Goal: Task Accomplishment & Management: Manage account settings

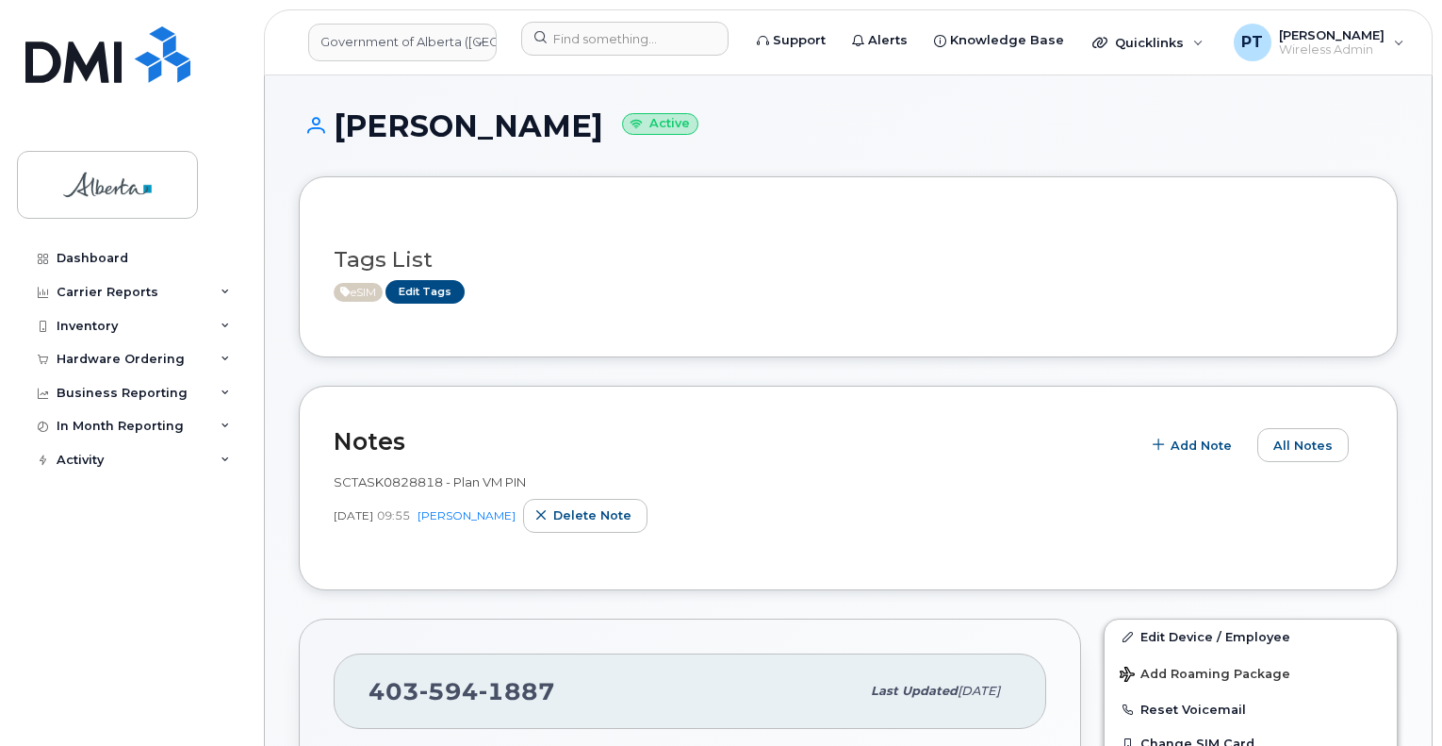
scroll to position [1417, 0]
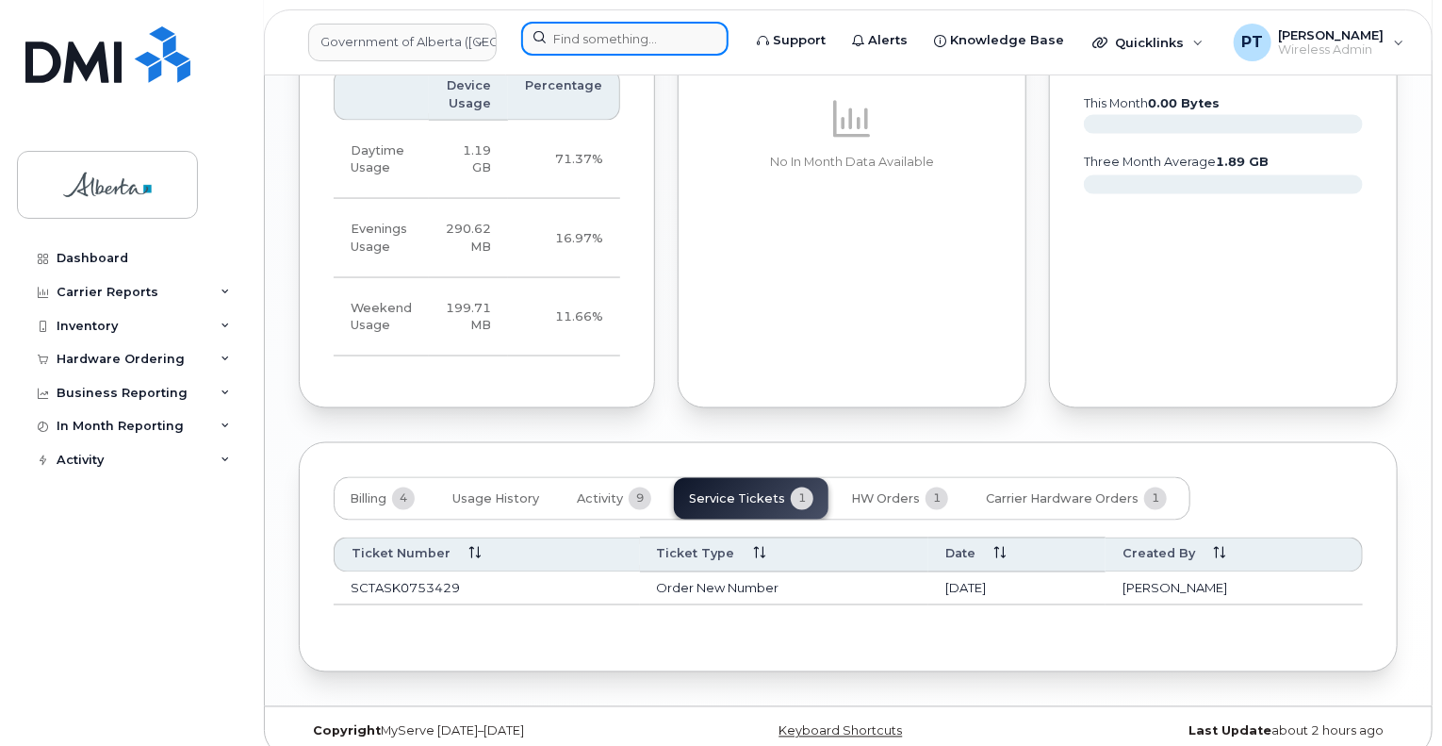
click at [597, 41] on input at bounding box center [624, 39] width 207 height 34
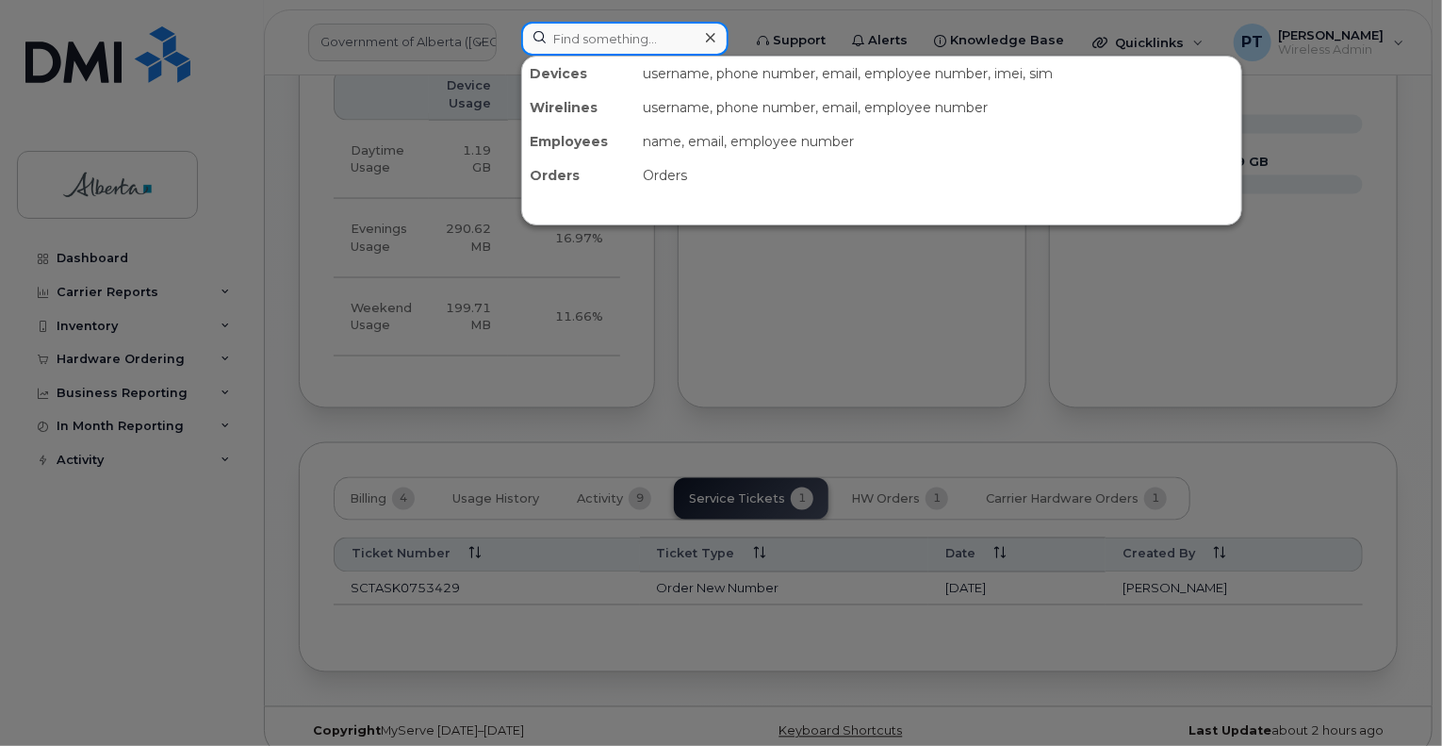
paste input "4034623451"
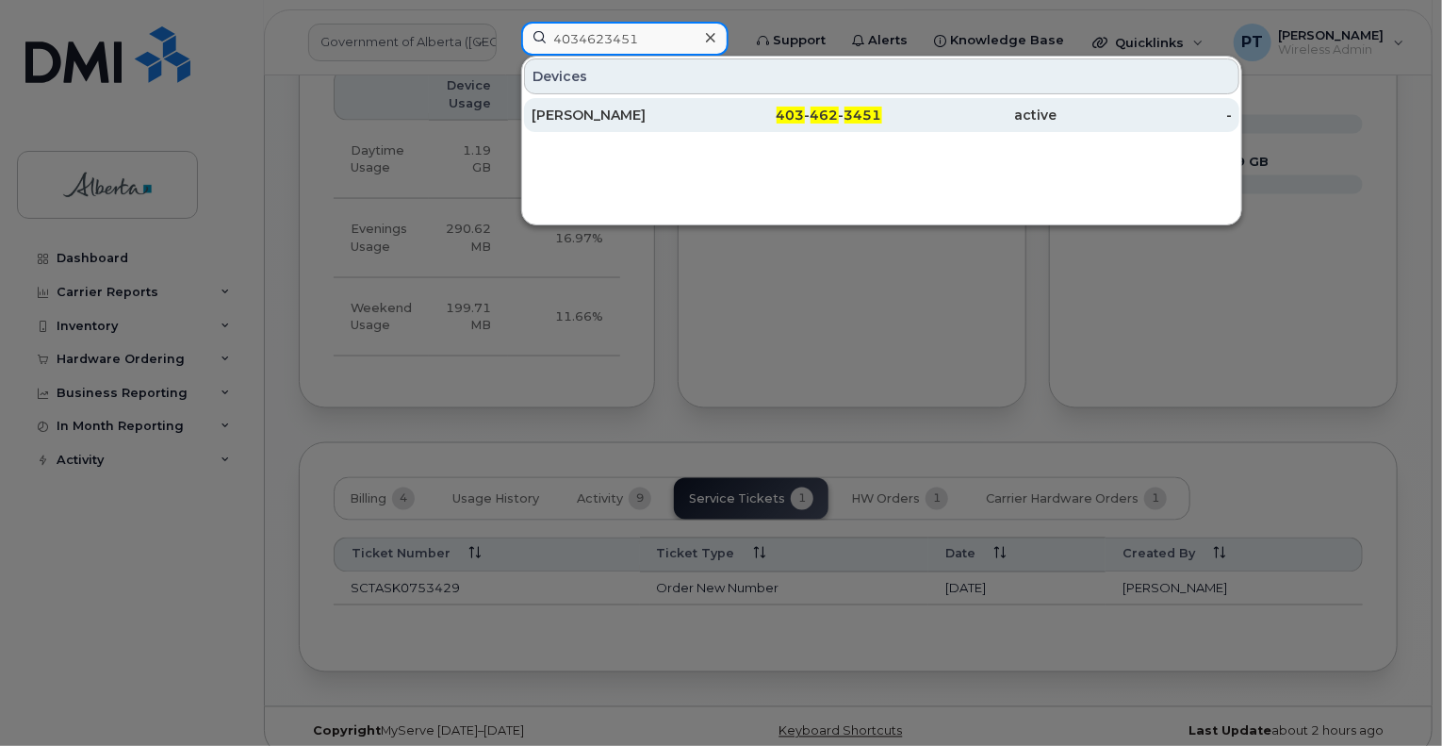
type input "4034623451"
click at [555, 116] on div "[PERSON_NAME]" at bounding box center [619, 115] width 175 height 19
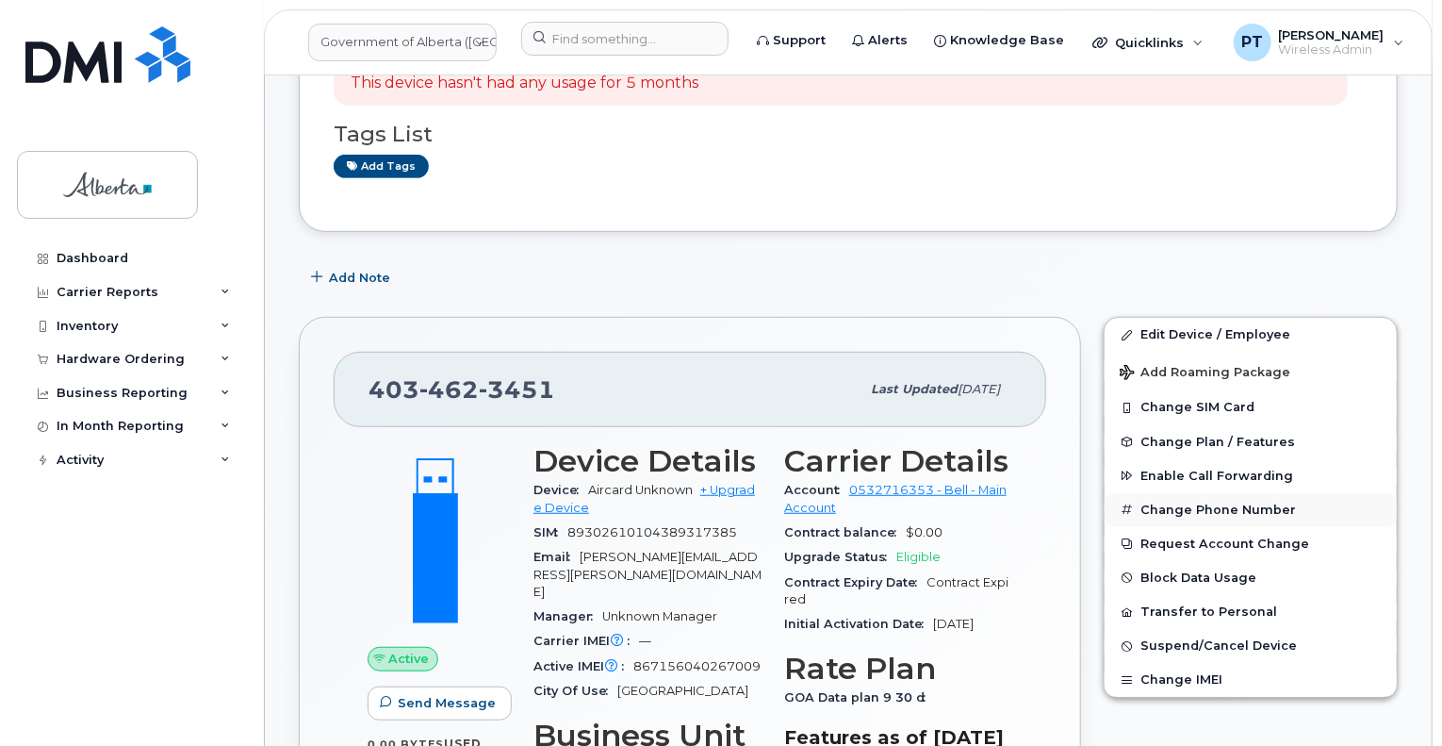
scroll to position [471, 0]
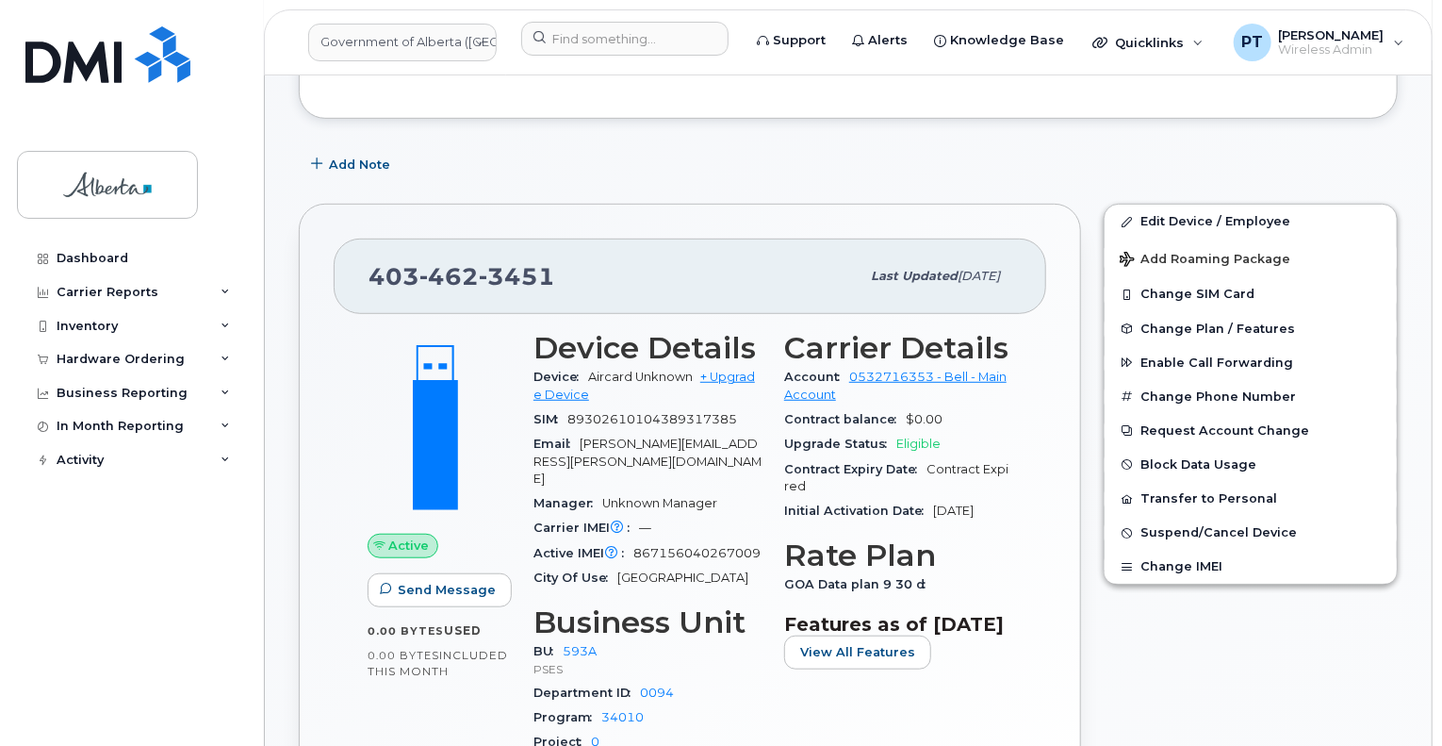
click at [707, 546] on span "867156040267009" at bounding box center [697, 553] width 127 height 14
copy span "867156040267009"
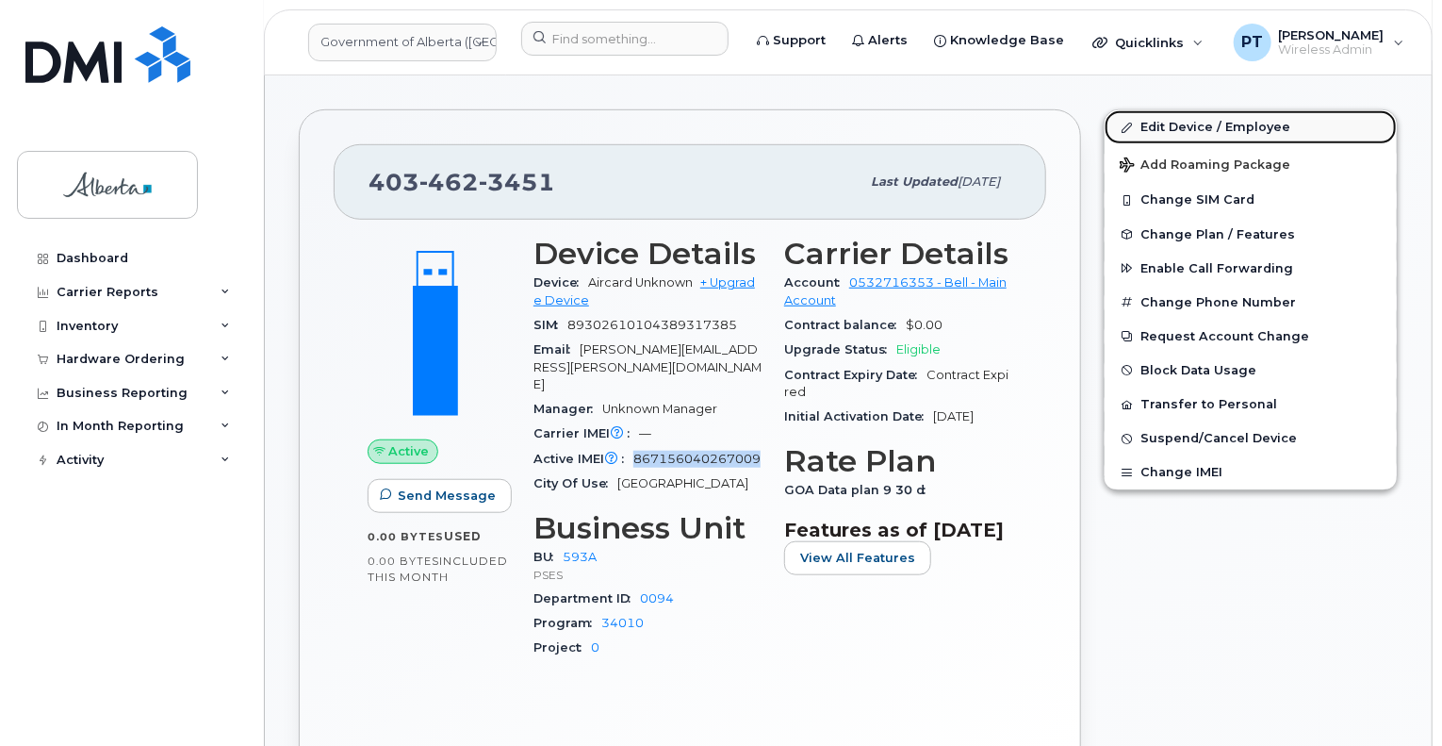
click at [1191, 128] on link "Edit Device / Employee" at bounding box center [1251, 127] width 292 height 34
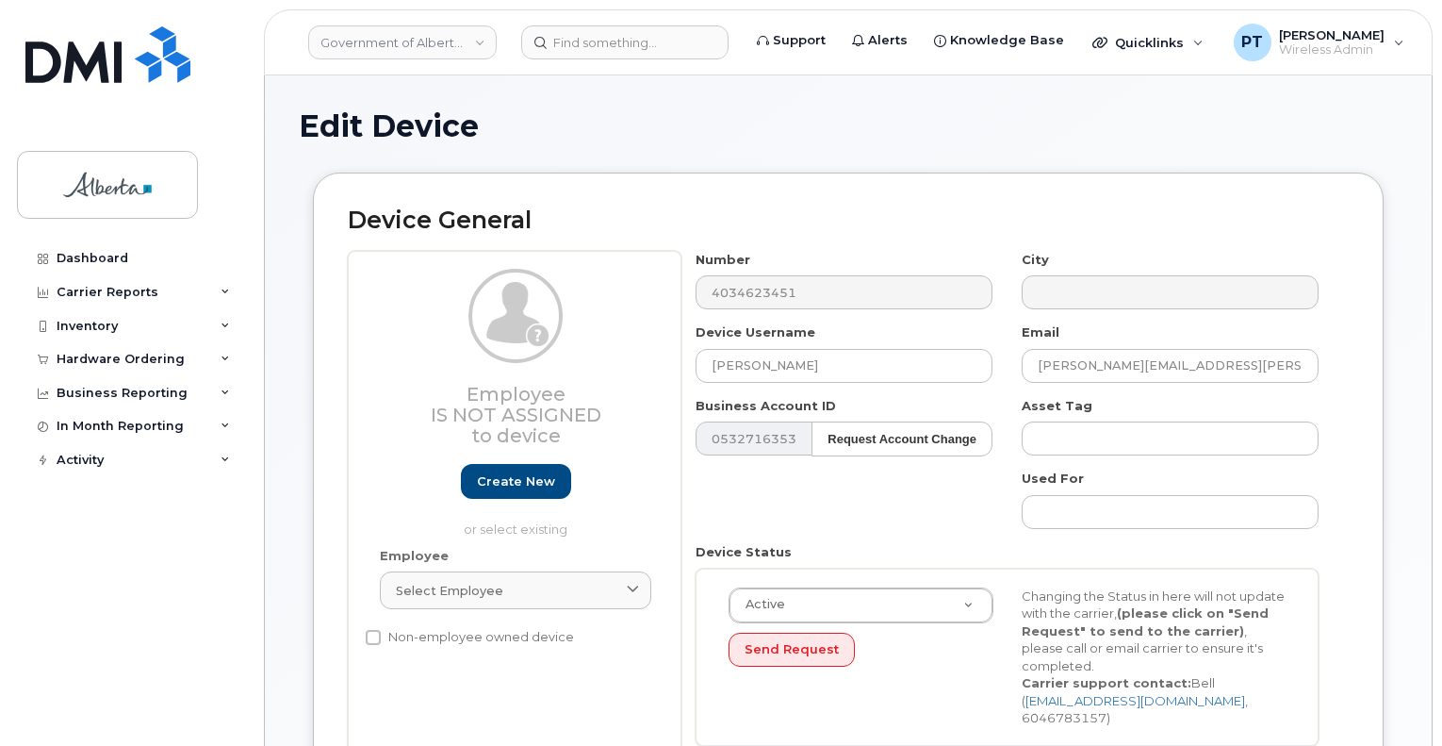
select select "4797682"
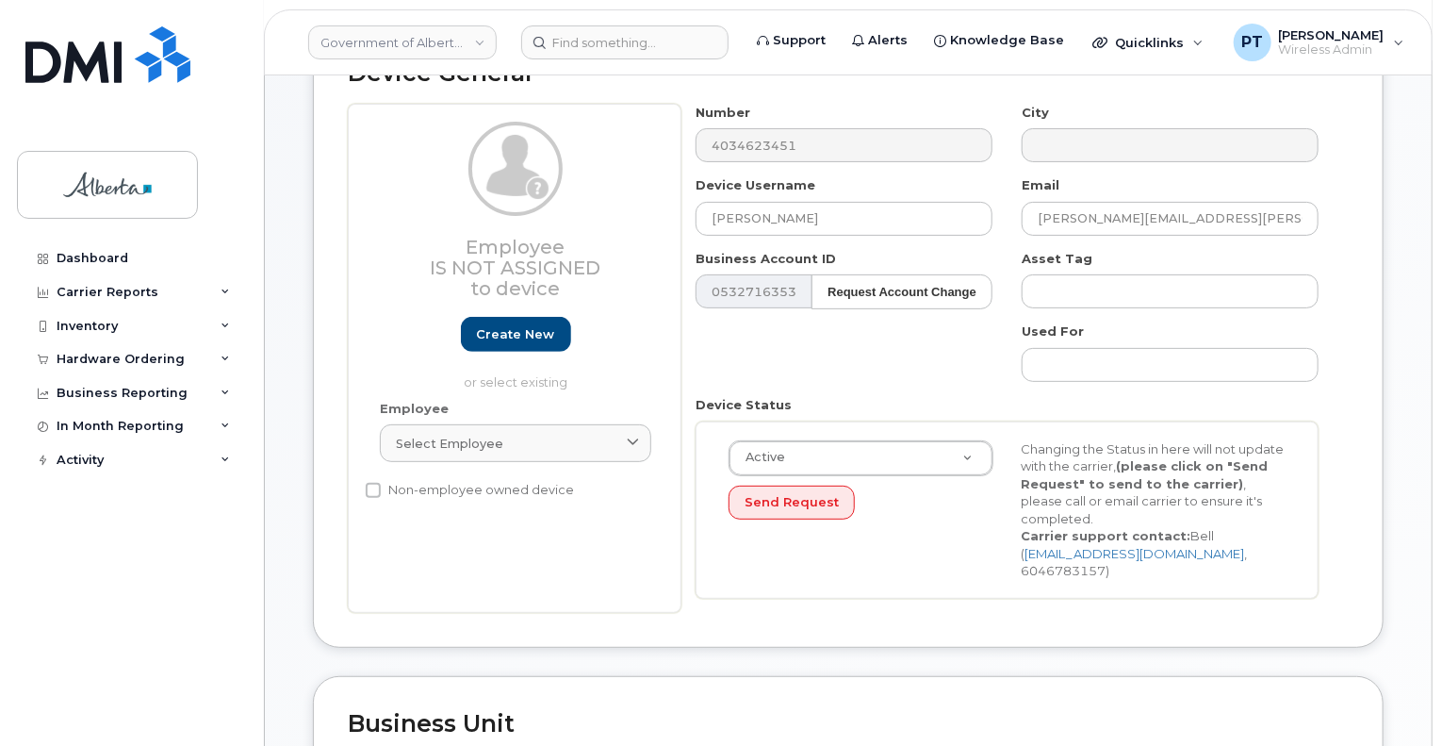
scroll to position [283, 0]
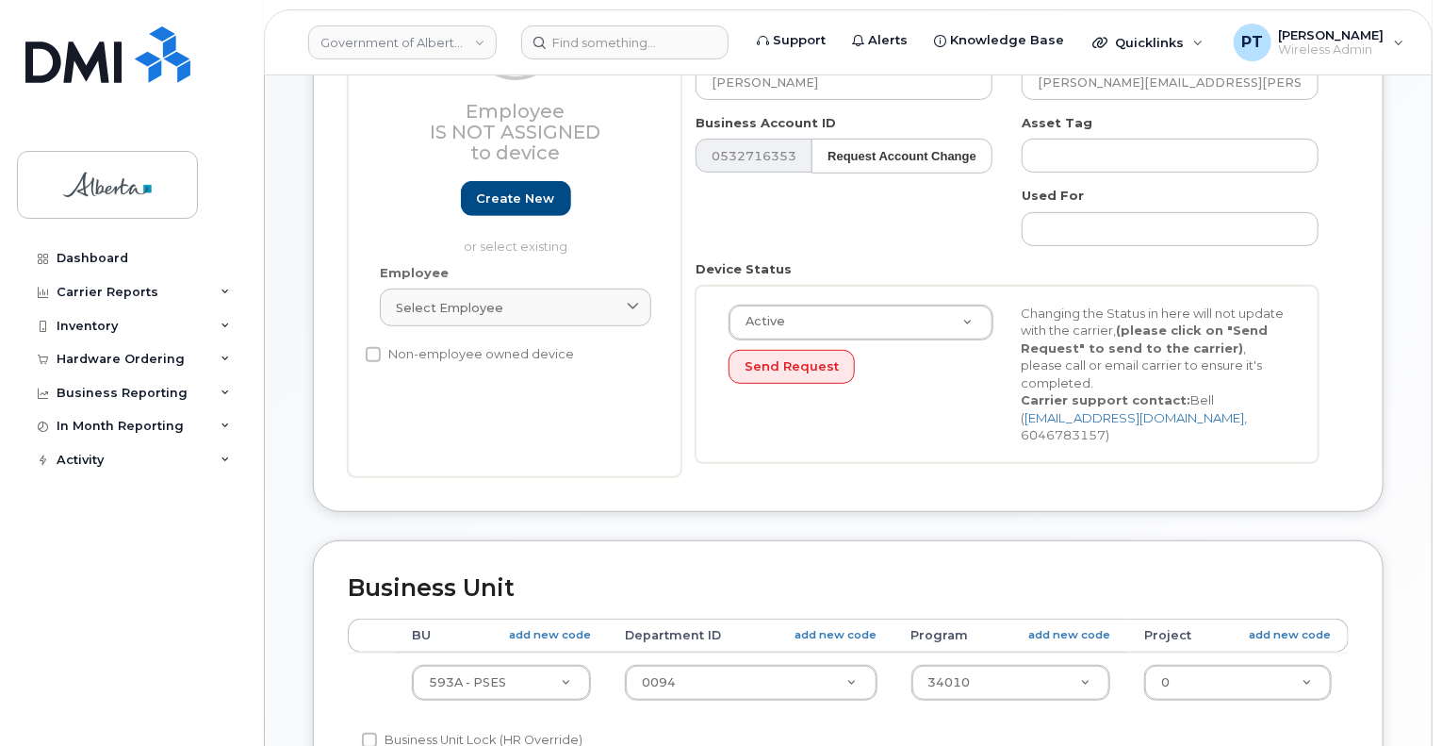
click at [871, 519] on div "Device General Employee Is not assigned to device Create new or select existing…" at bounding box center [848, 215] width 1099 height 650
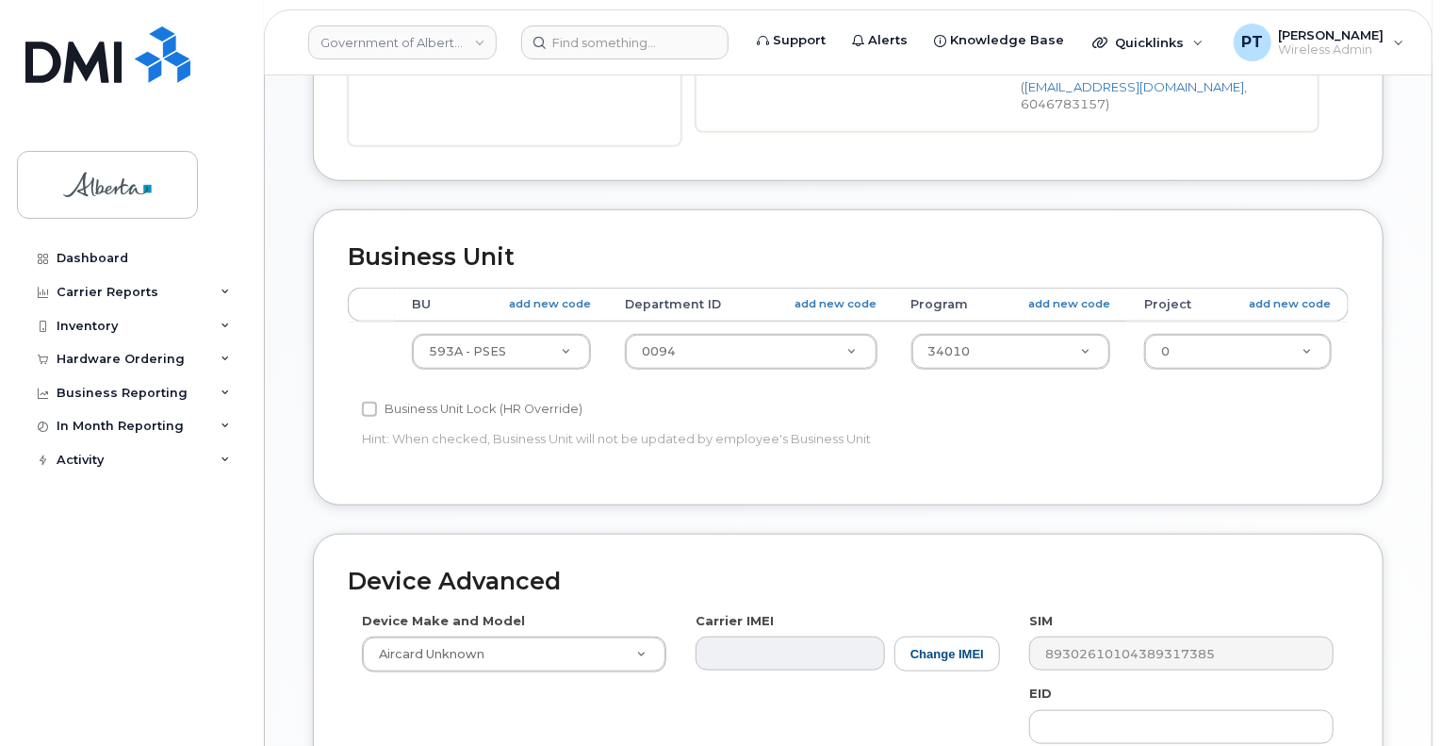
scroll to position [754, 0]
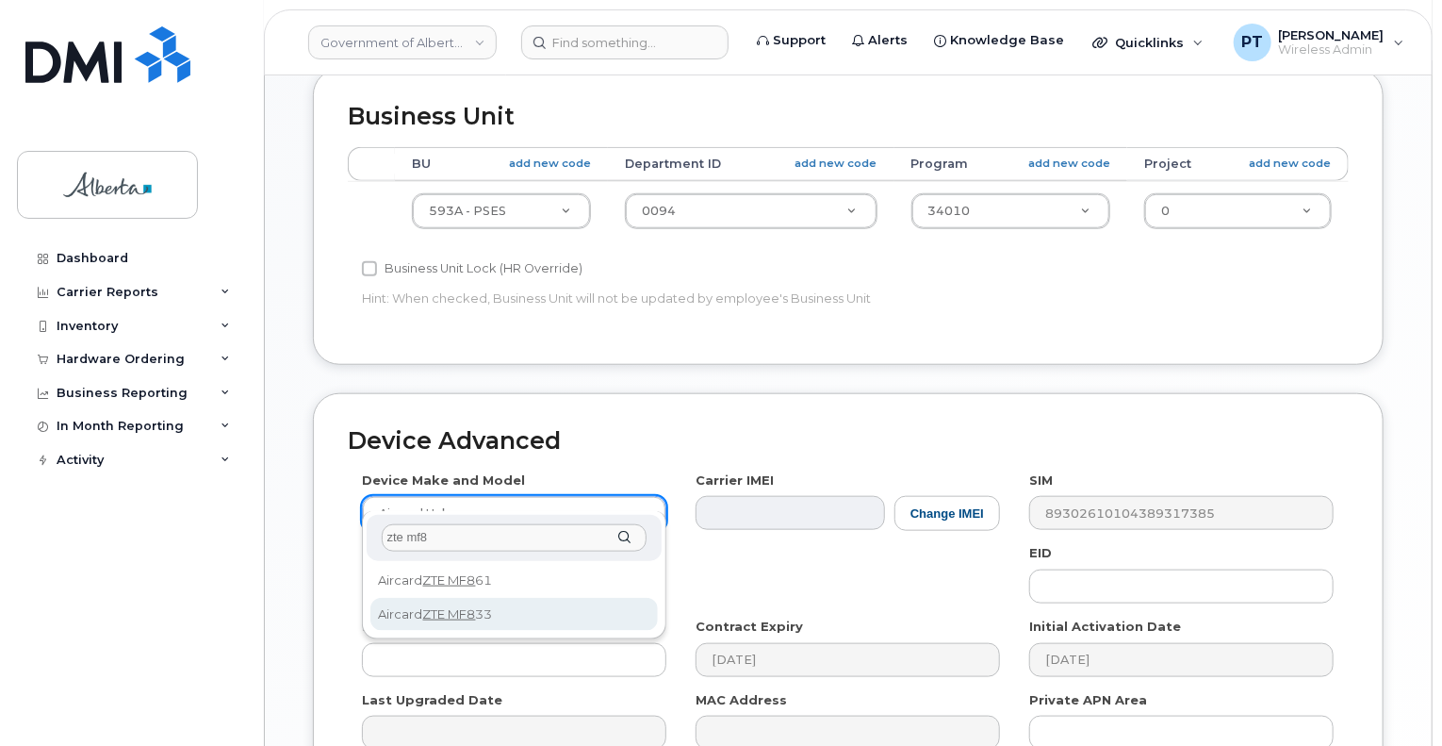
type input "zte mf8"
select select "1828"
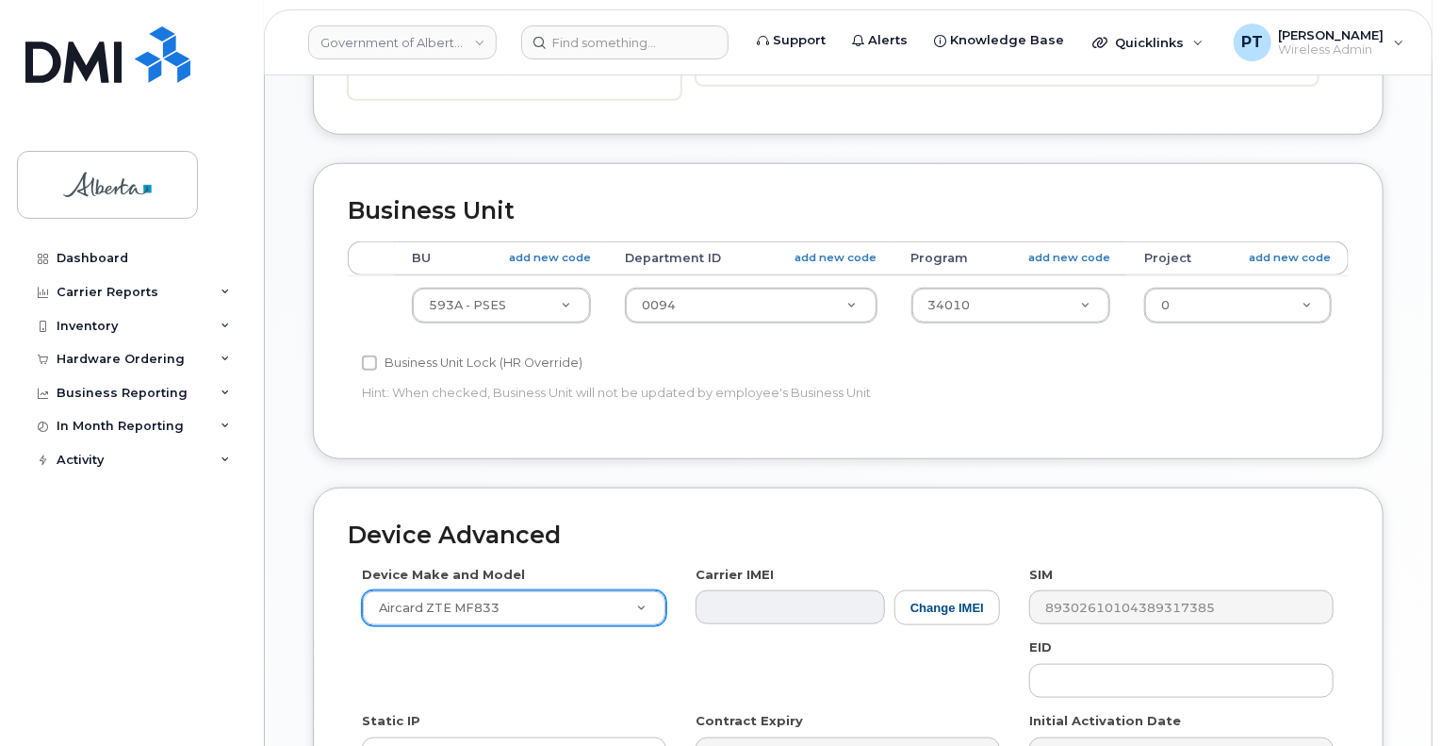
scroll to position [943, 0]
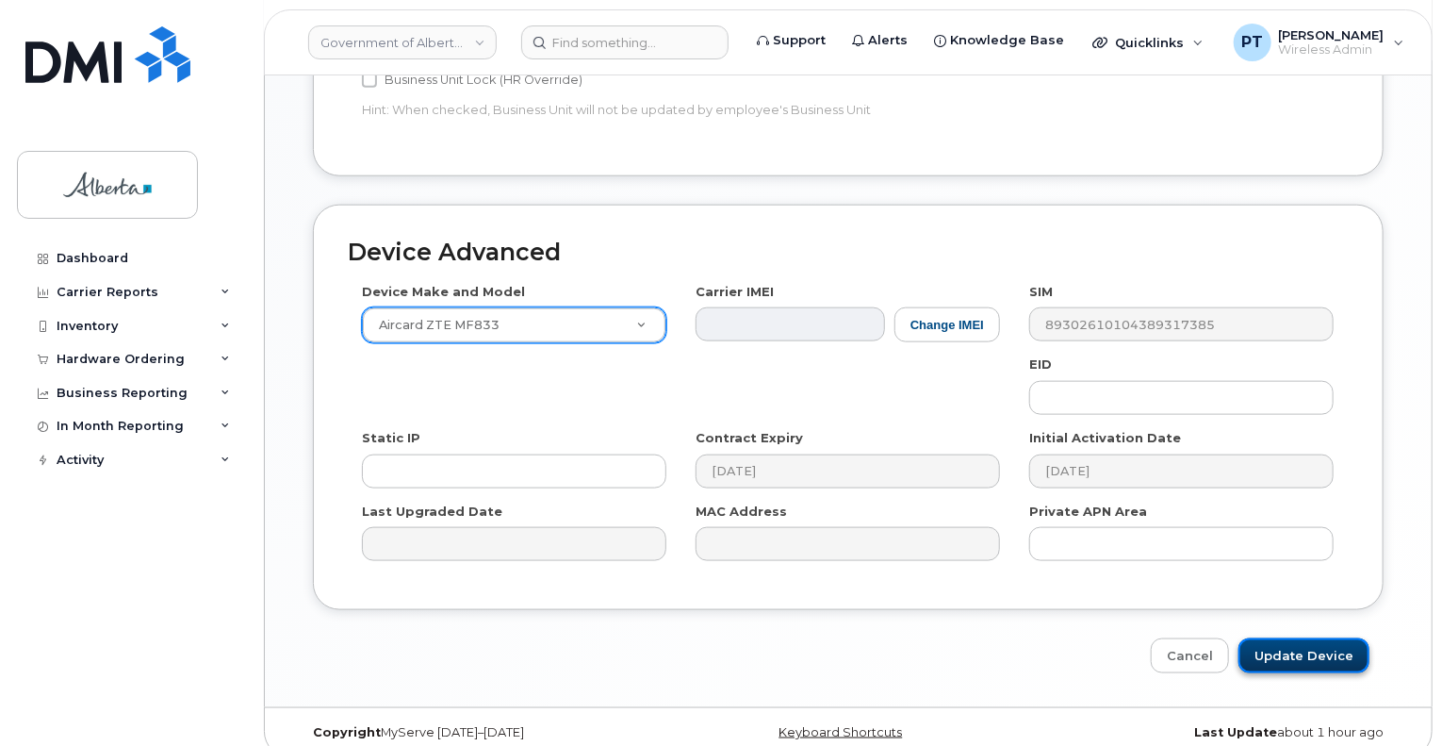
click at [1290, 638] on input "Update Device" at bounding box center [1304, 655] width 131 height 35
type input "Saving..."
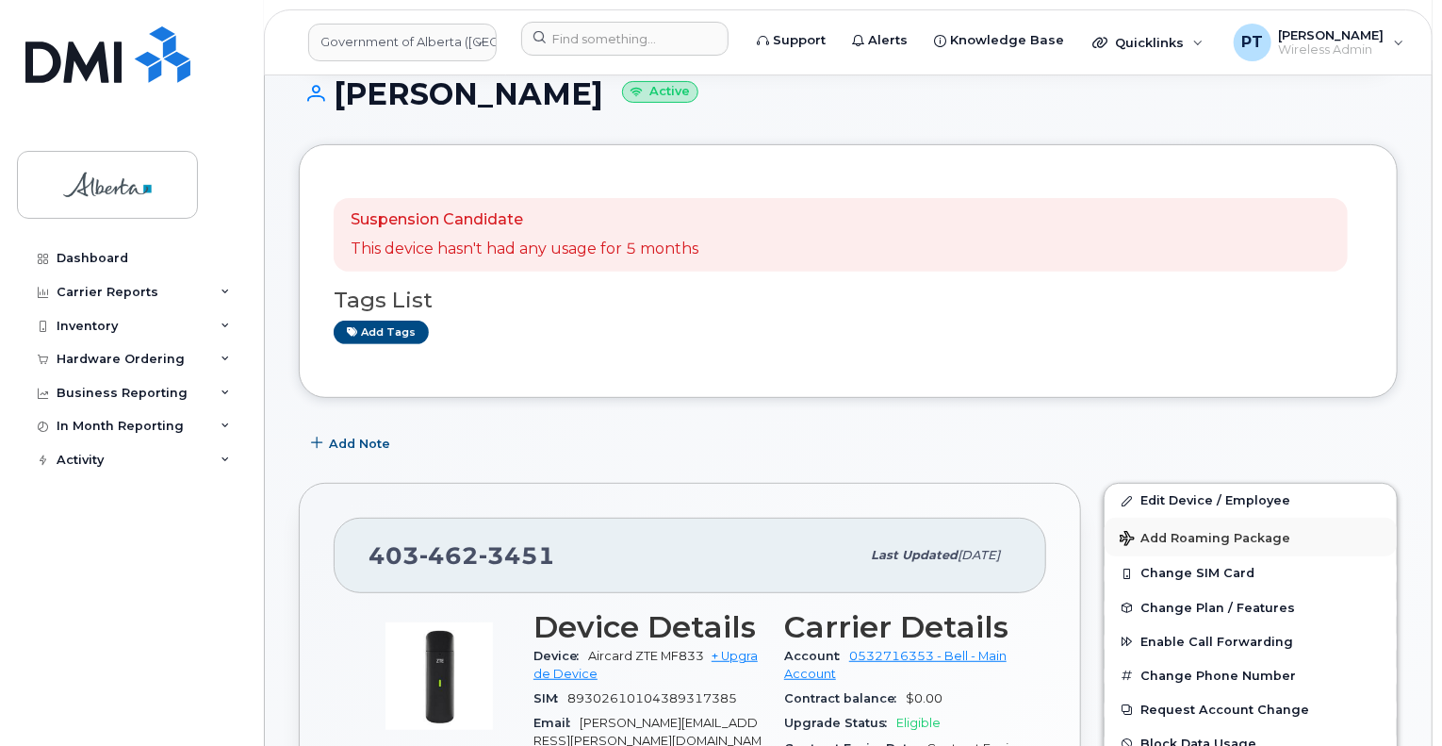
scroll to position [189, 0]
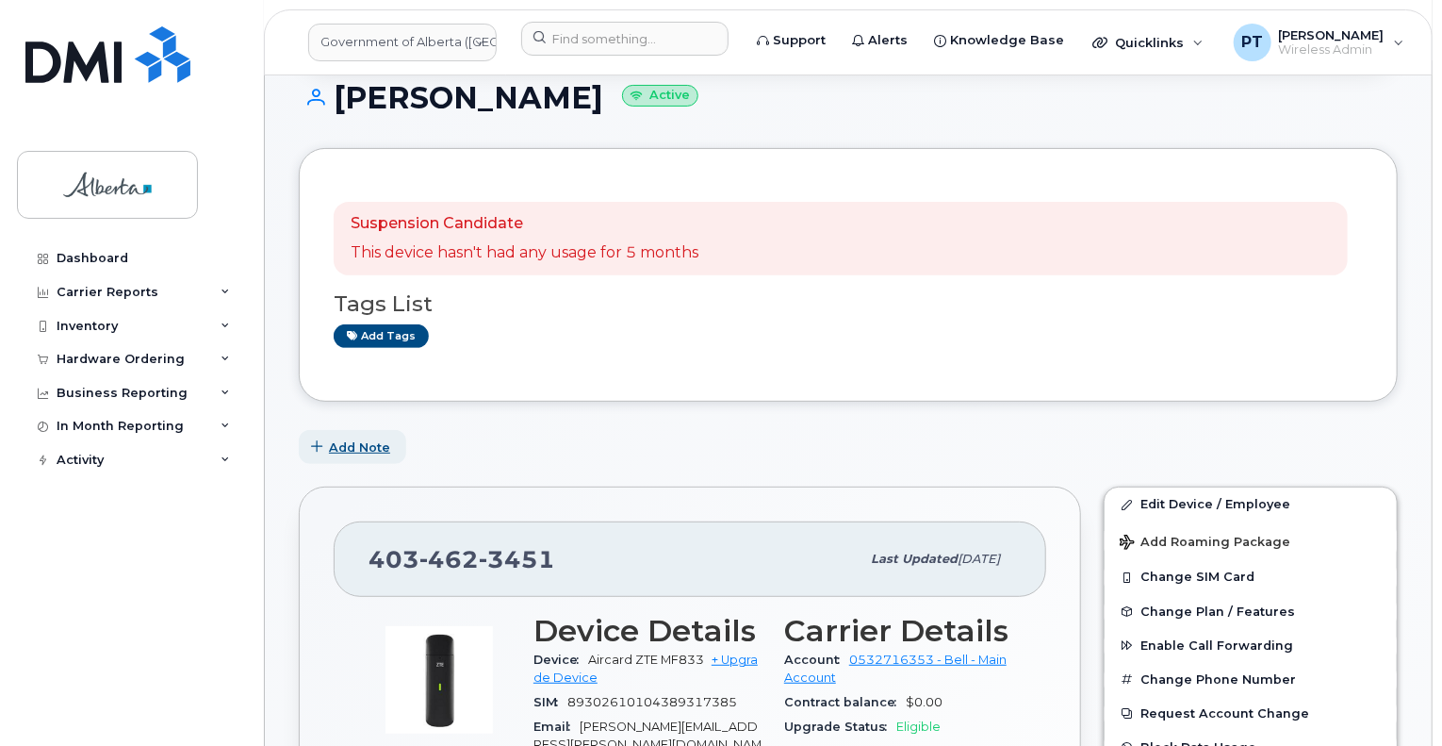
click at [357, 451] on span "Add Note" at bounding box center [359, 447] width 61 height 18
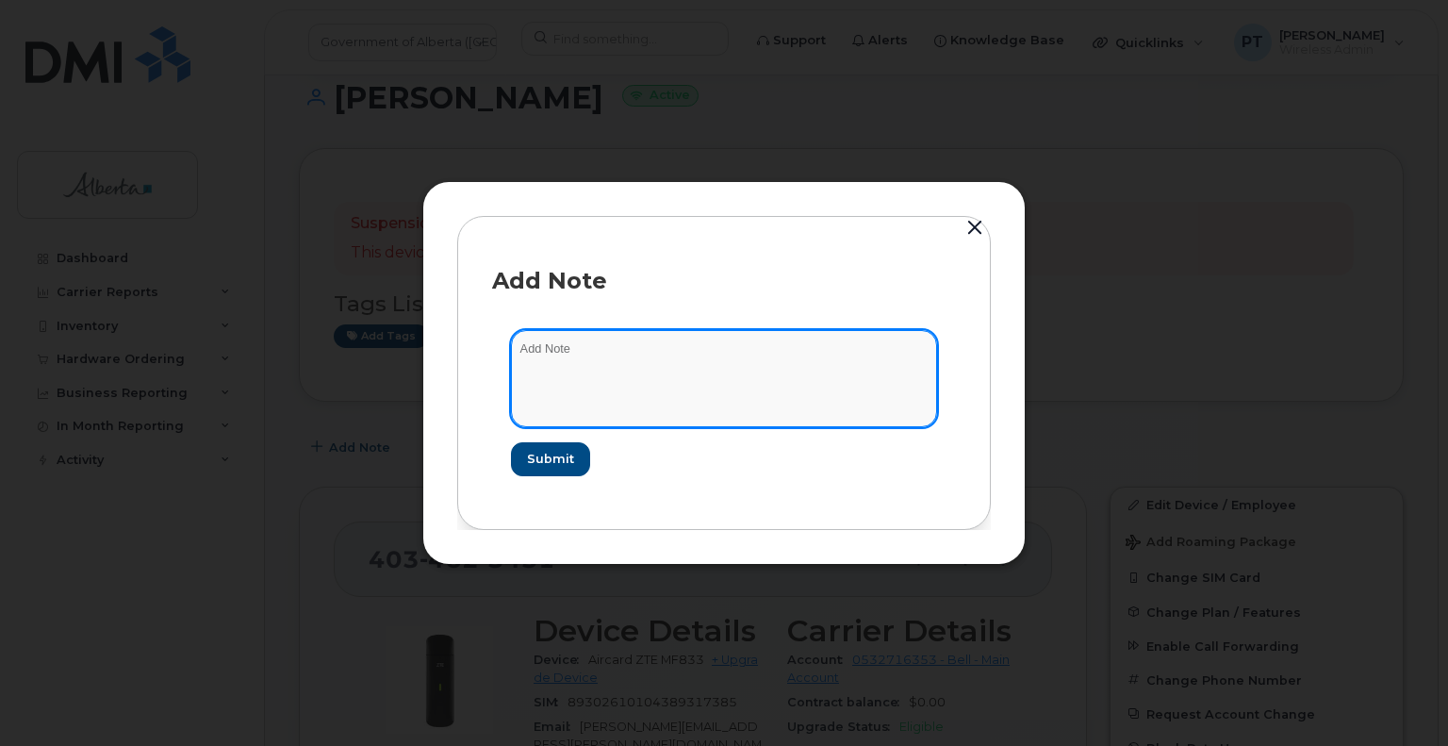
click at [547, 347] on textarea at bounding box center [724, 378] width 426 height 96
paste textarea "SCTASK0828798"
type textarea "SCTASK0828798 - Plan Cancel"
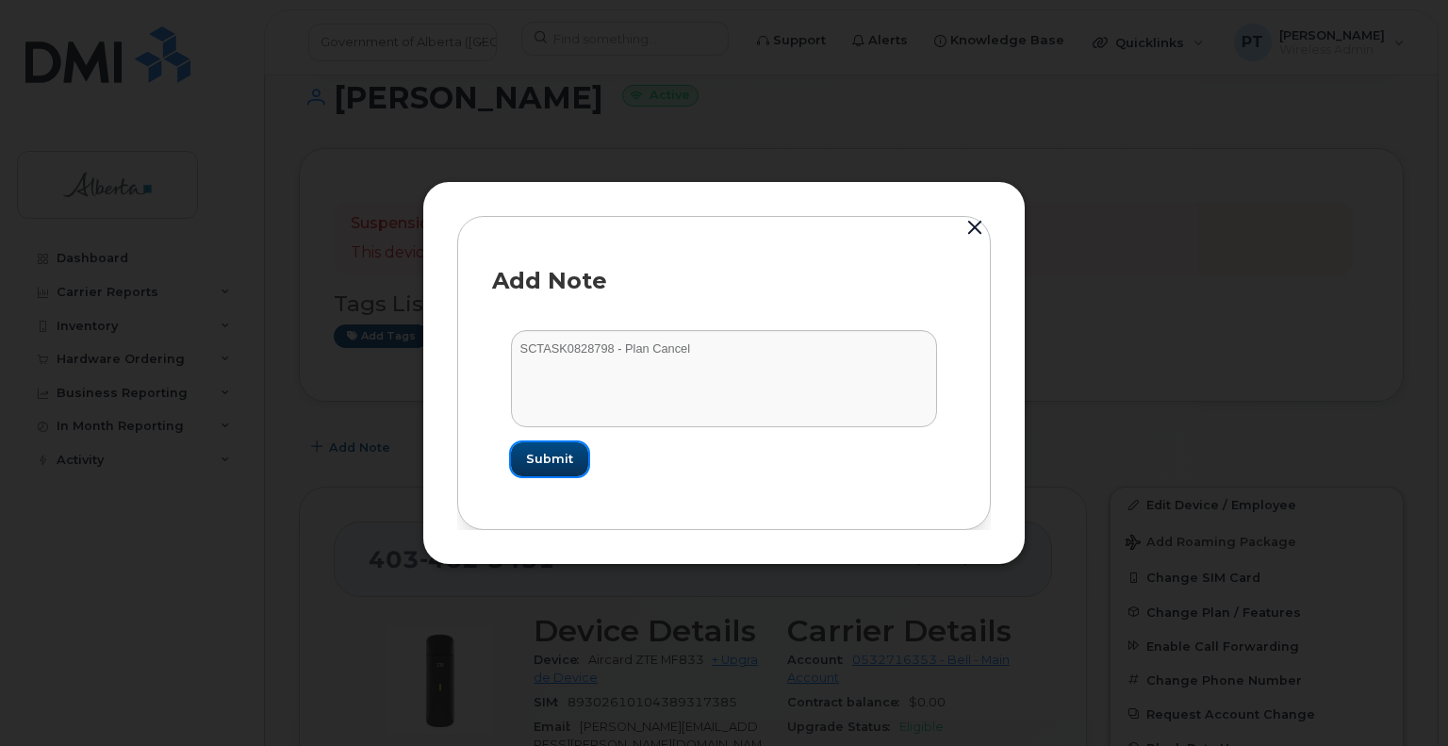
click at [549, 467] on span "Submit" at bounding box center [549, 459] width 47 height 18
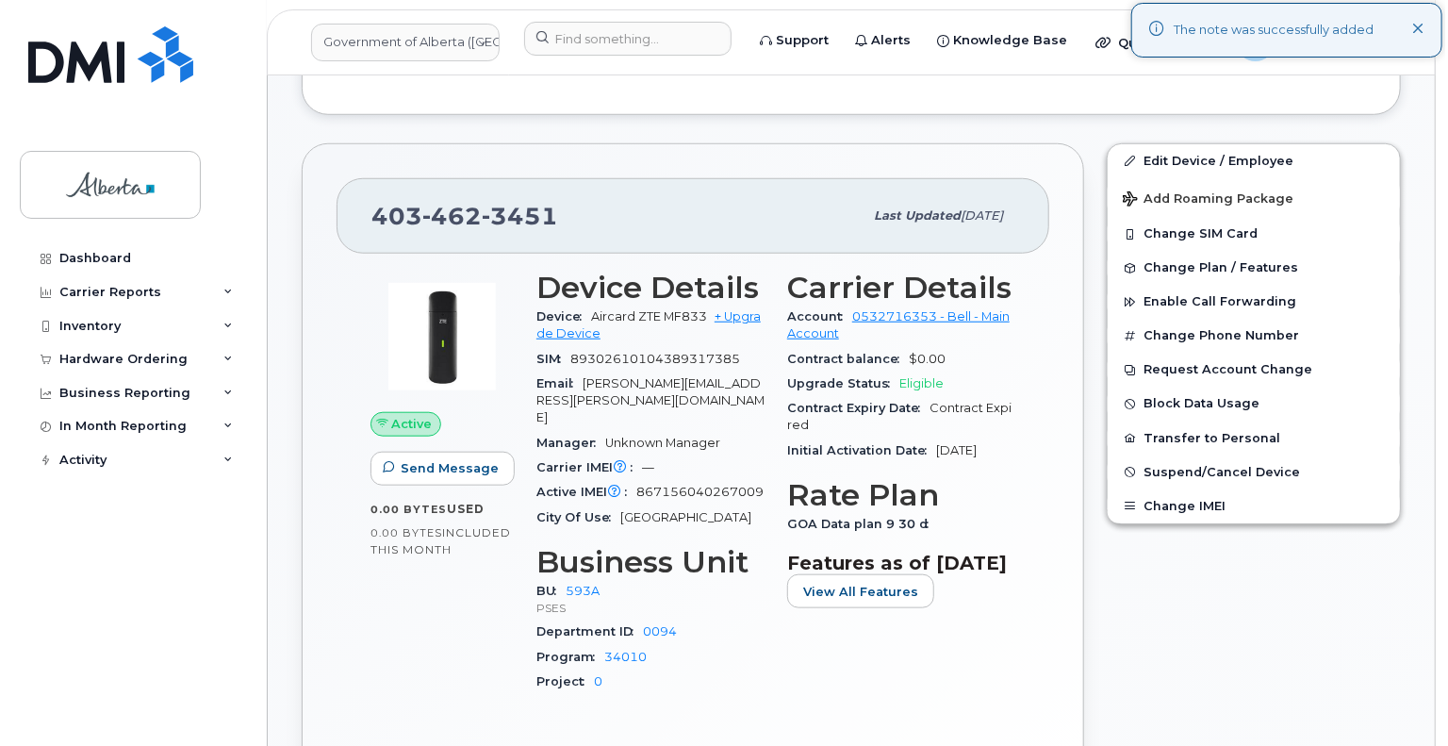
scroll to position [566, 0]
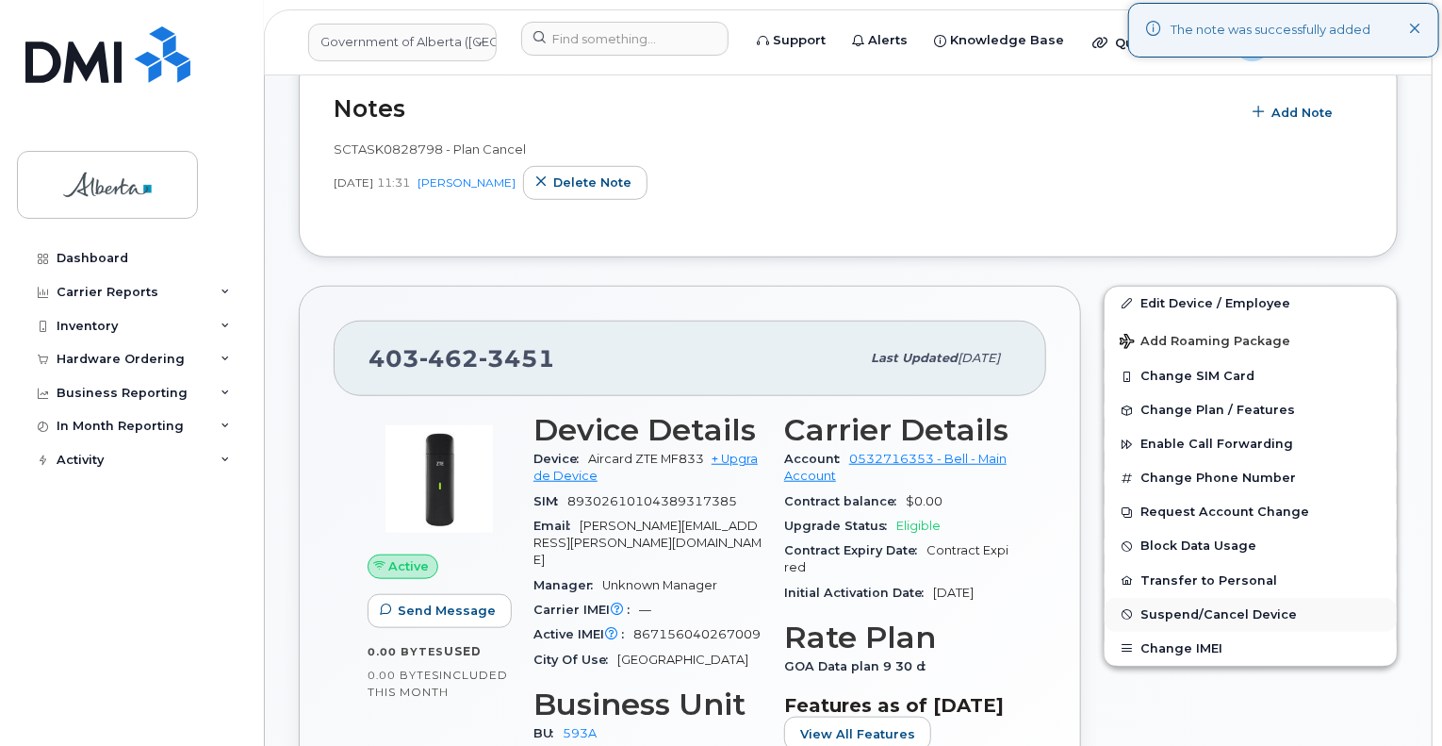
click at [1199, 610] on span "Suspend/Cancel Device" at bounding box center [1219, 614] width 156 height 14
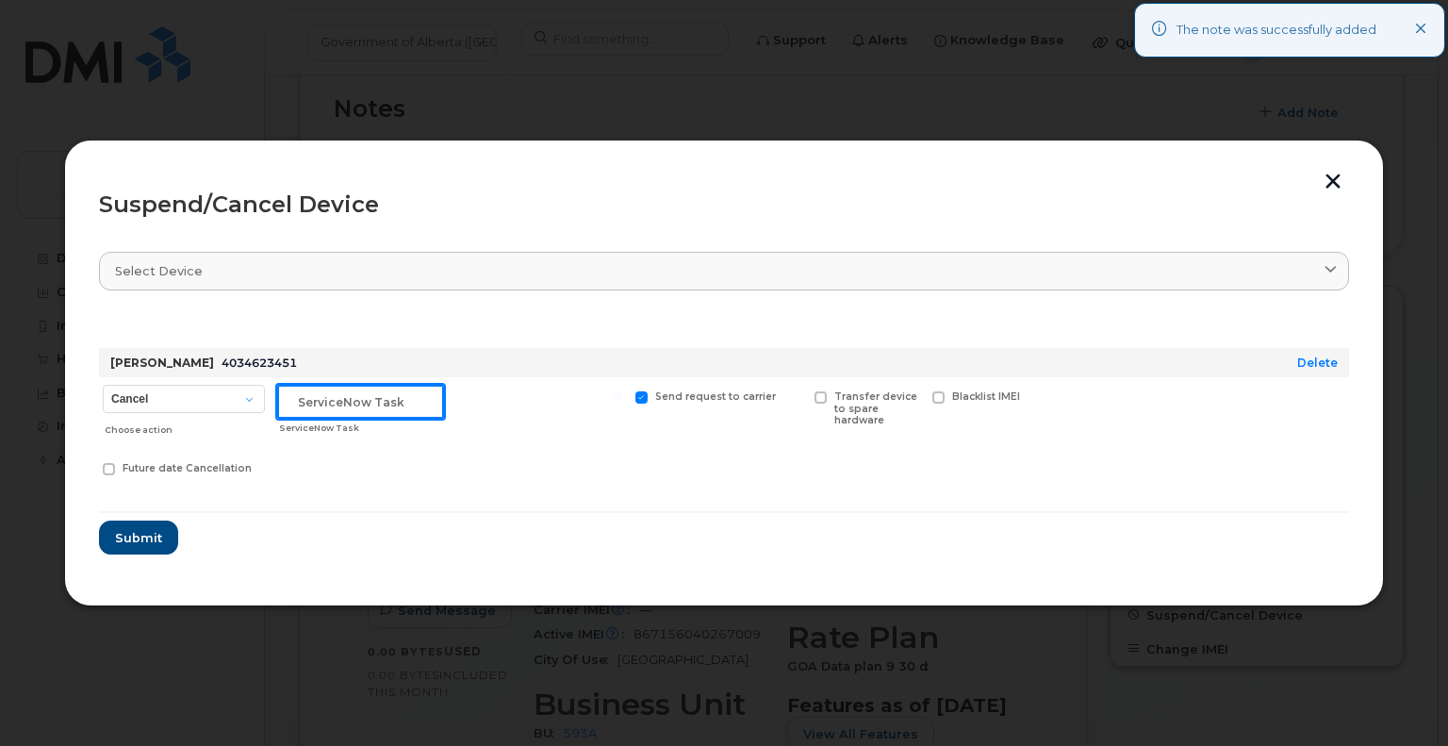
click at [328, 397] on input "text" at bounding box center [360, 402] width 167 height 34
paste input "SCTASK0828798"
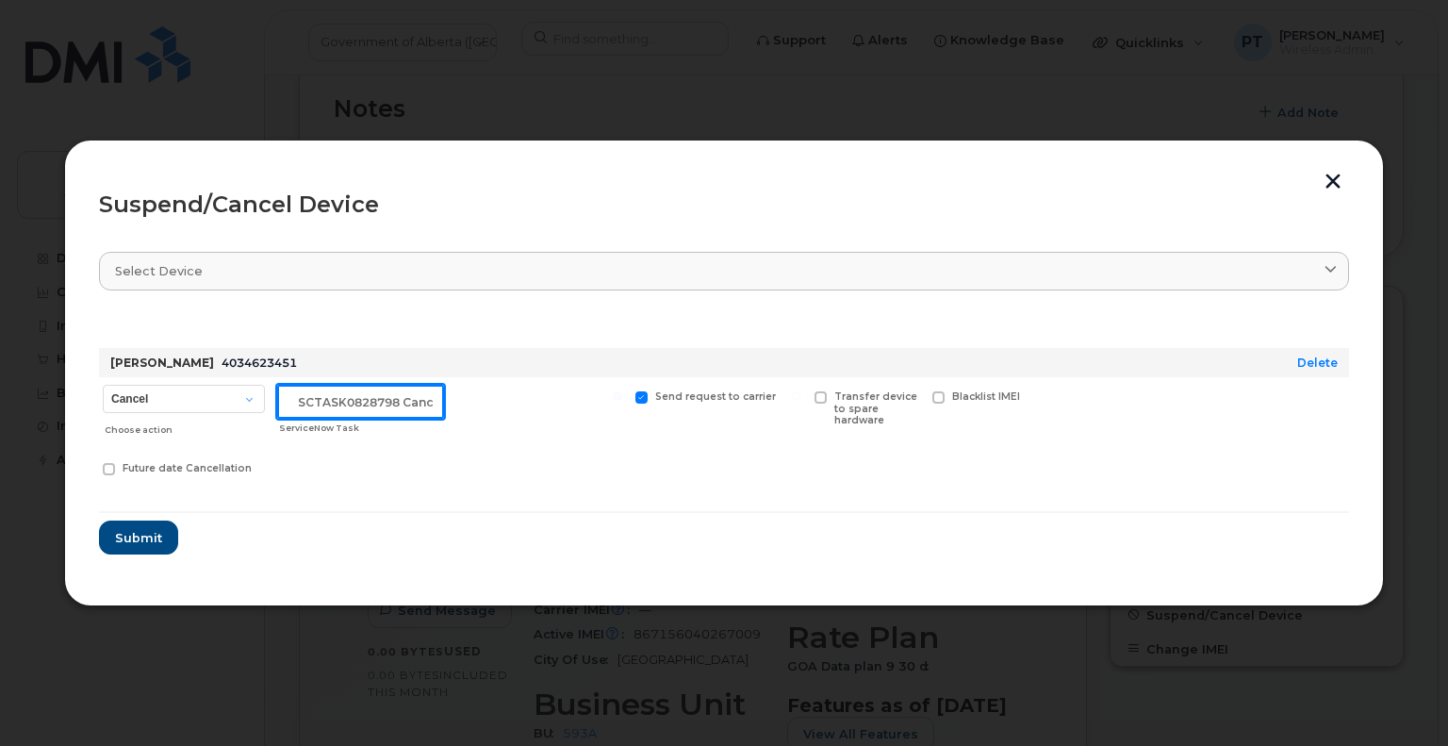
scroll to position [0, 6]
type input "SCTASK0828798 Cancel"
click at [818, 391] on span at bounding box center [821, 397] width 12 height 12
click at [801, 391] on input "Transfer device to spare hardware" at bounding box center [796, 395] width 9 height 9
checkbox input "true"
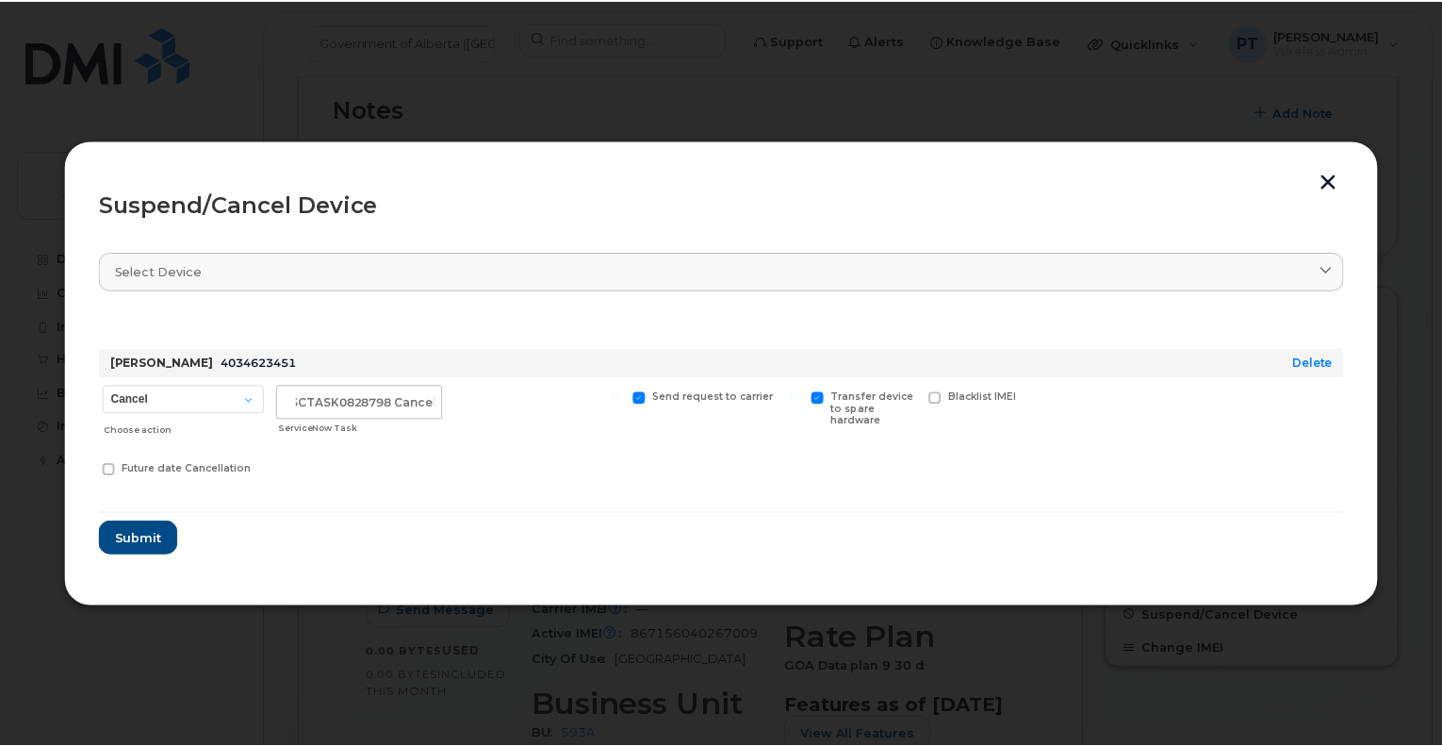
scroll to position [0, 0]
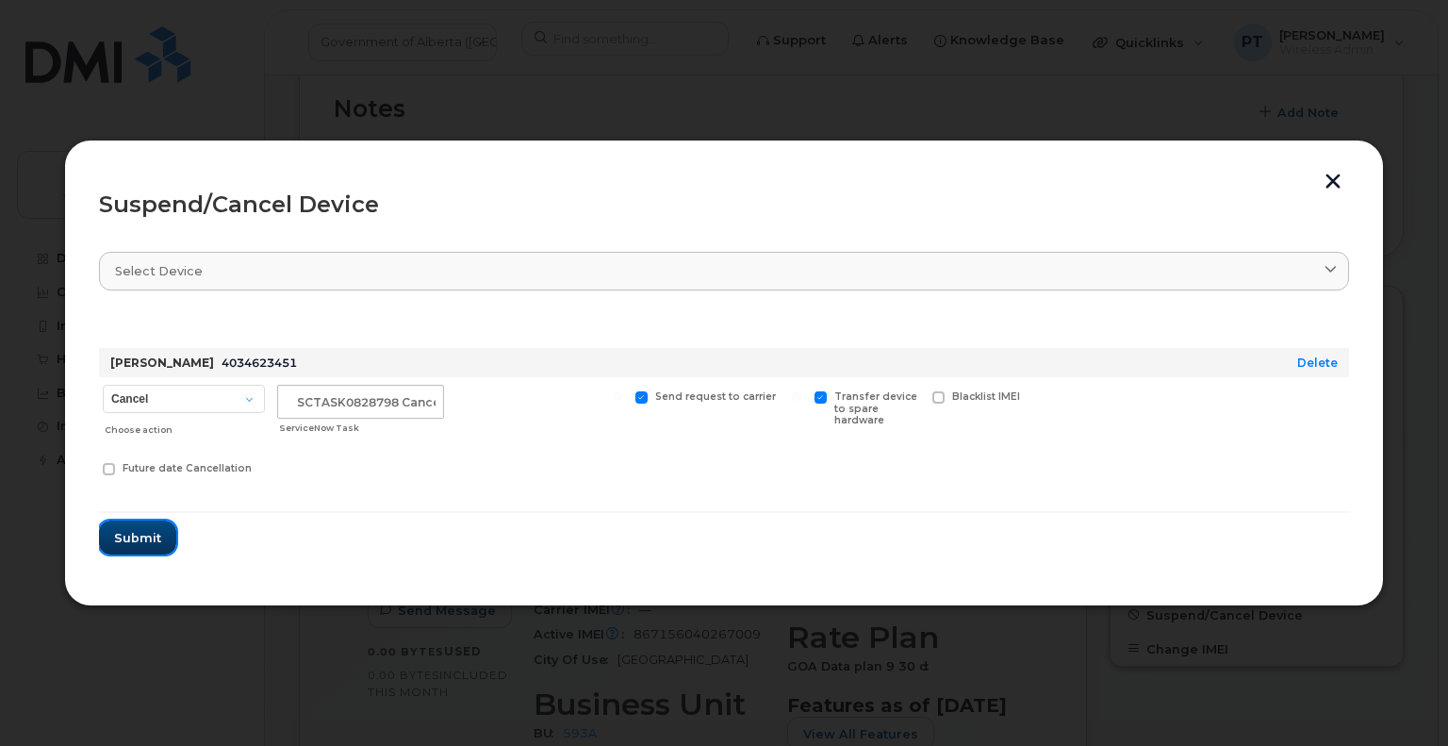
click at [141, 538] on span "Submit" at bounding box center [137, 538] width 47 height 18
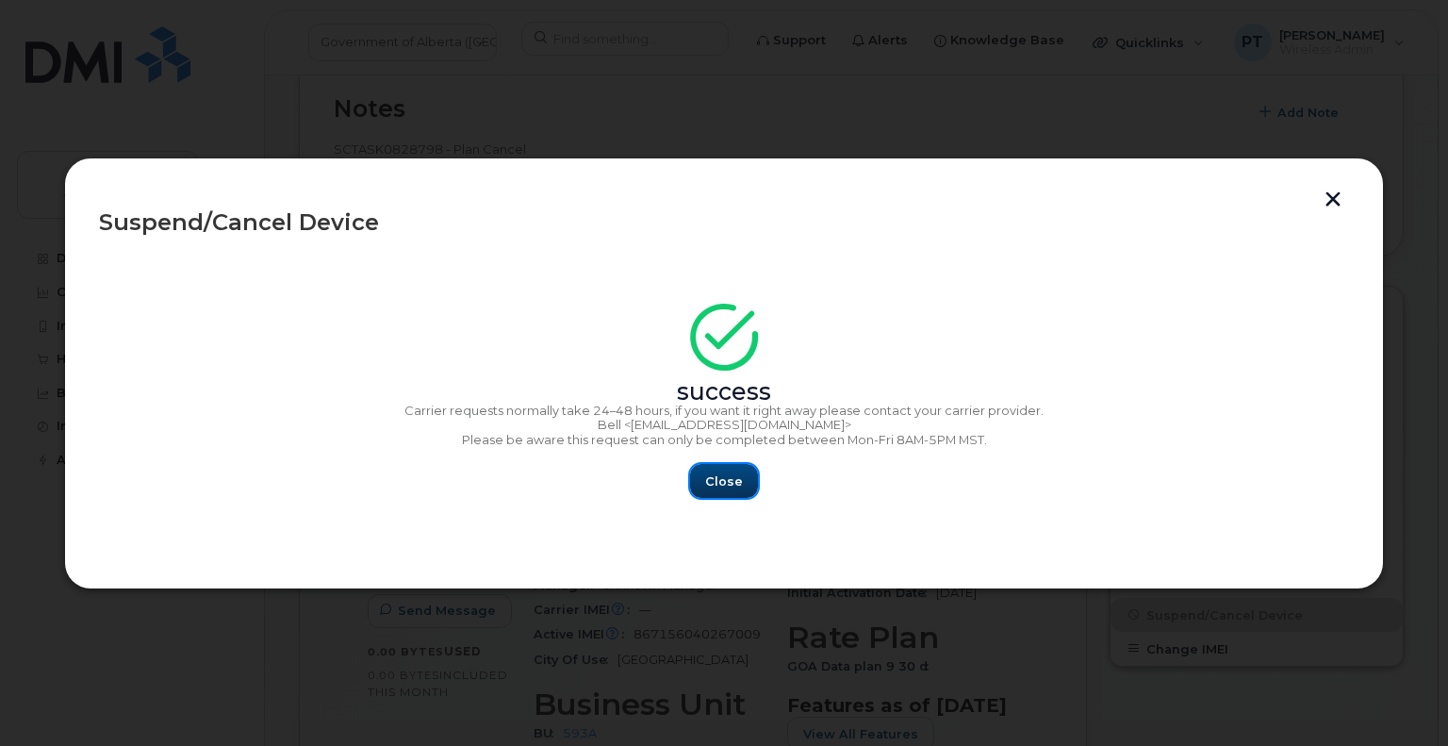
click at [731, 481] on span "Close" at bounding box center [724, 481] width 38 height 18
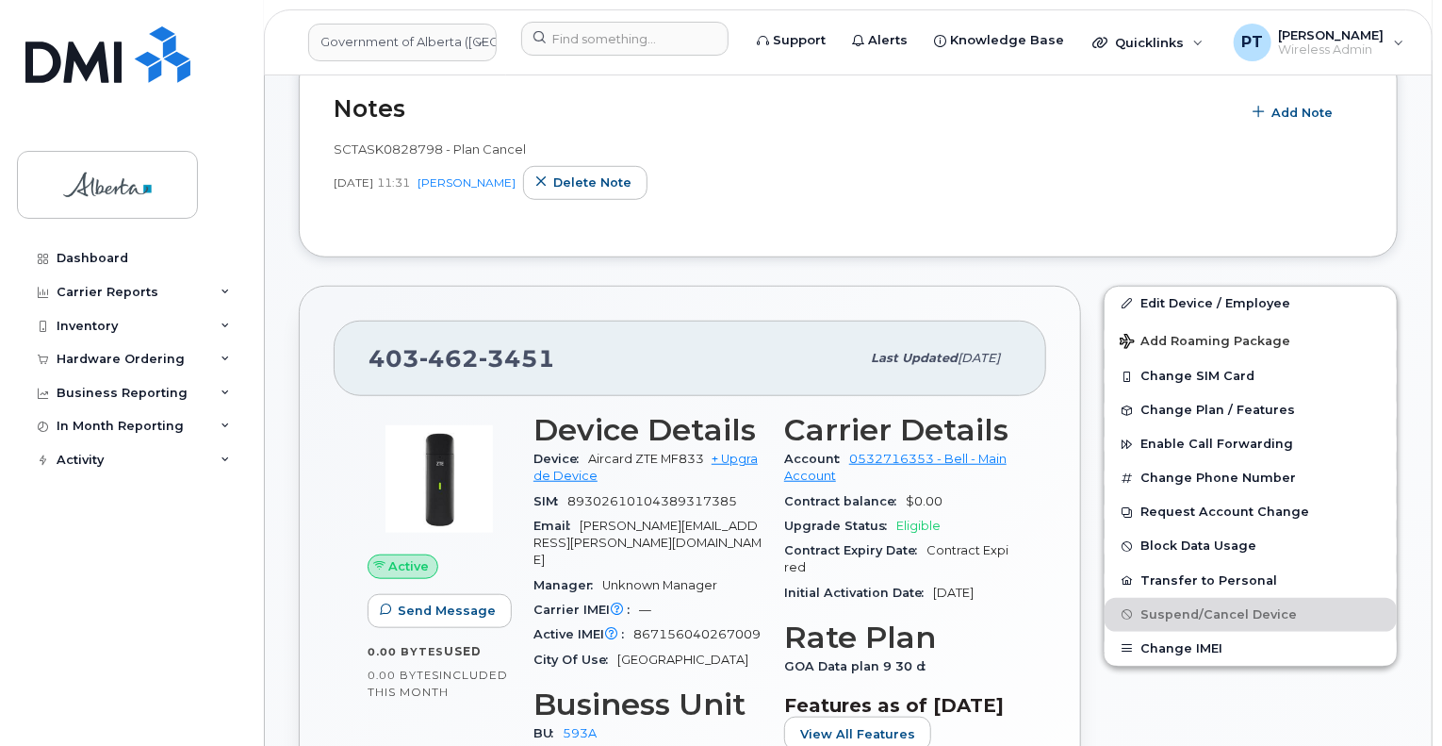
scroll to position [94, 0]
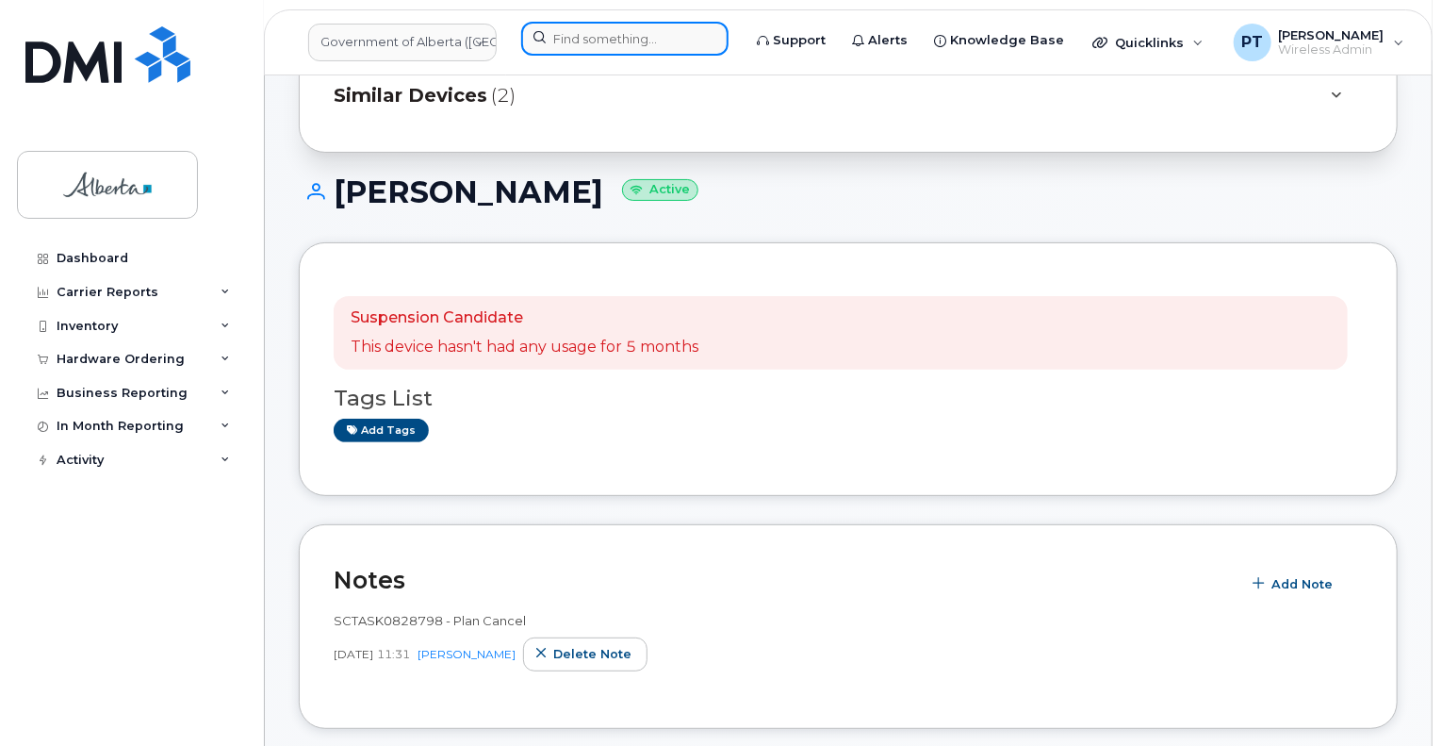
click at [651, 37] on input at bounding box center [624, 39] width 207 height 34
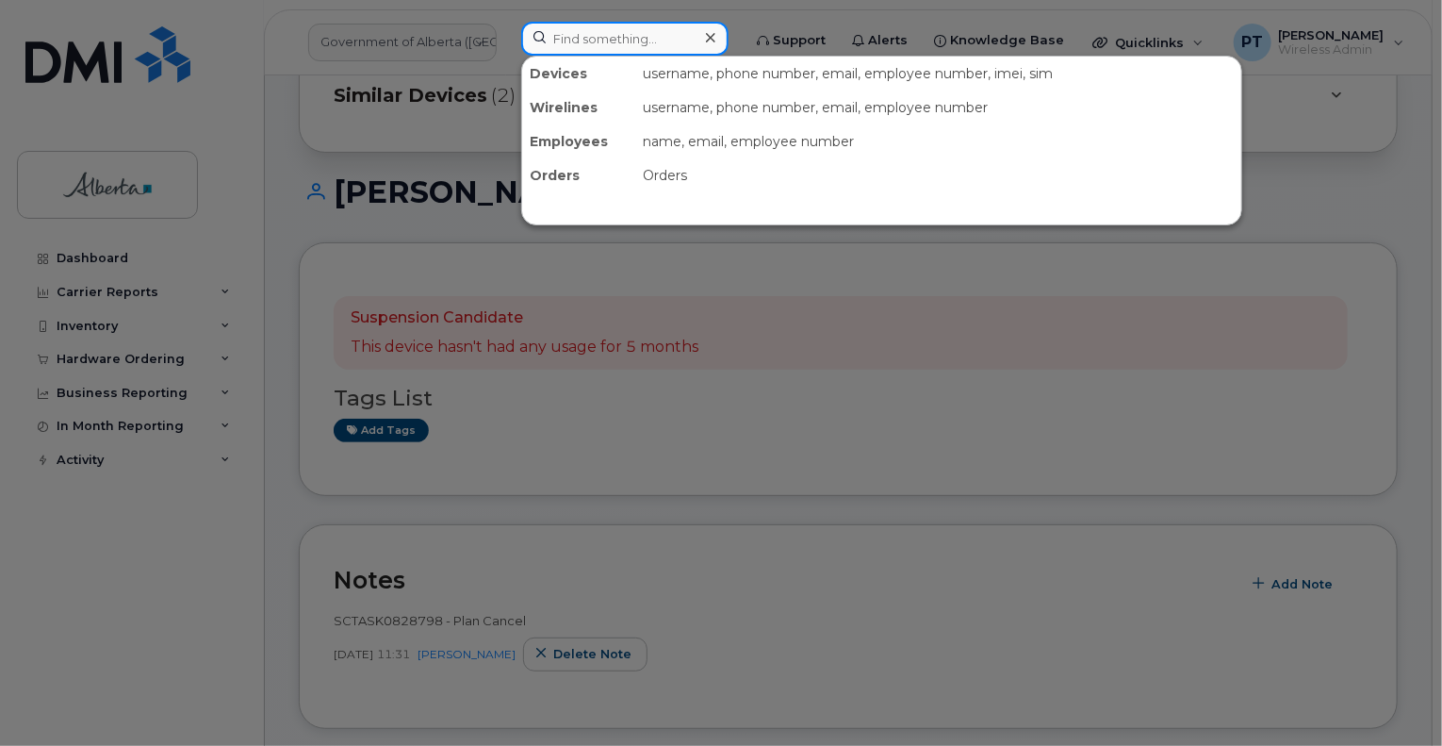
paste input "5872821967"
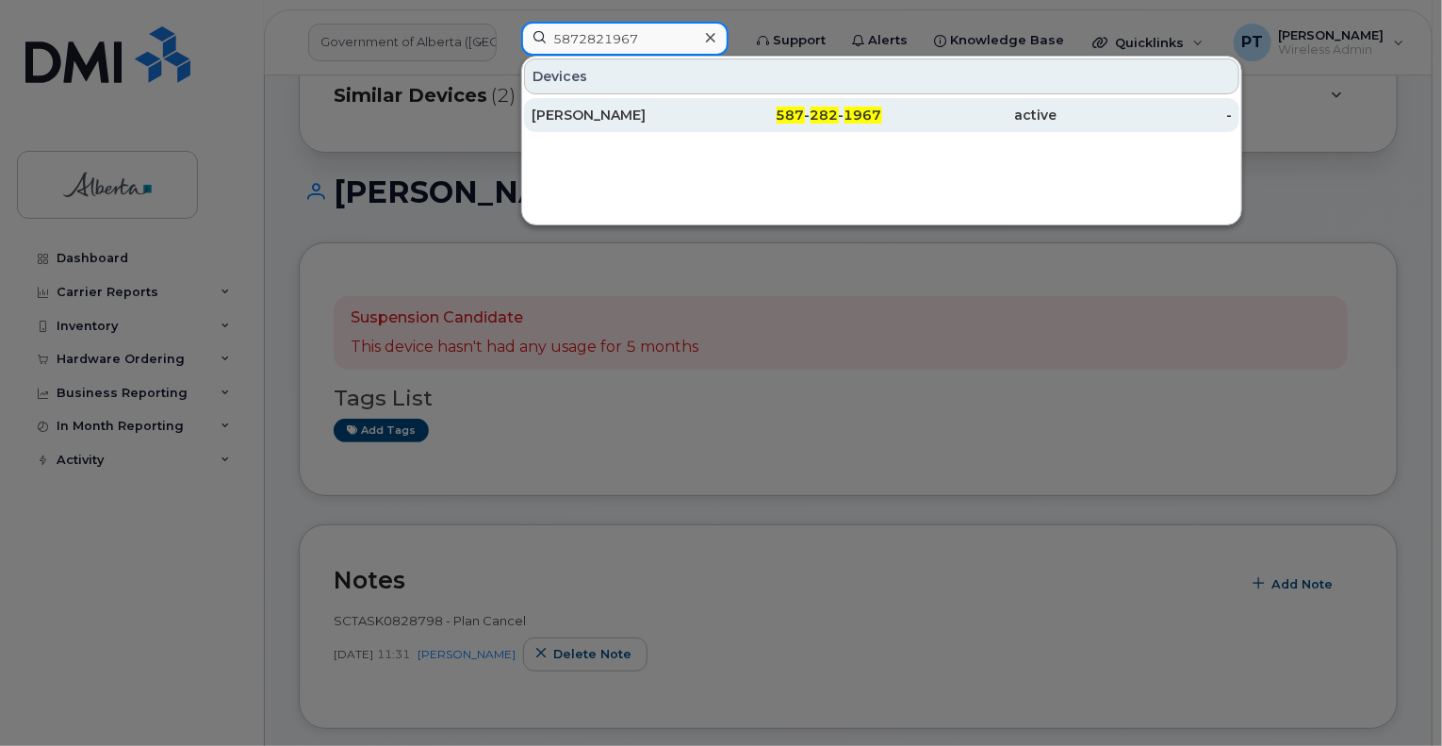
type input "5872821967"
click at [568, 112] on div "[PERSON_NAME]" at bounding box center [619, 115] width 175 height 19
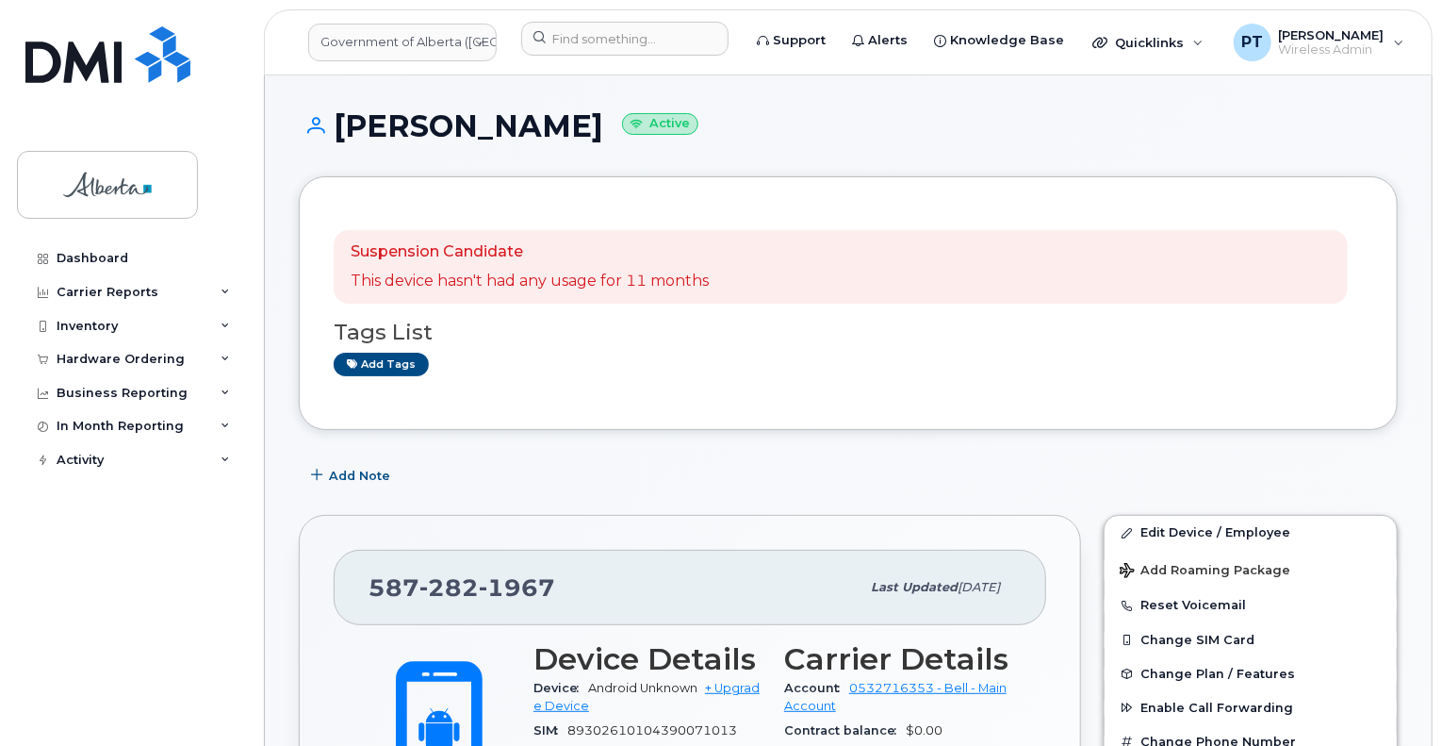
scroll to position [283, 0]
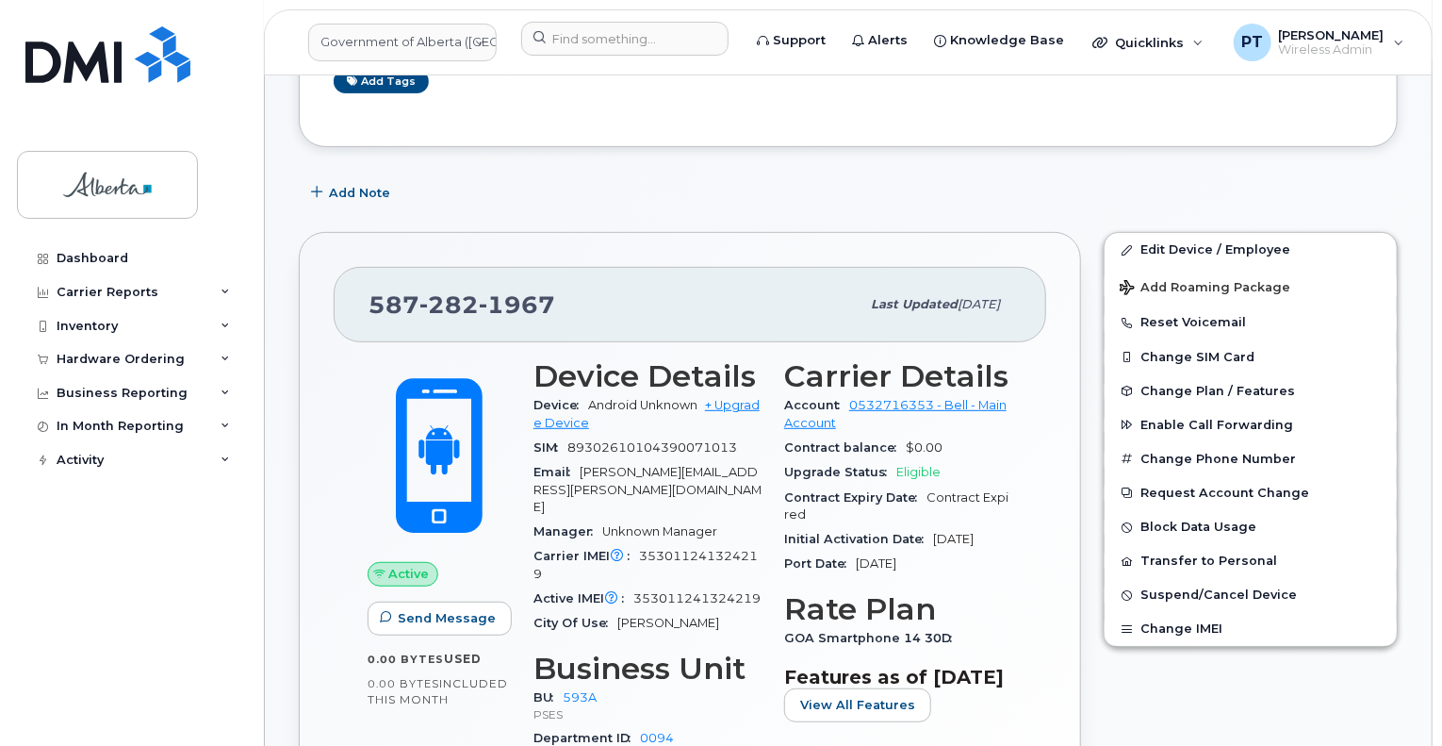
click at [692, 549] on span "353011241324219" at bounding box center [646, 564] width 224 height 31
copy span "353011241324219"
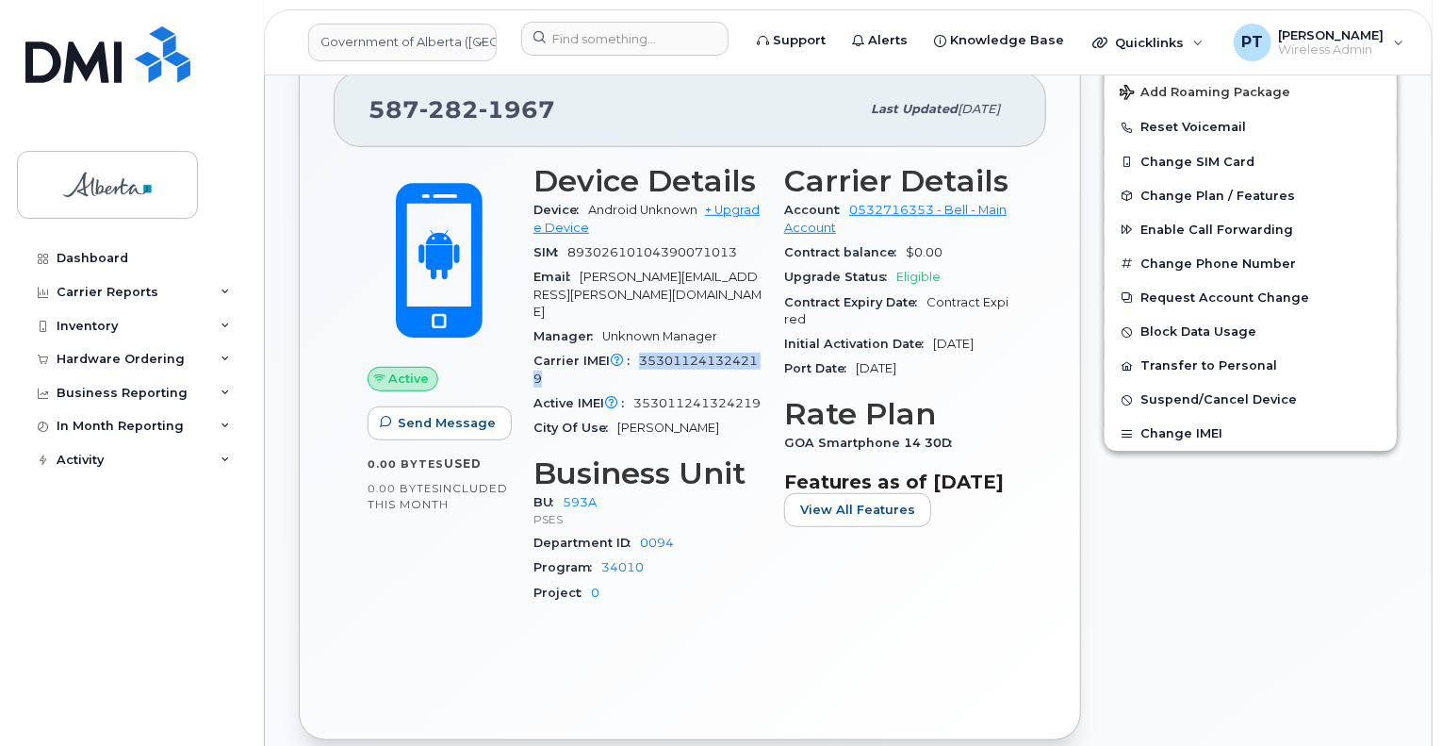
scroll to position [189, 0]
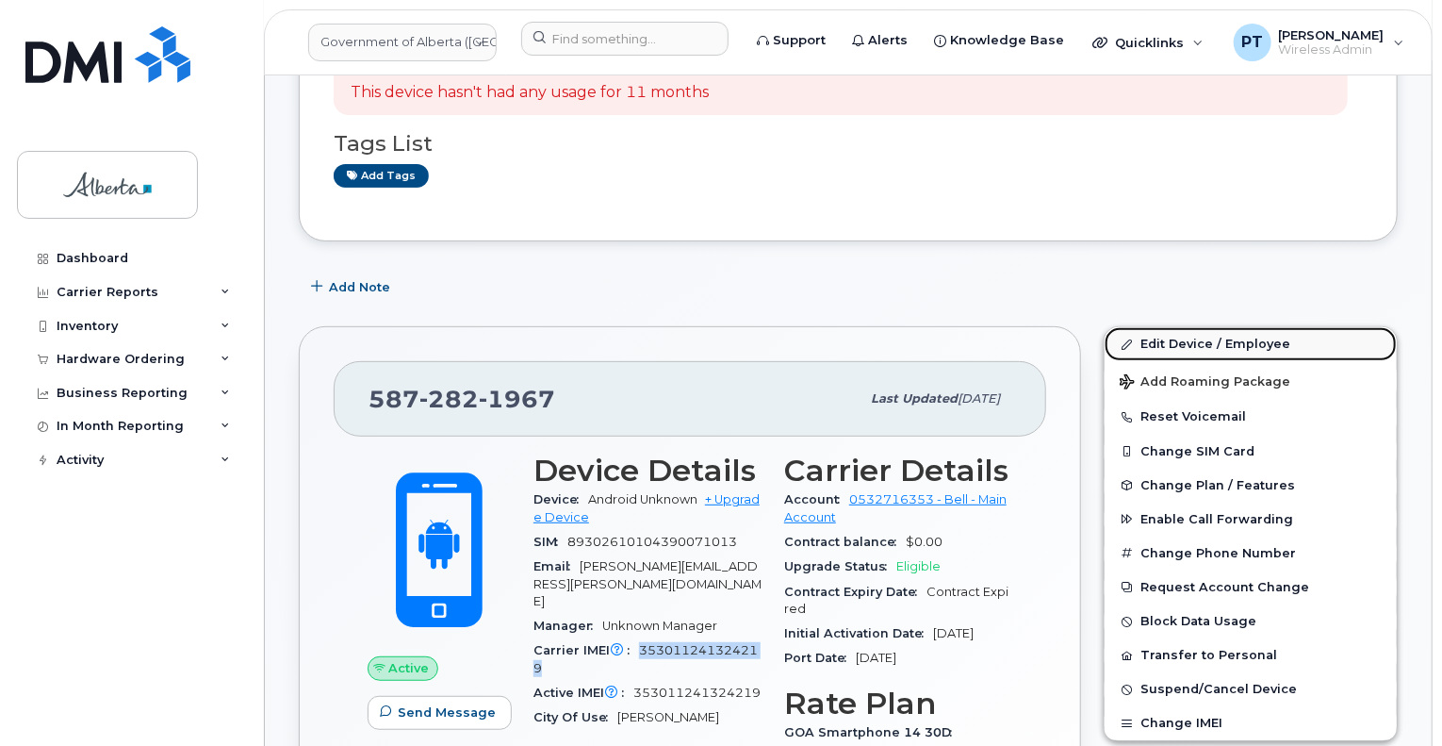
click at [1143, 340] on link "Edit Device / Employee" at bounding box center [1251, 344] width 292 height 34
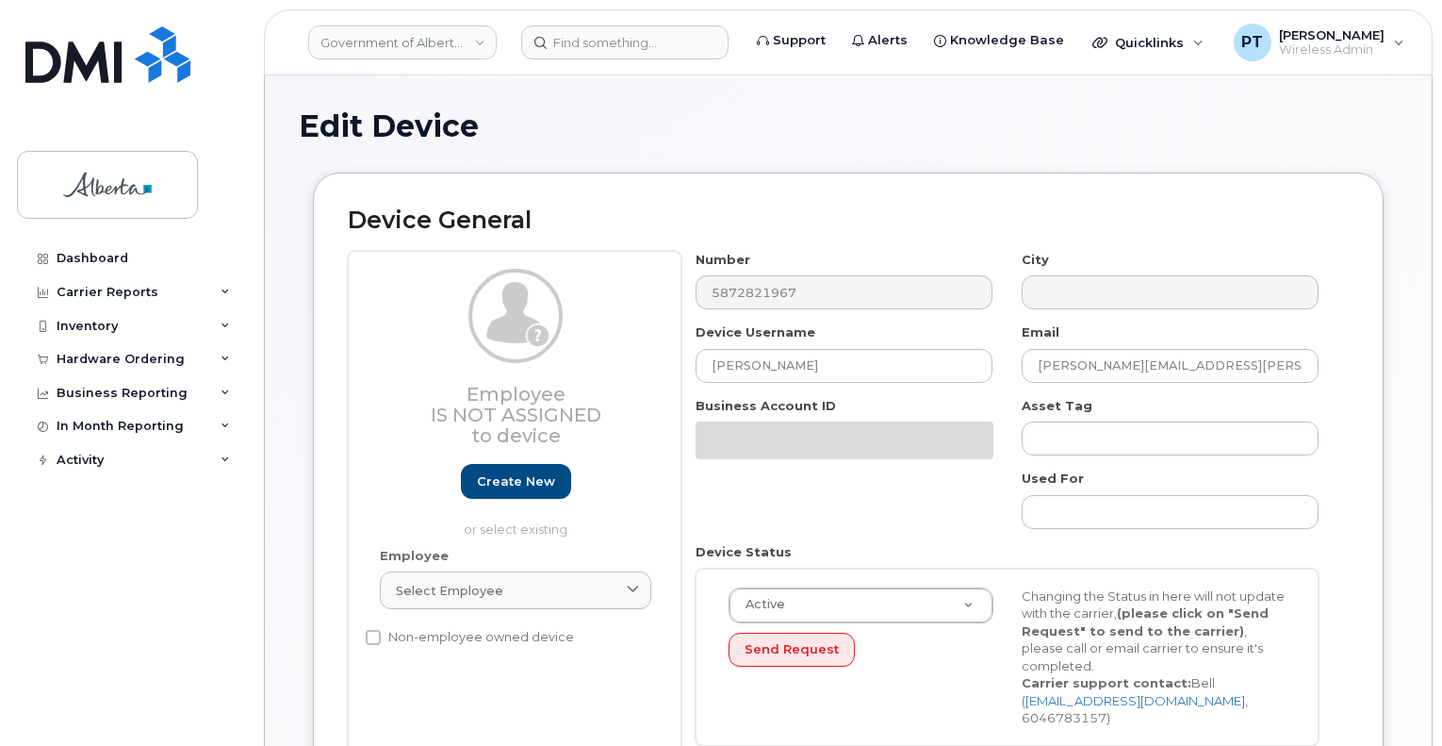
select select "4797682"
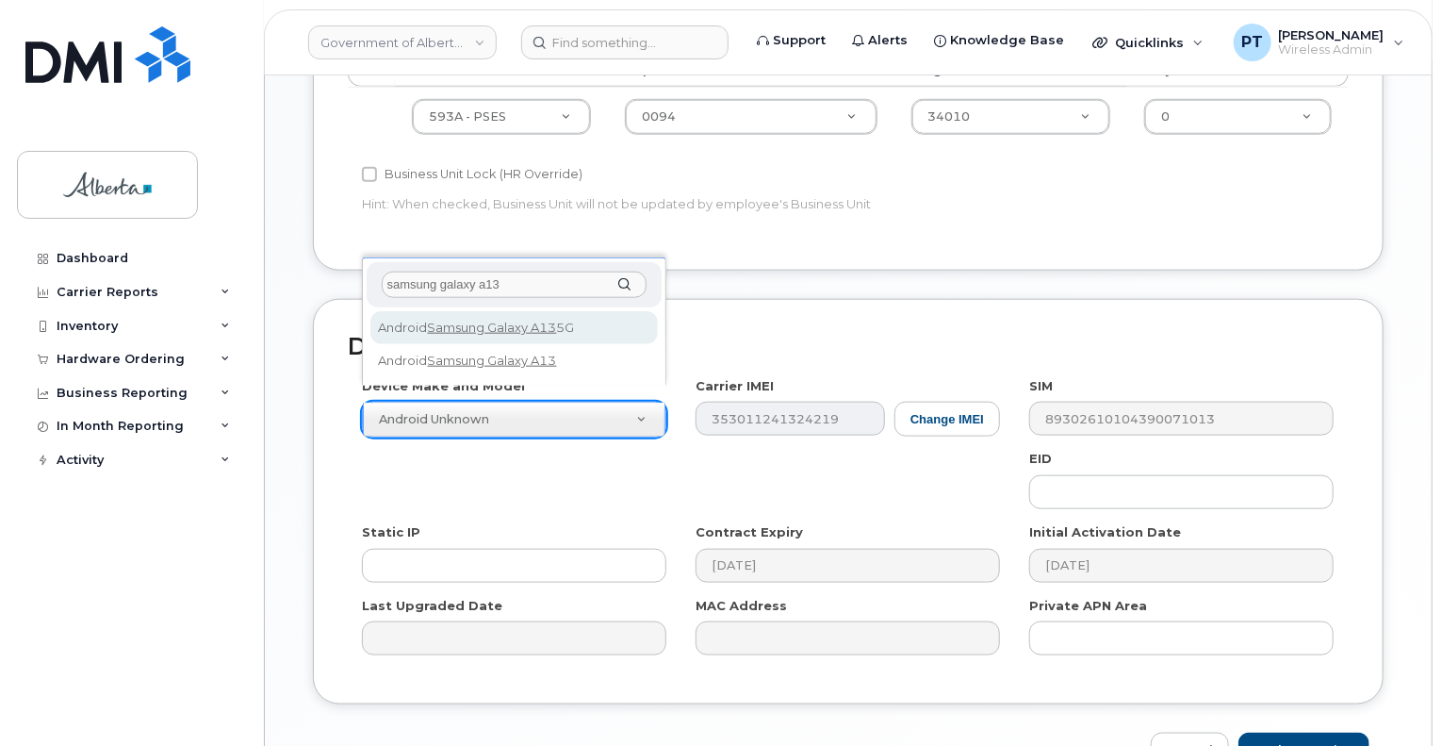
type input "samsung galaxy a13"
select select "2688"
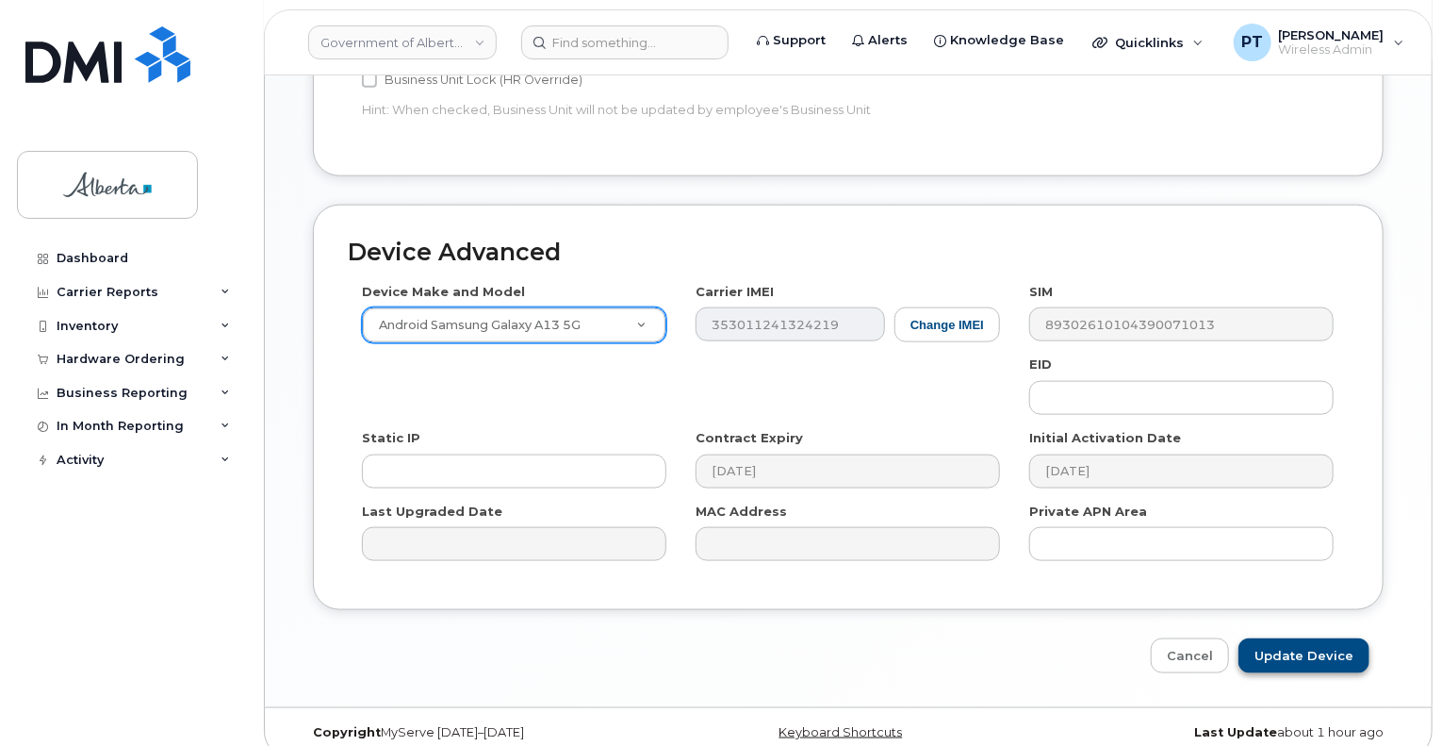
scroll to position [943, 0]
click at [1293, 638] on input "Update Device" at bounding box center [1304, 655] width 131 height 35
type input "Saving..."
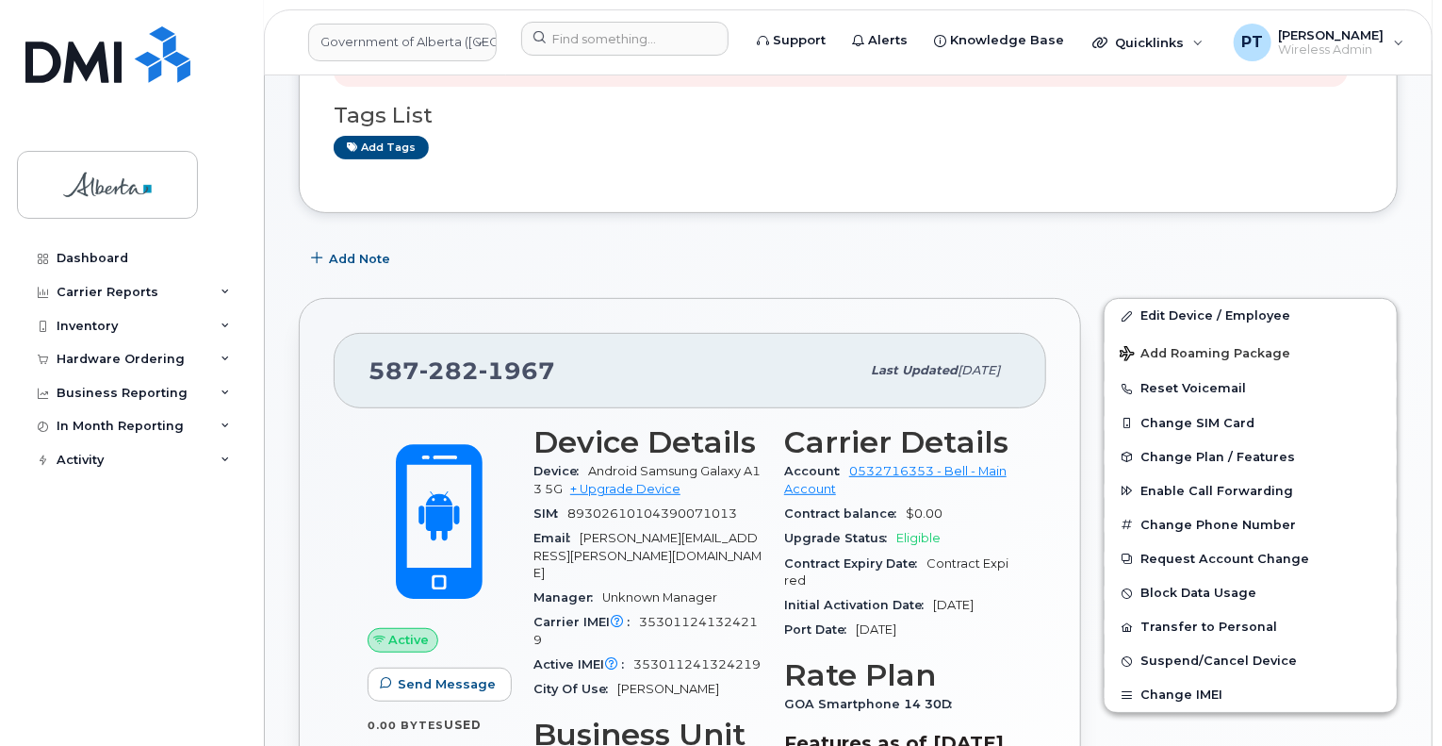
scroll to position [283, 0]
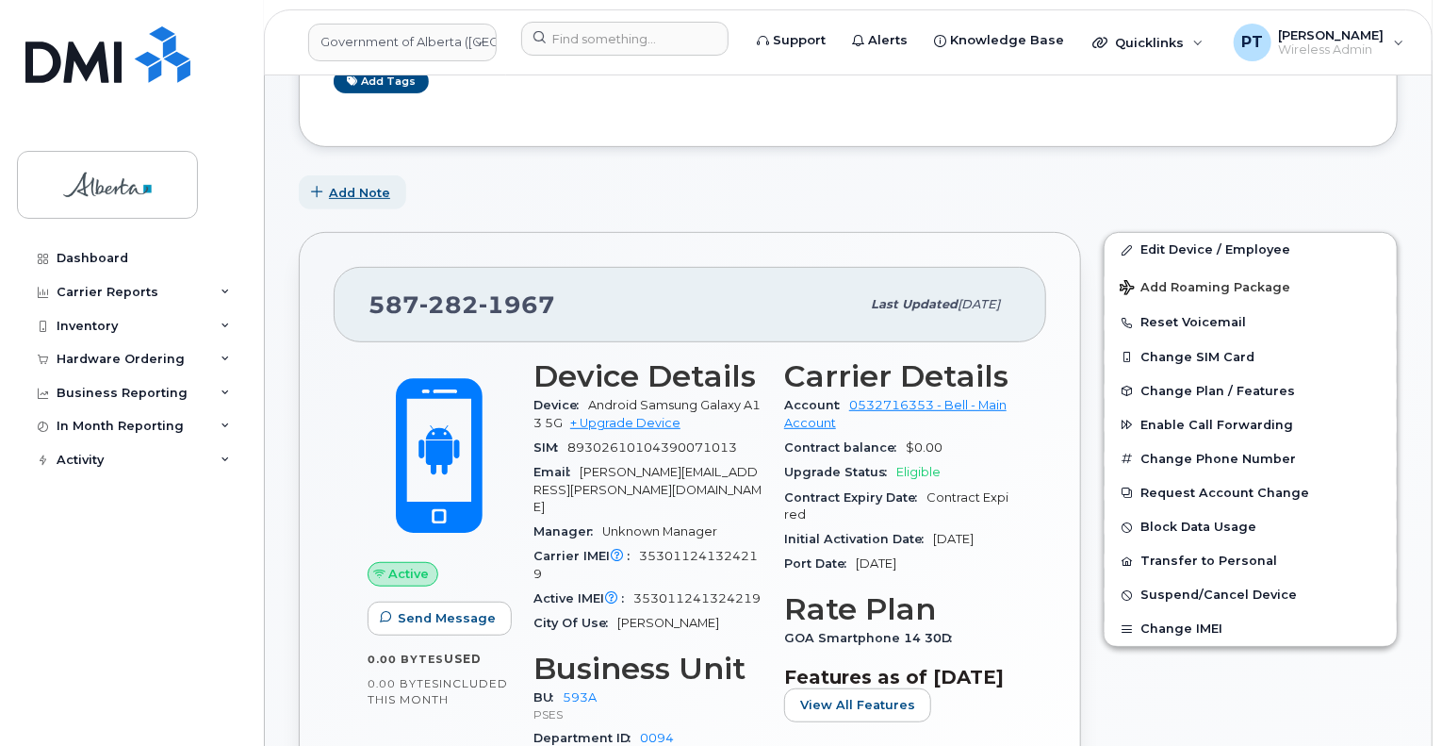
click at [361, 195] on span "Add Note" at bounding box center [359, 193] width 61 height 18
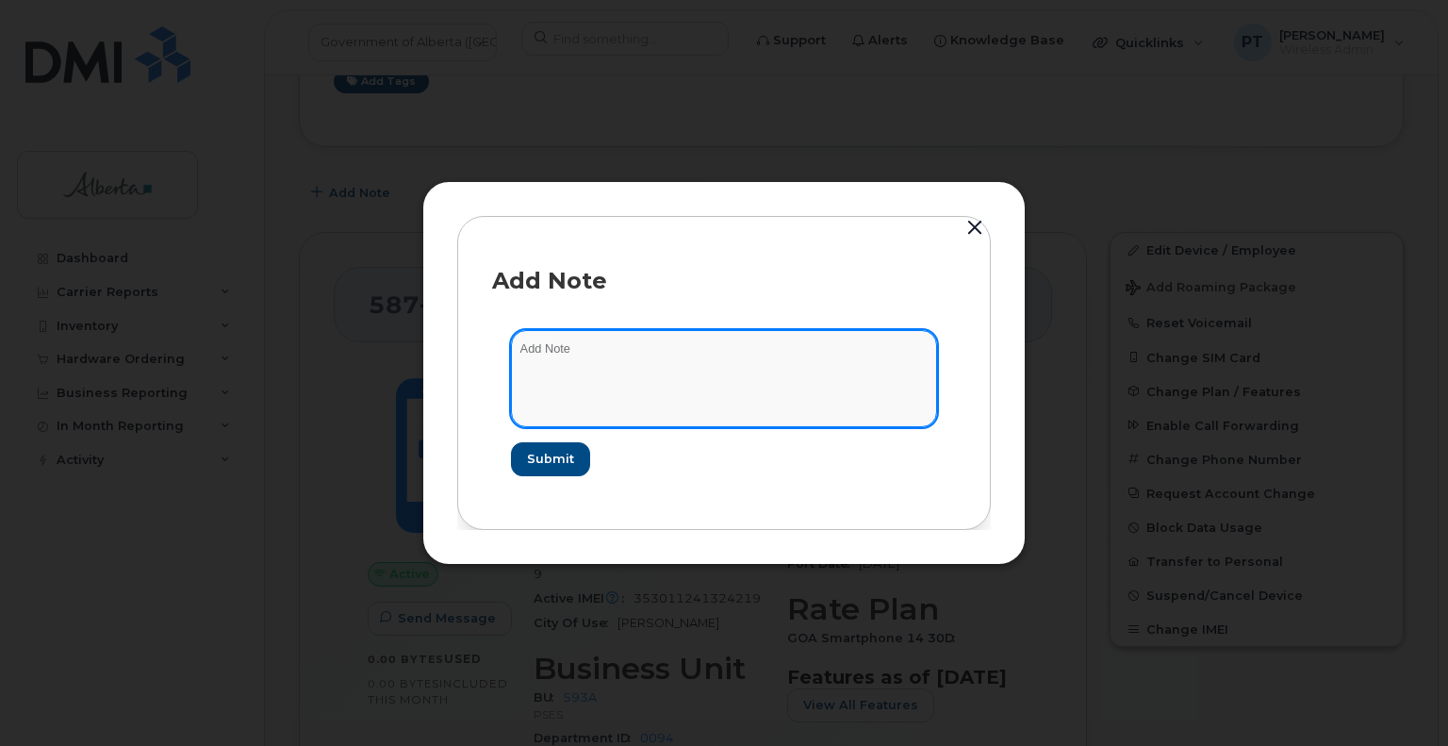
click at [525, 353] on textarea at bounding box center [724, 378] width 426 height 96
click at [582, 358] on textarea at bounding box center [724, 378] width 426 height 96
paste textarea "SCTASK0828843"
type textarea "SCTASK0828843 - Plan Cancel"
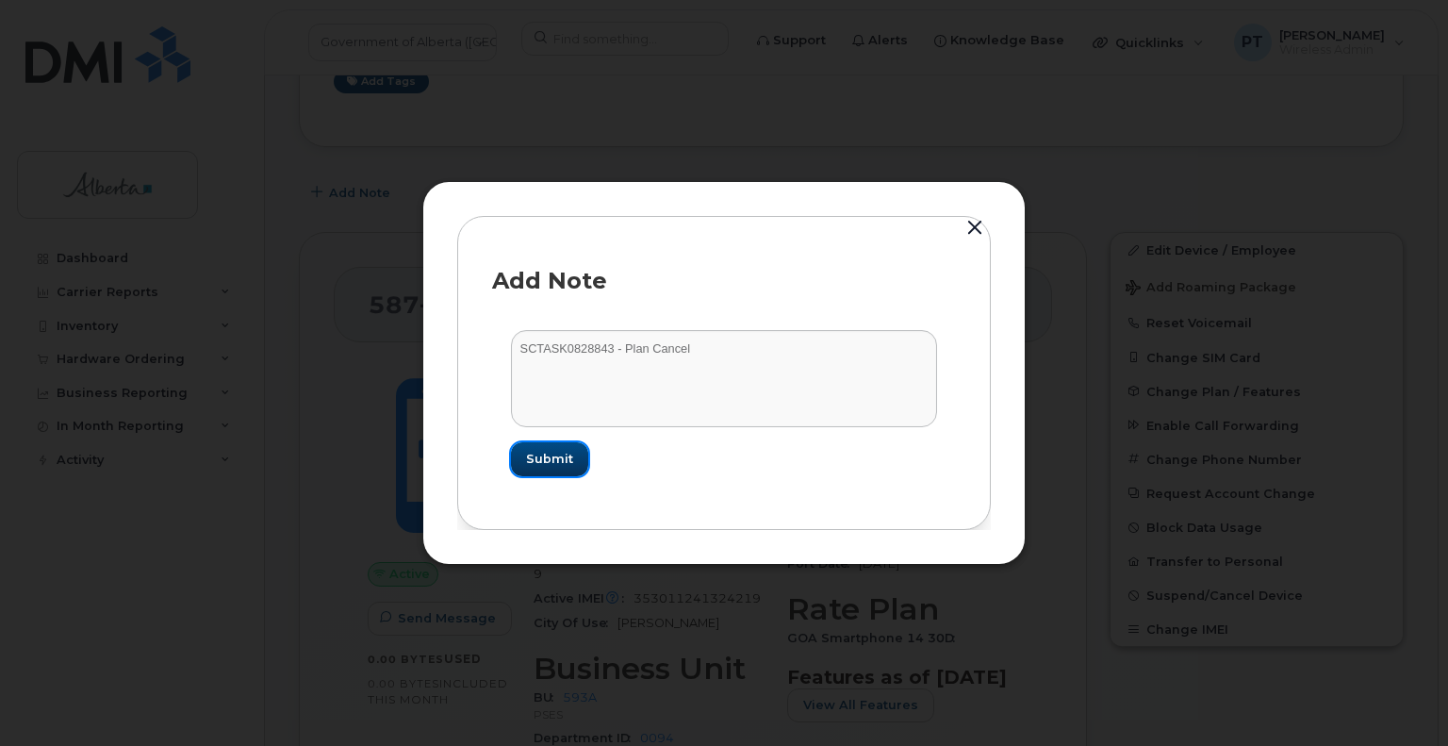
click at [547, 447] on button "Submit" at bounding box center [549, 459] width 77 height 34
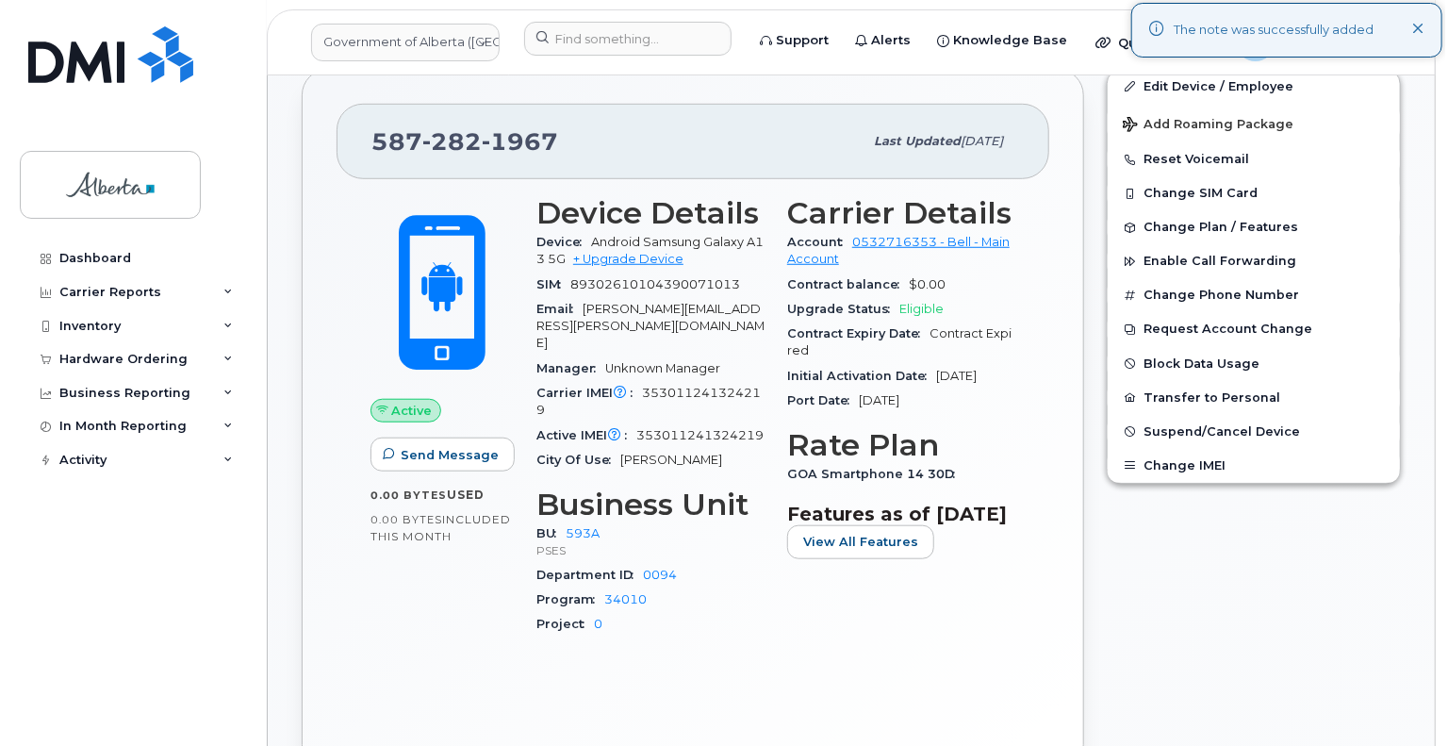
scroll to position [566, 0]
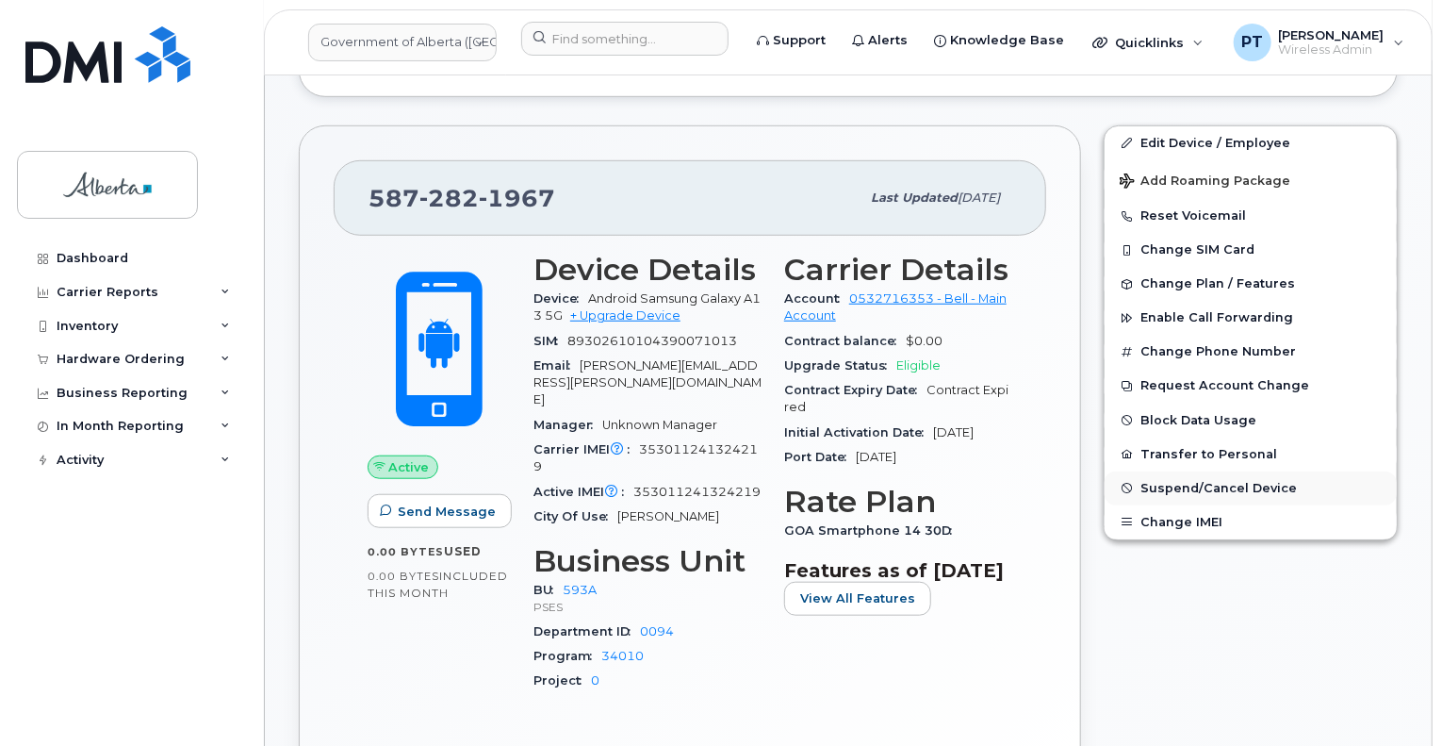
click at [1187, 488] on span "Suspend/Cancel Device" at bounding box center [1219, 488] width 156 height 14
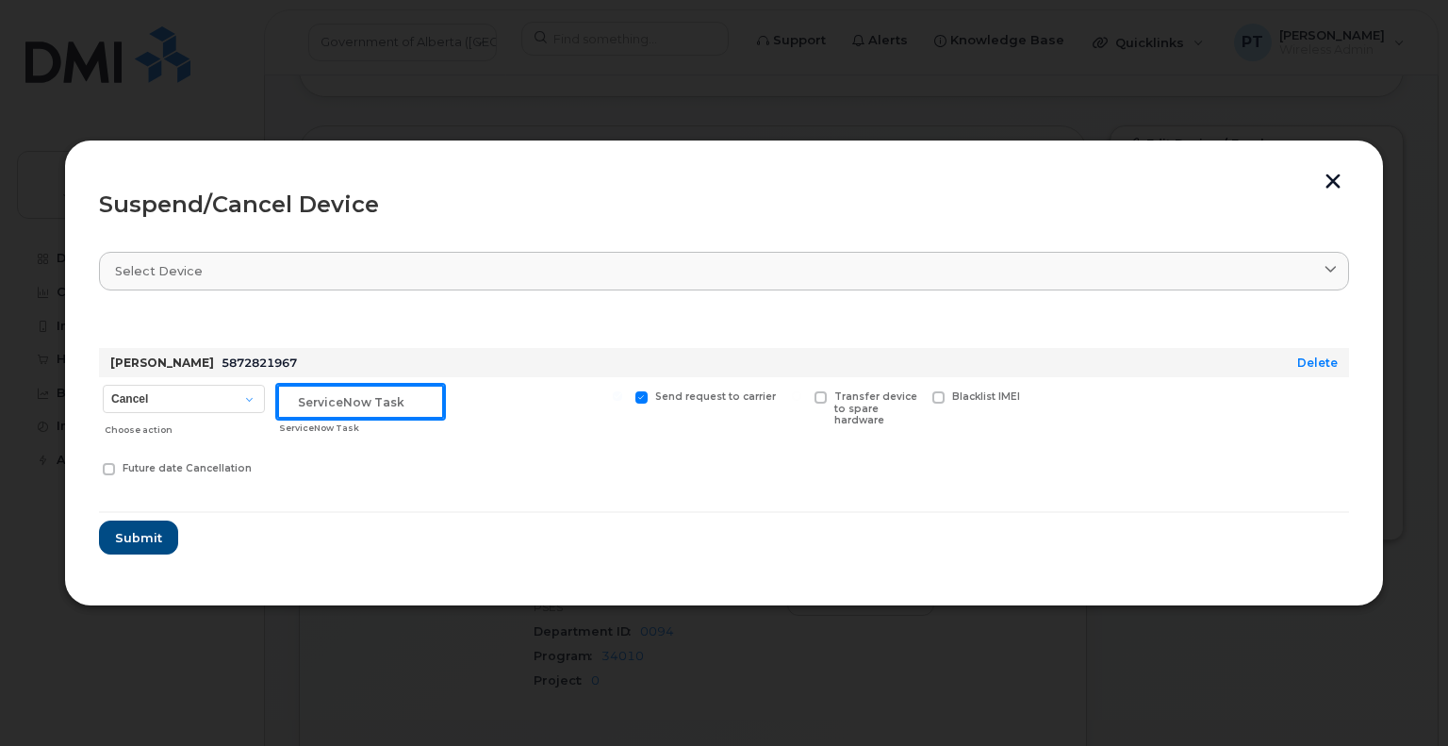
click at [343, 389] on input "text" at bounding box center [360, 402] width 167 height 34
paste input "SCTASK0828843"
type input "SCTASK0828843 Cancel"
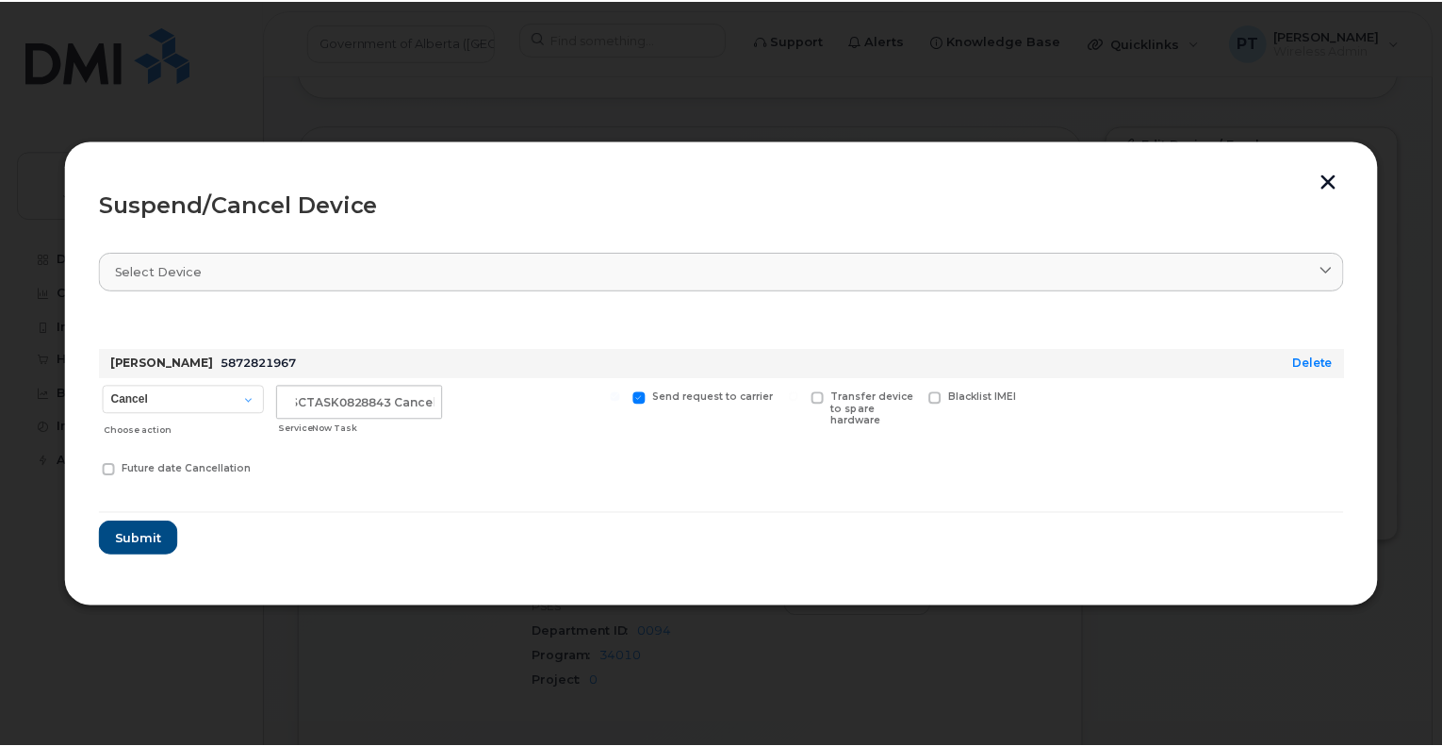
scroll to position [0, 0]
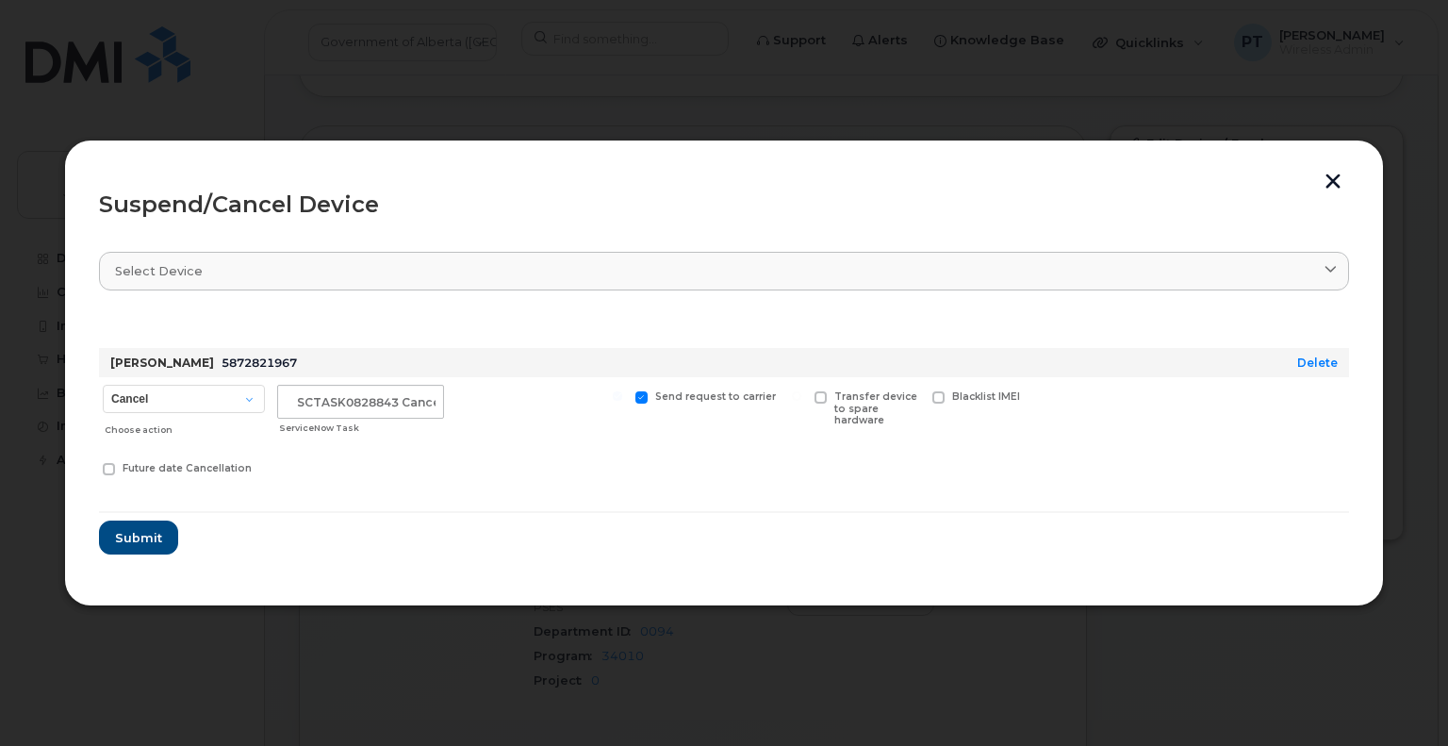
drag, startPoint x: 822, startPoint y: 395, endPoint x: 735, endPoint y: 428, distance: 92.8
click at [821, 395] on span at bounding box center [821, 397] width 12 height 12
click at [801, 395] on input "Transfer device to spare hardware" at bounding box center [796, 395] width 9 height 9
checkbox input "true"
click at [117, 538] on span "Submit" at bounding box center [137, 538] width 47 height 18
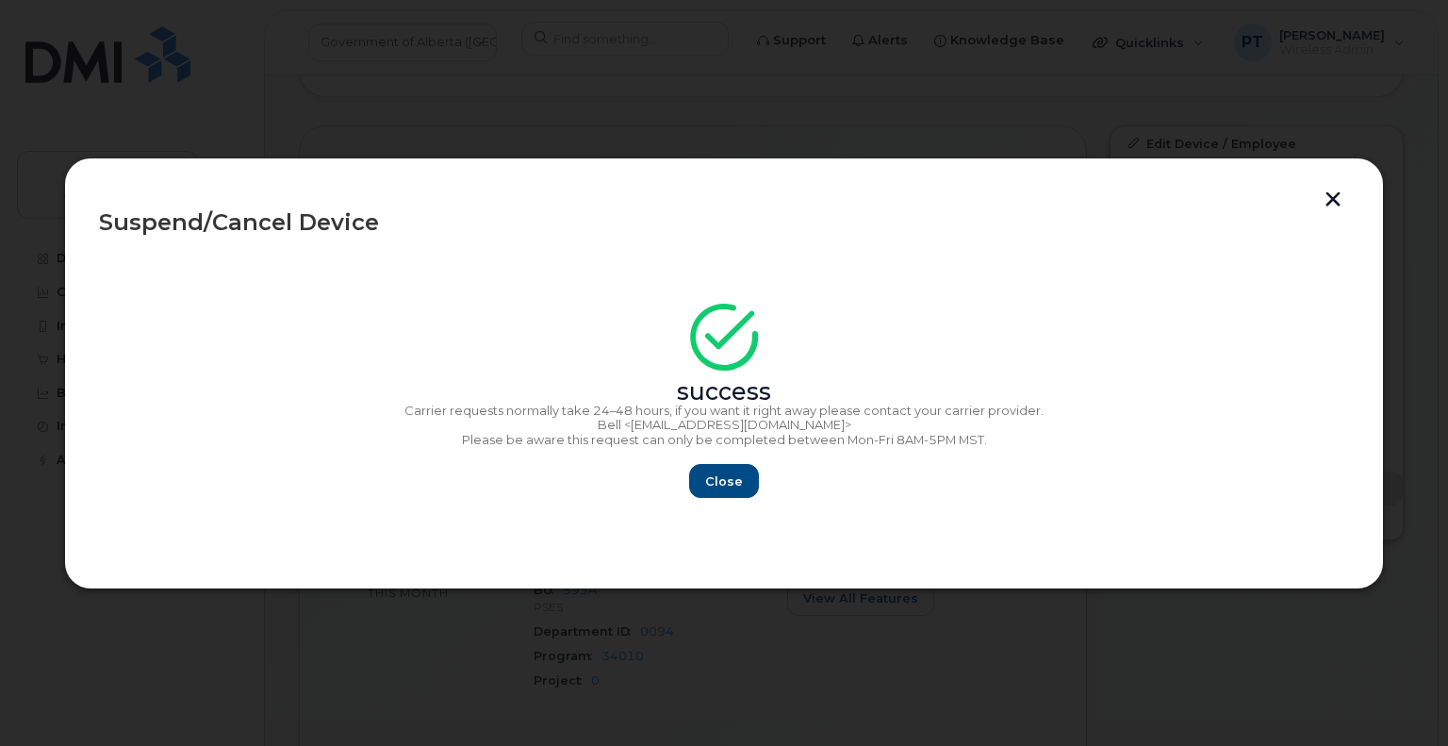
drag, startPoint x: 767, startPoint y: 482, endPoint x: 651, endPoint y: 451, distance: 120.1
click at [765, 482] on div "Close" at bounding box center [724, 481] width 1250 height 34
click at [702, 476] on button "Close" at bounding box center [724, 481] width 68 height 34
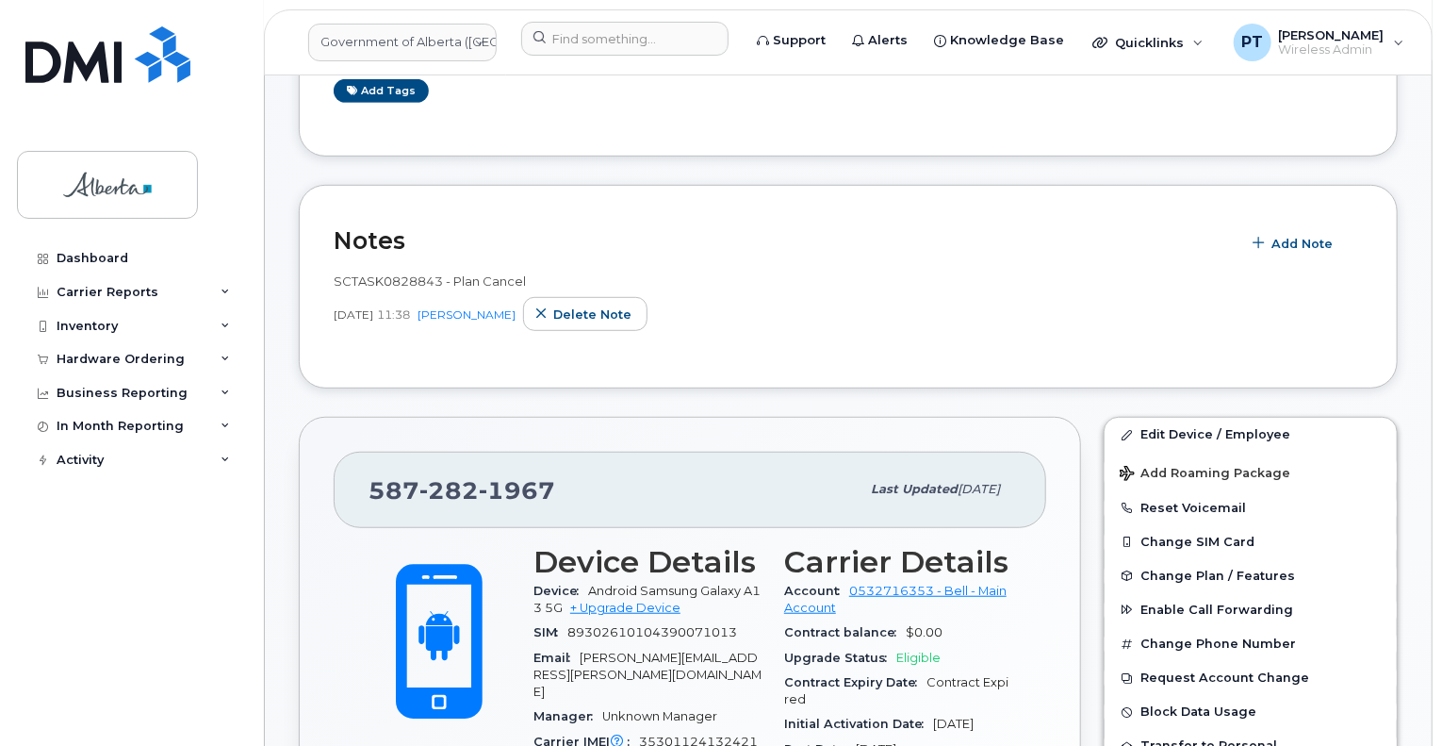
scroll to position [471, 0]
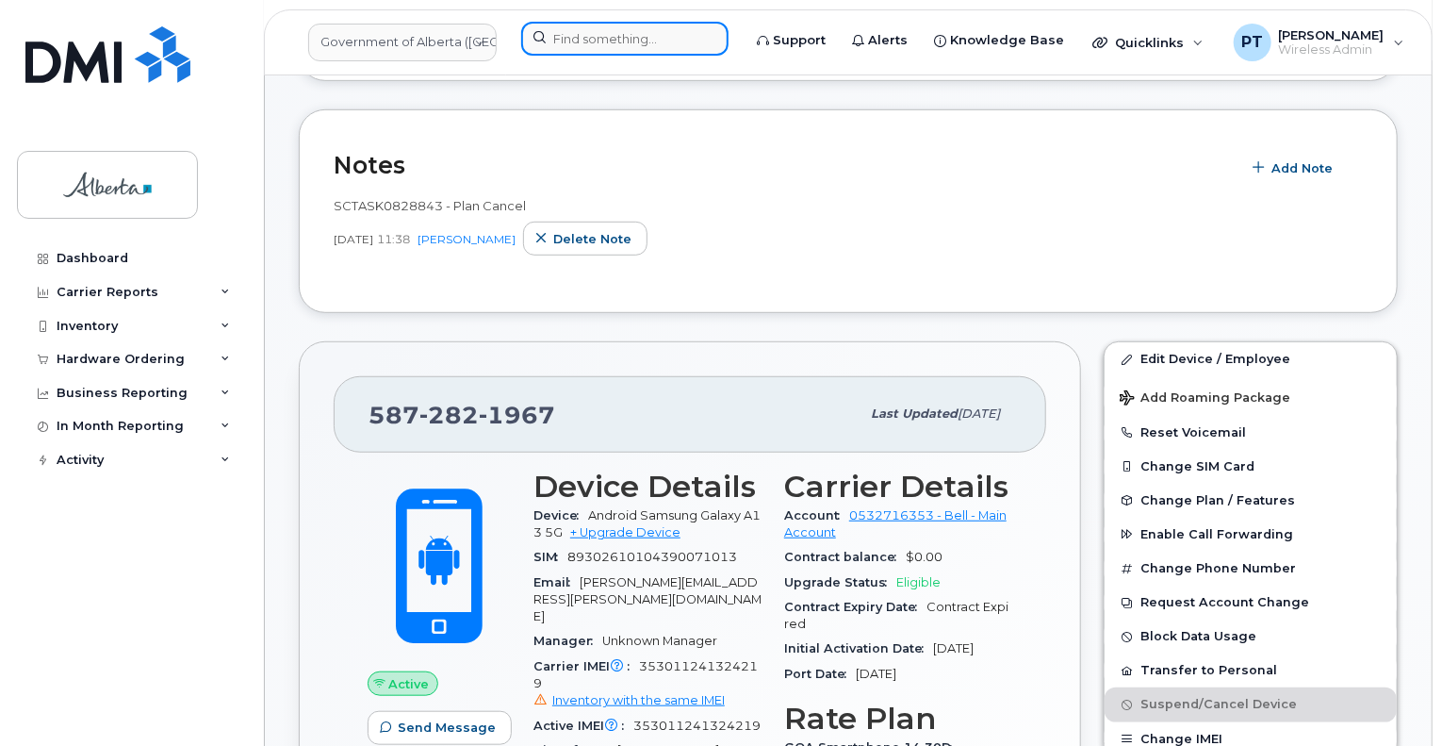
click at [605, 49] on input at bounding box center [624, 39] width 207 height 34
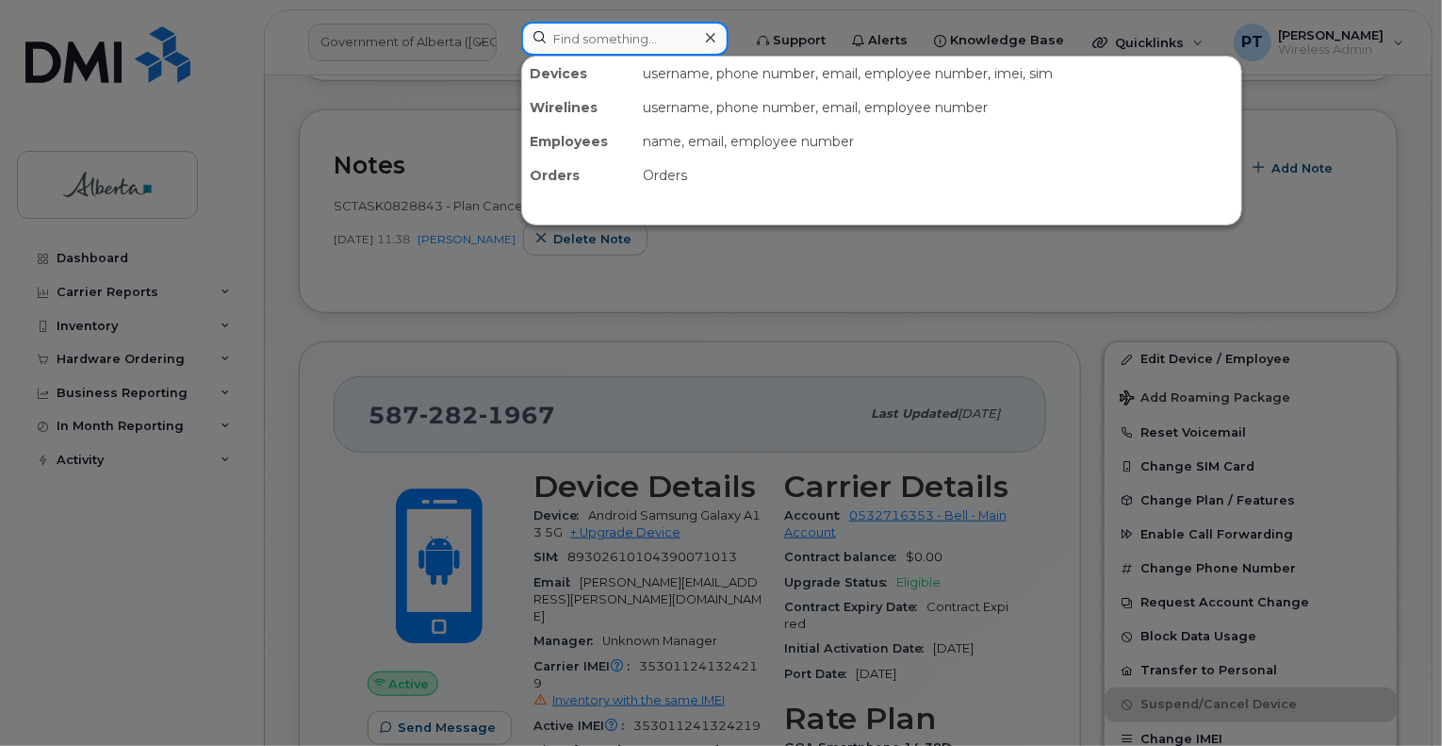
paste input "7804467502"
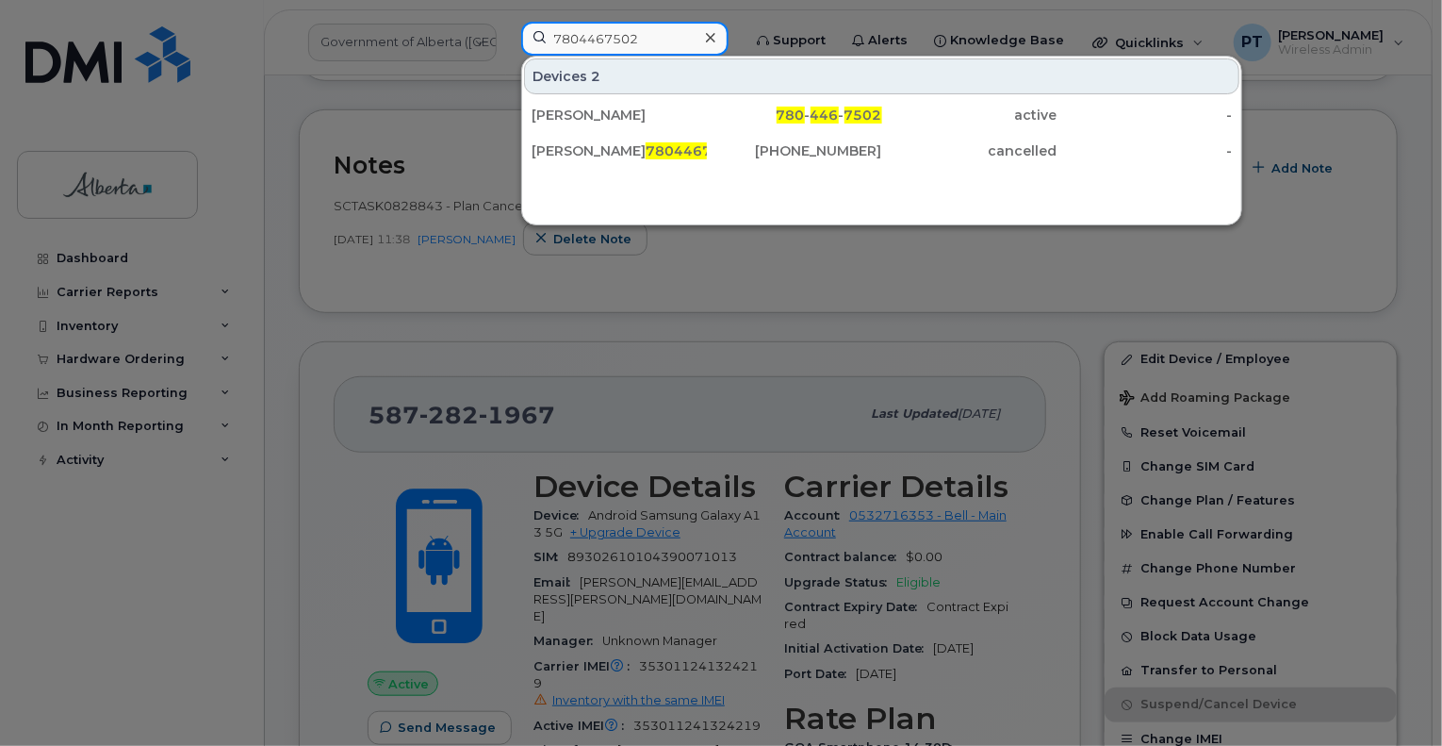
type input "7804467502"
click at [584, 114] on div "Brenda Elder" at bounding box center [619, 115] width 175 height 19
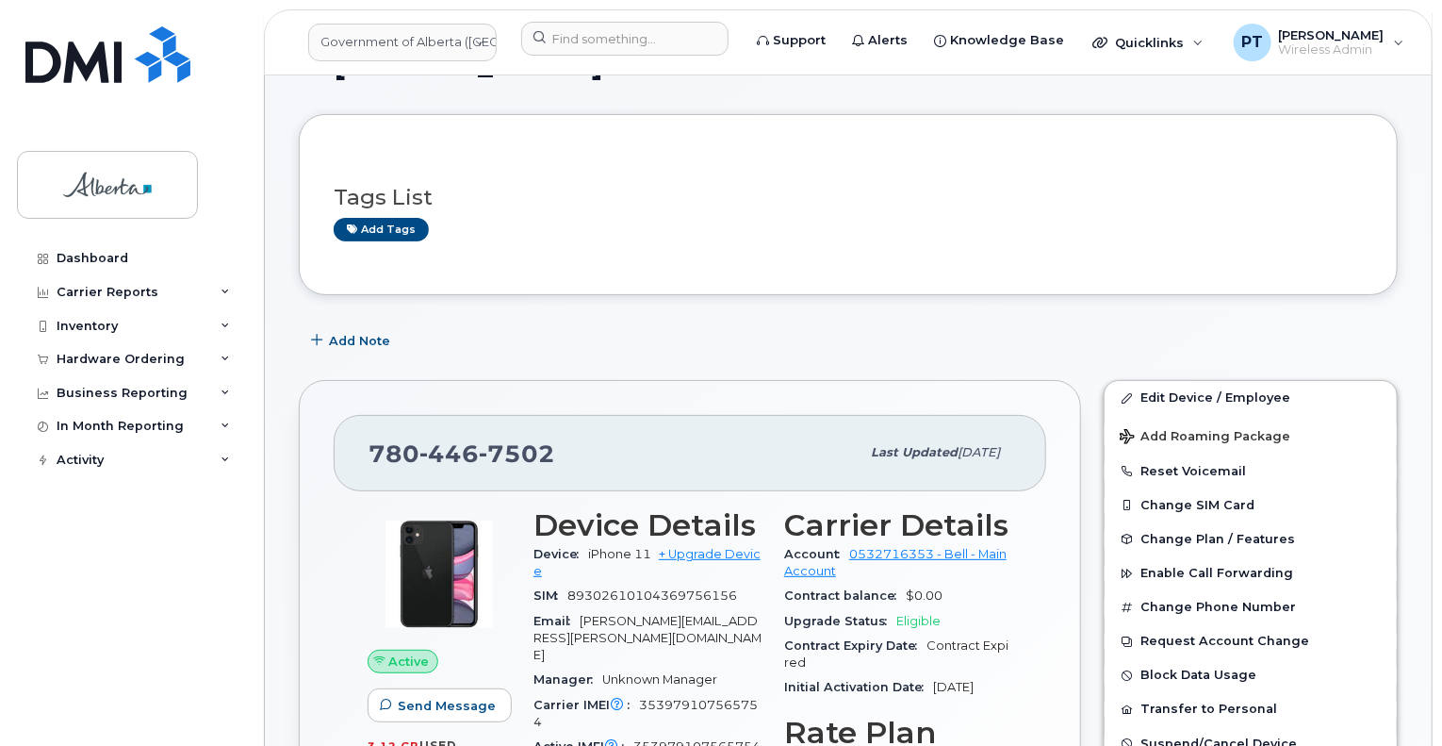
scroll to position [94, 0]
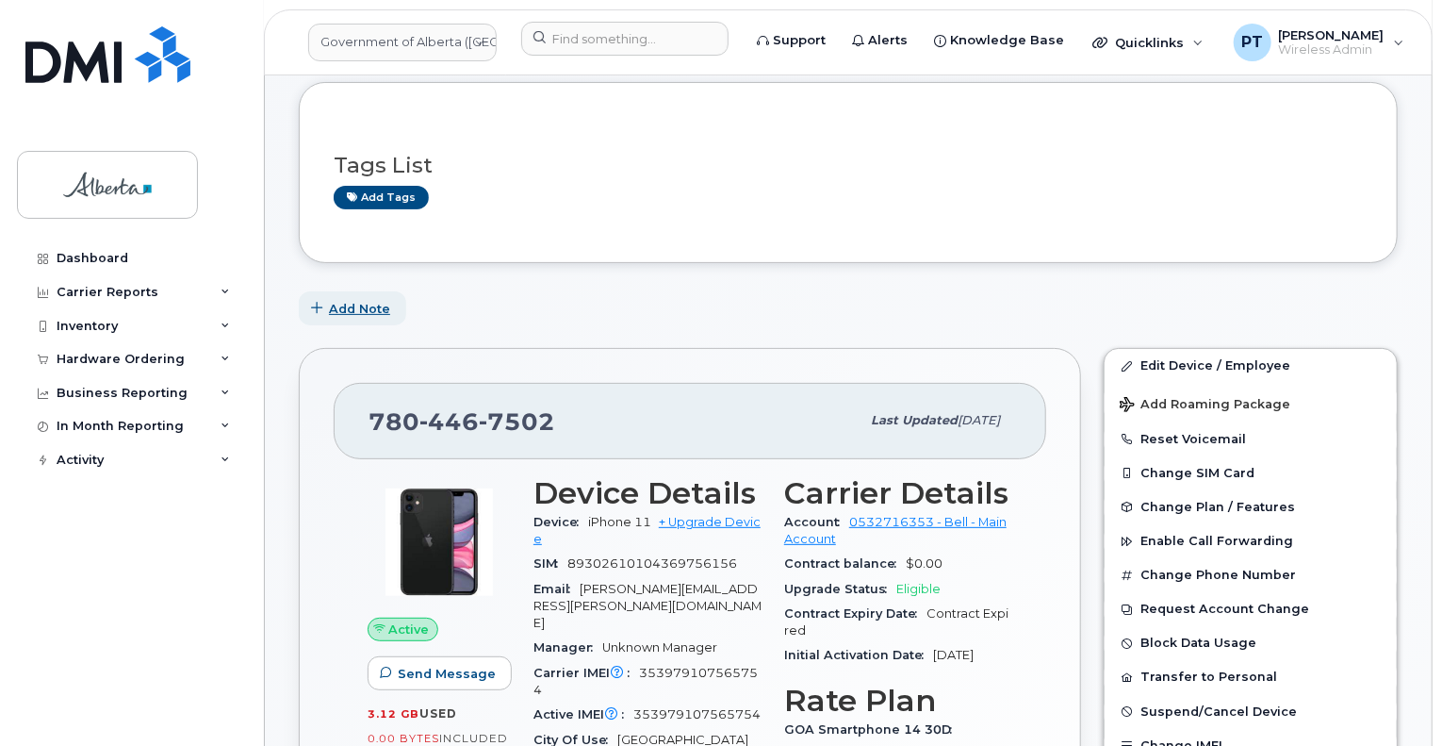
click at [373, 309] on span "Add Note" at bounding box center [359, 309] width 61 height 18
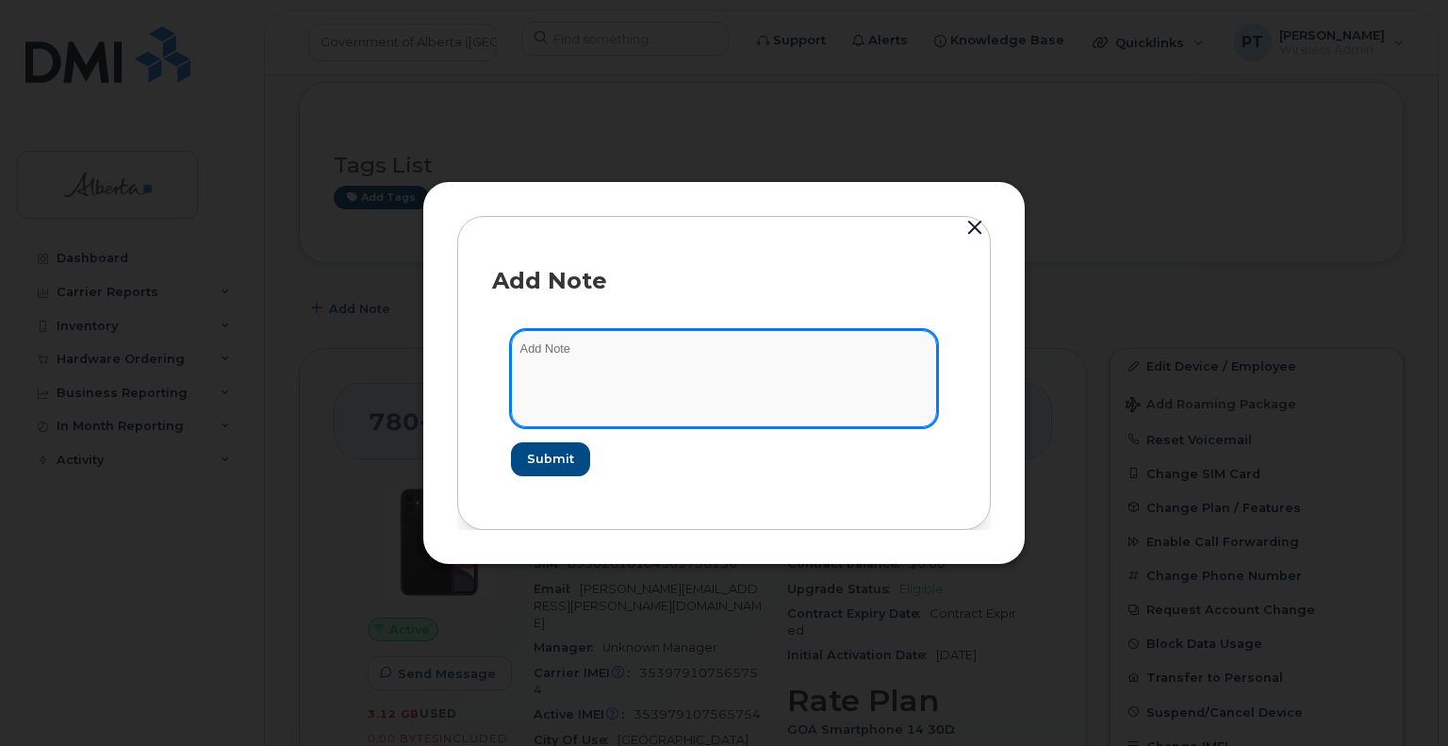
click at [614, 361] on textarea at bounding box center [724, 378] width 426 height 96
paste textarea "SCTASK0829292"
type textarea "SCTASK0829292 - Plan Cancel"
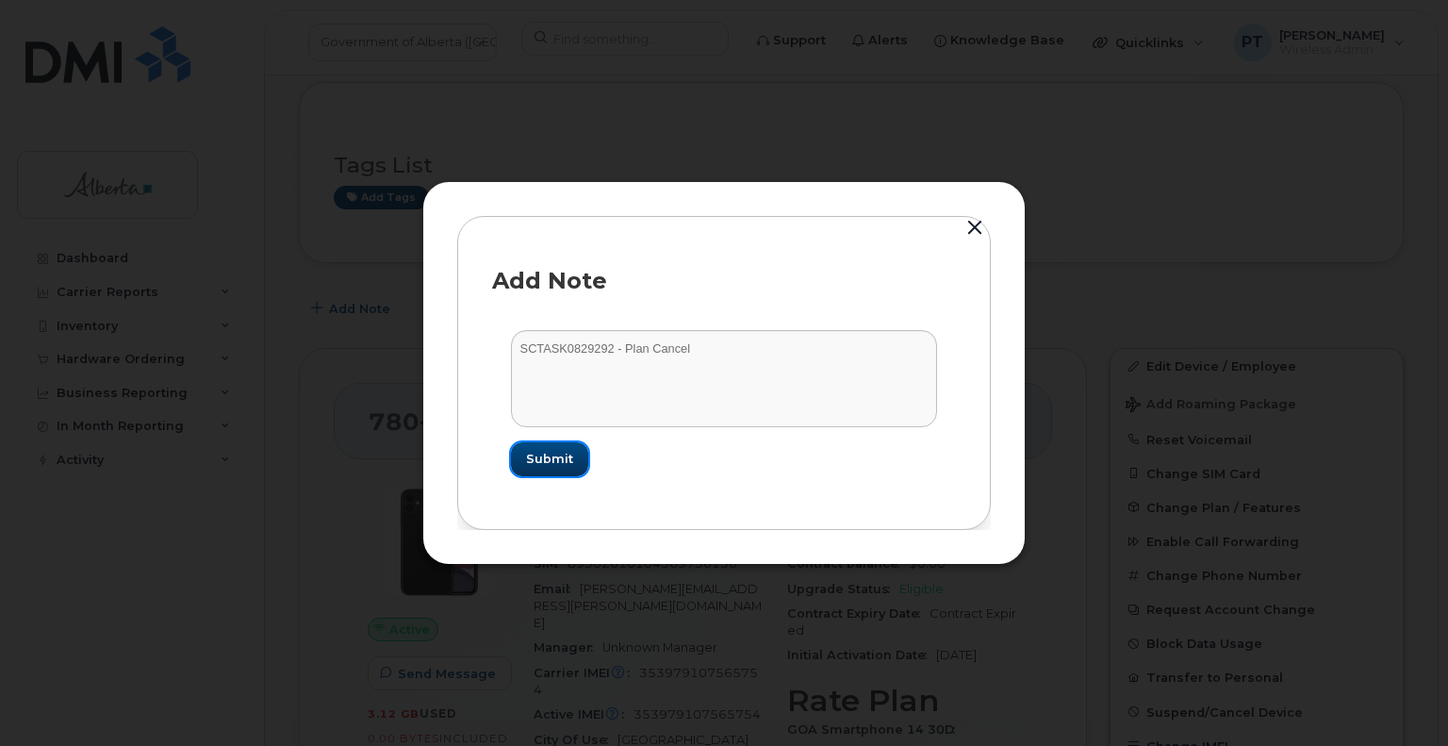
click at [534, 450] on span "Submit" at bounding box center [549, 459] width 47 height 18
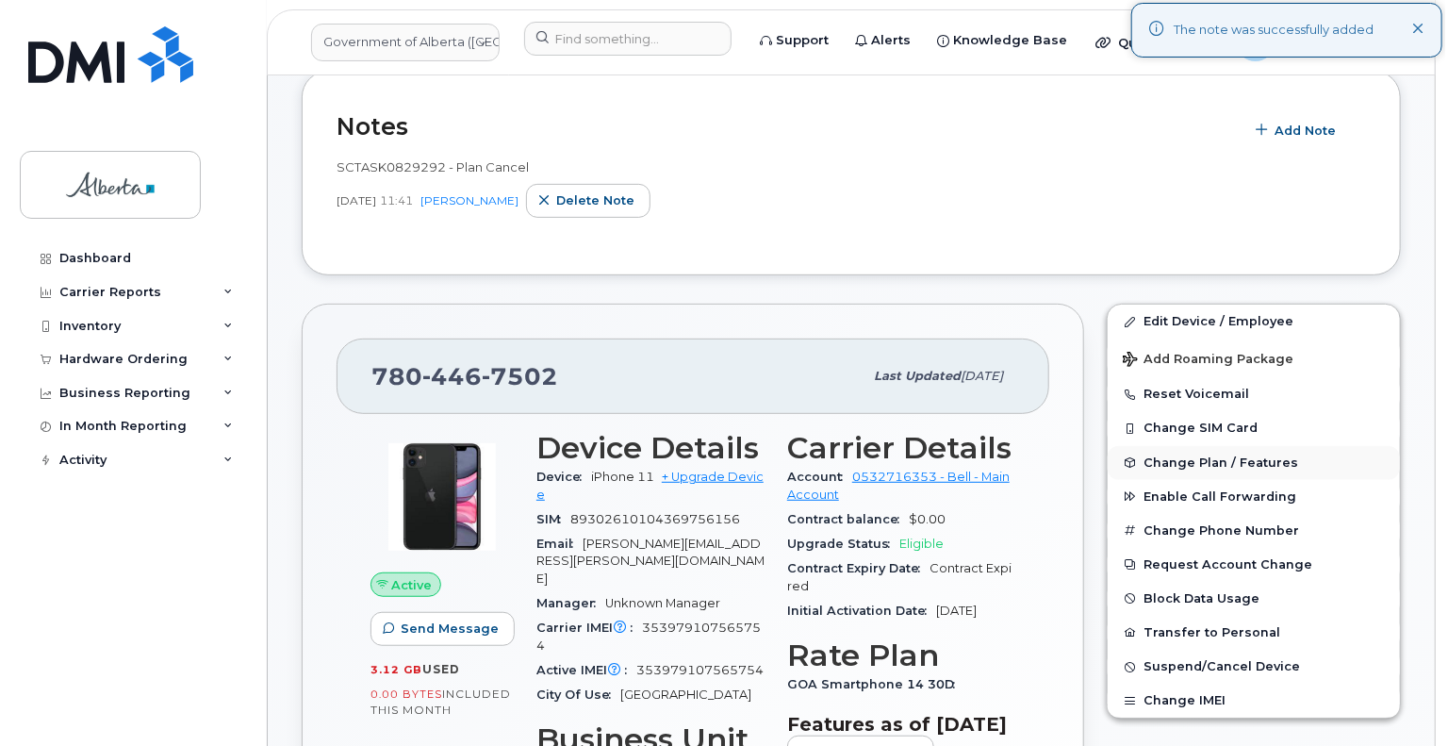
scroll to position [283, 0]
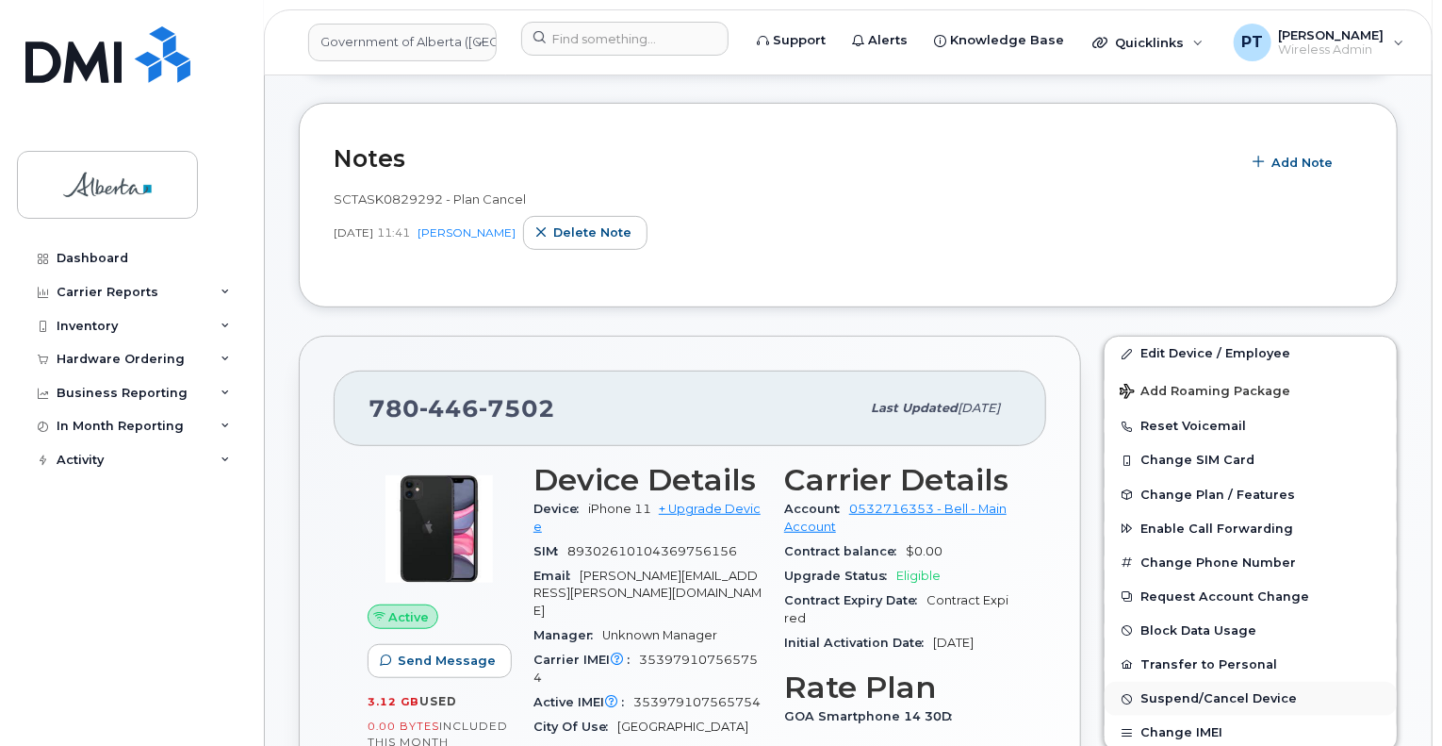
click at [1169, 692] on span "Suspend/Cancel Device" at bounding box center [1219, 699] width 156 height 14
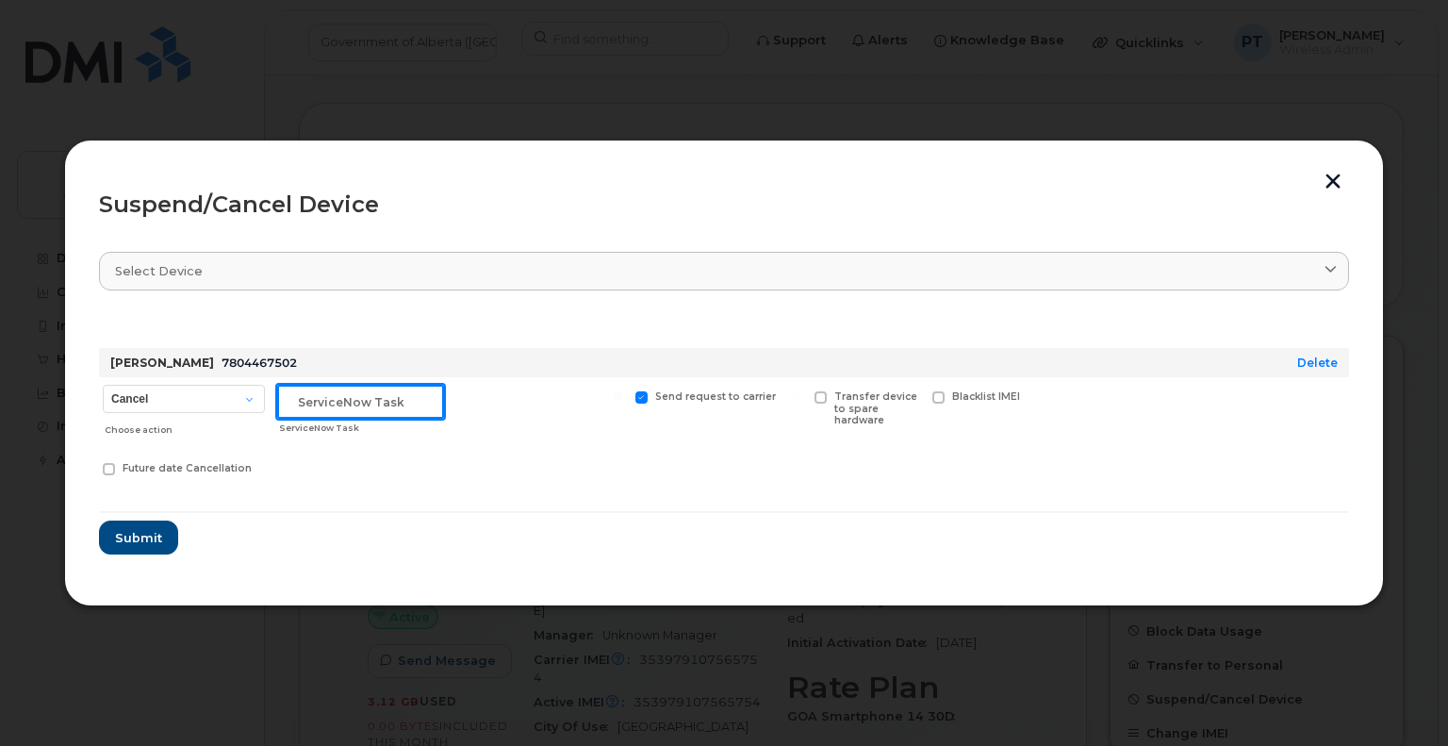
click at [342, 411] on input "text" at bounding box center [360, 402] width 167 height 34
paste input "SCTASK0829292"
type input "SCTASK0829292 Cancel"
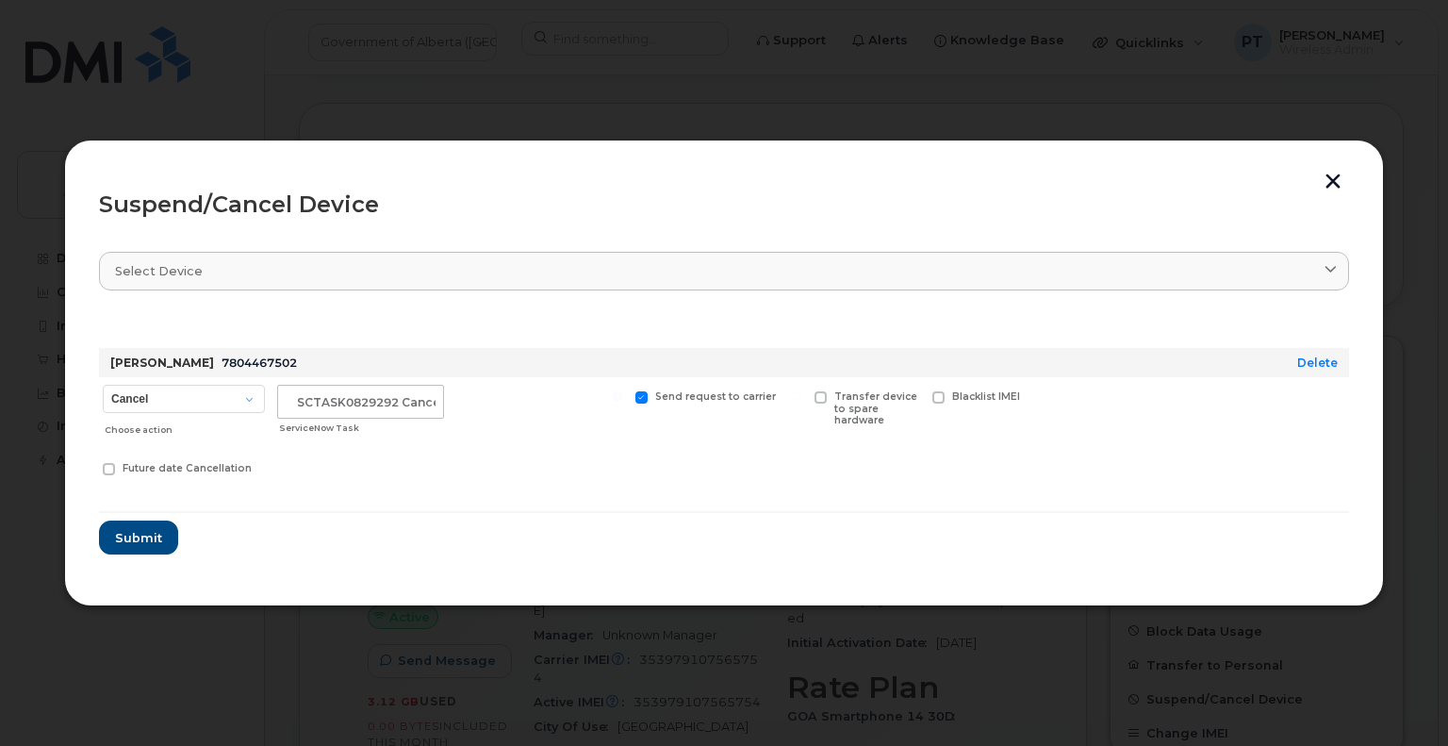
click at [829, 399] on label "Transfer device to spare hardware" at bounding box center [868, 409] width 106 height 36
click at [801, 399] on input "Transfer device to spare hardware" at bounding box center [796, 395] width 9 height 9
checkbox input "true"
drag, startPoint x: 84, startPoint y: 535, endPoint x: 518, endPoint y: 506, distance: 434.6
click at [536, 524] on div "Suspend/Cancel Device Select device Type first three symbols or more [PERSON_NA…" at bounding box center [724, 374] width 1320 height 468
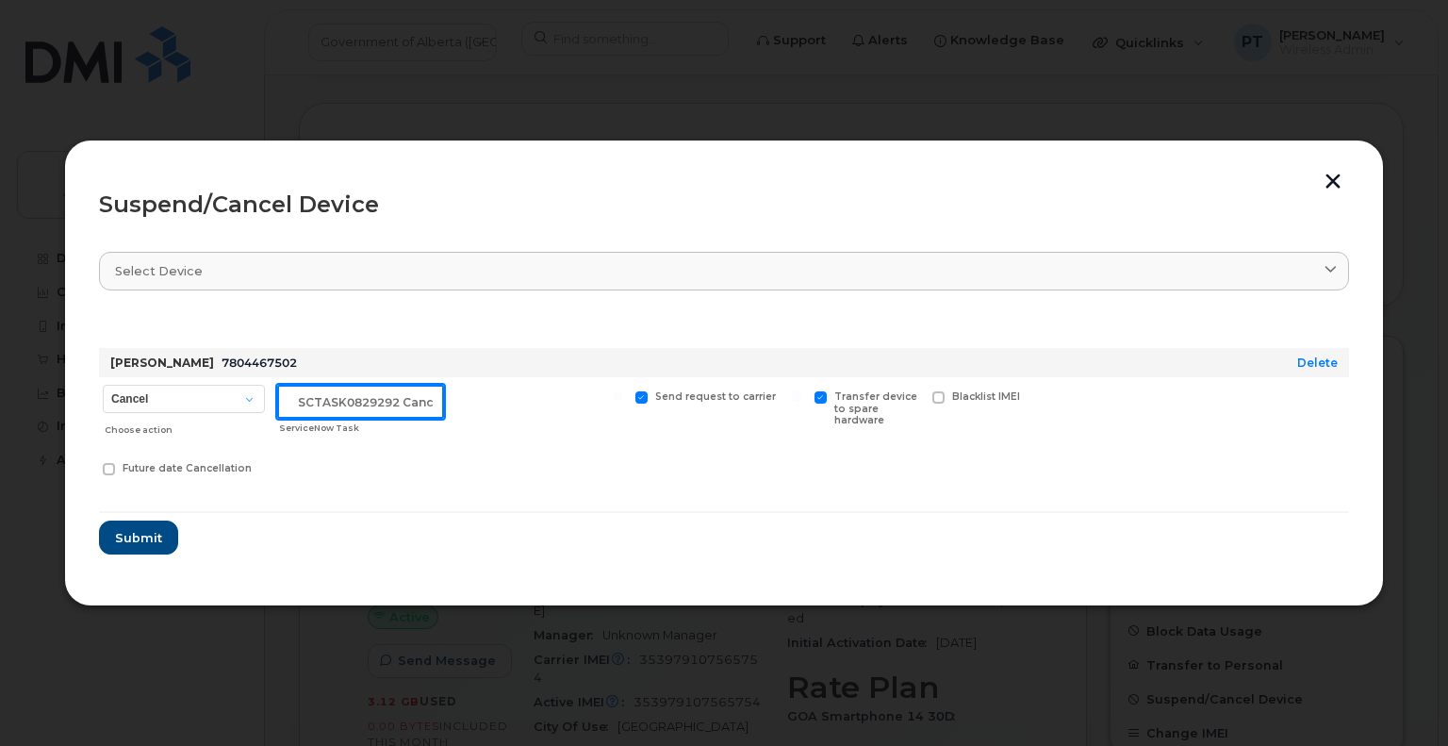
drag, startPoint x: 419, startPoint y: 387, endPoint x: 561, endPoint y: 399, distance: 142.9
click at [420, 387] on input "SCTASK0829292 Cancel" at bounding box center [360, 402] width 167 height 34
click at [155, 539] on span "Submit" at bounding box center [137, 538] width 47 height 18
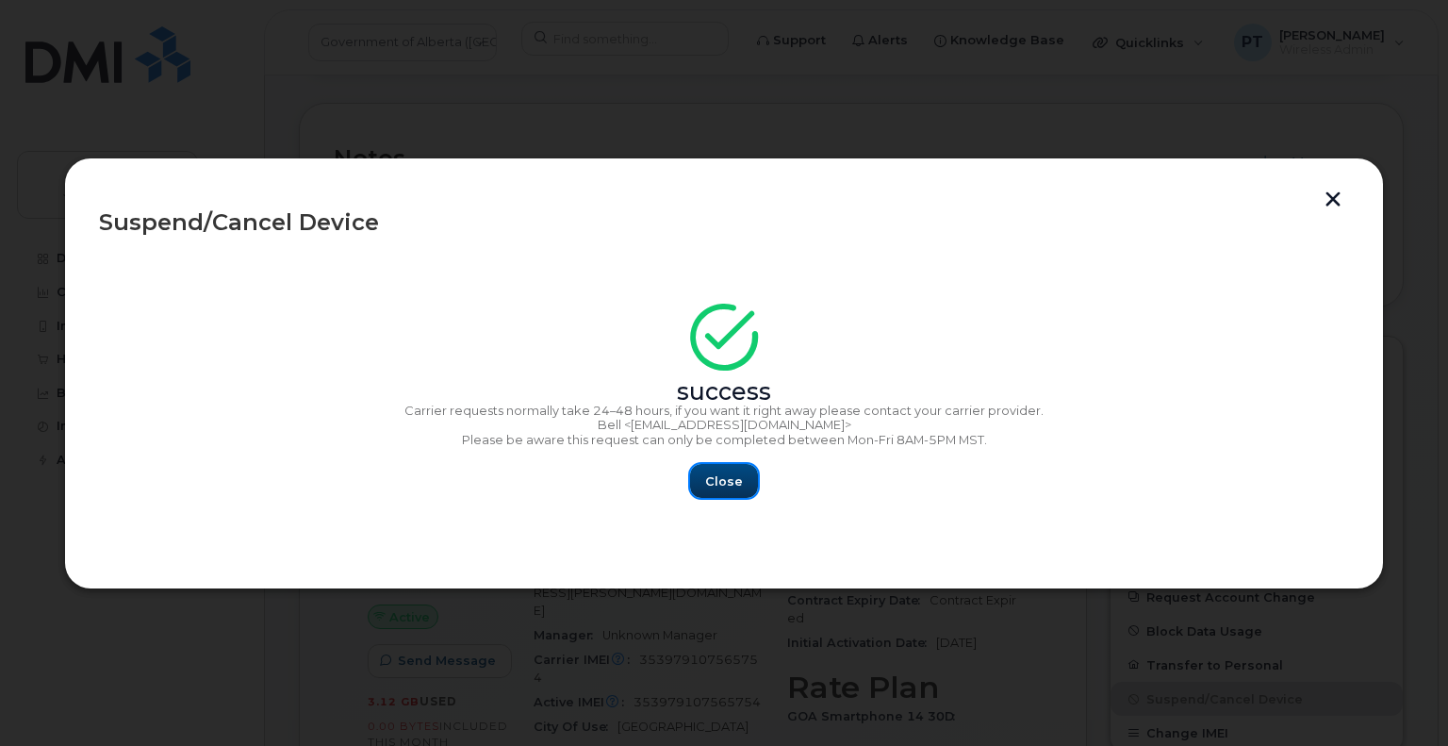
click at [721, 492] on button "Close" at bounding box center [724, 481] width 68 height 34
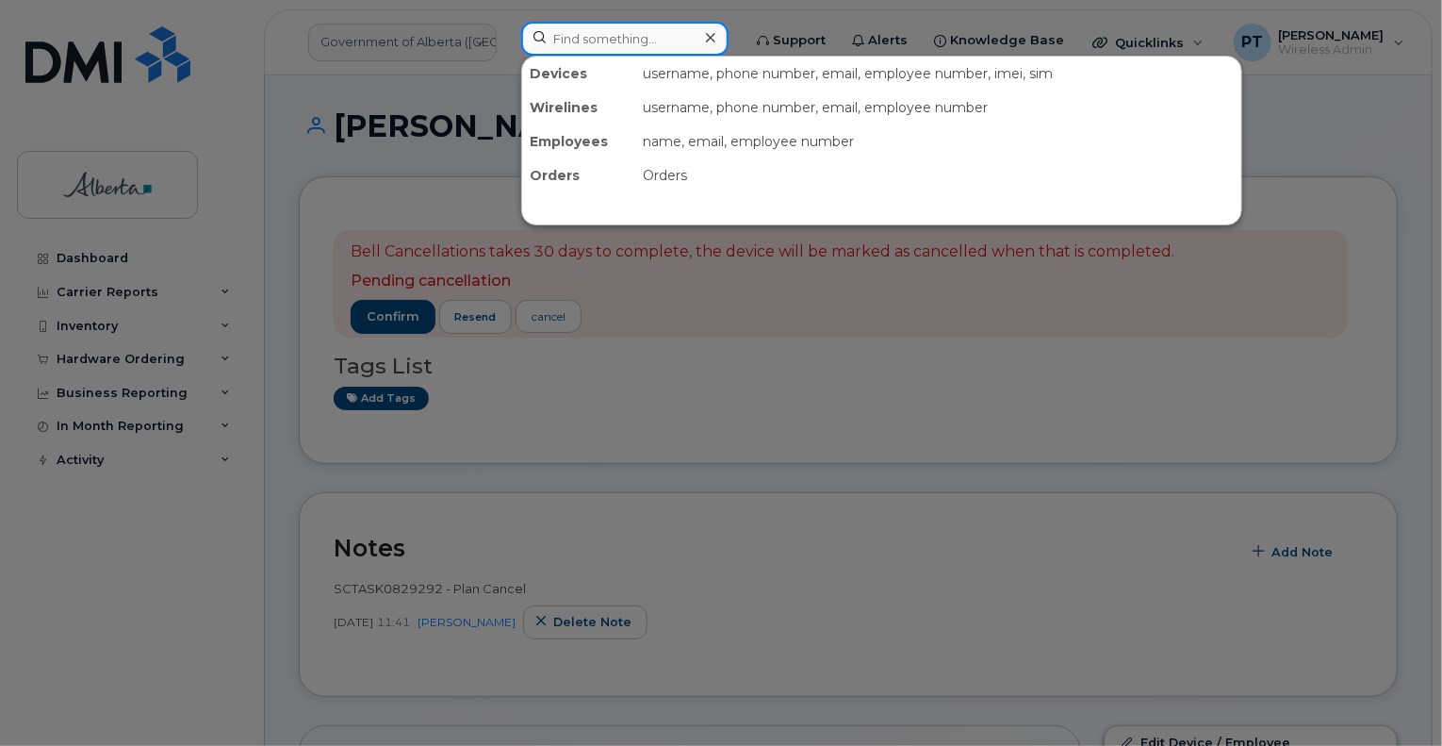
click at [593, 40] on input at bounding box center [624, 39] width 207 height 34
paste input "7802322599"
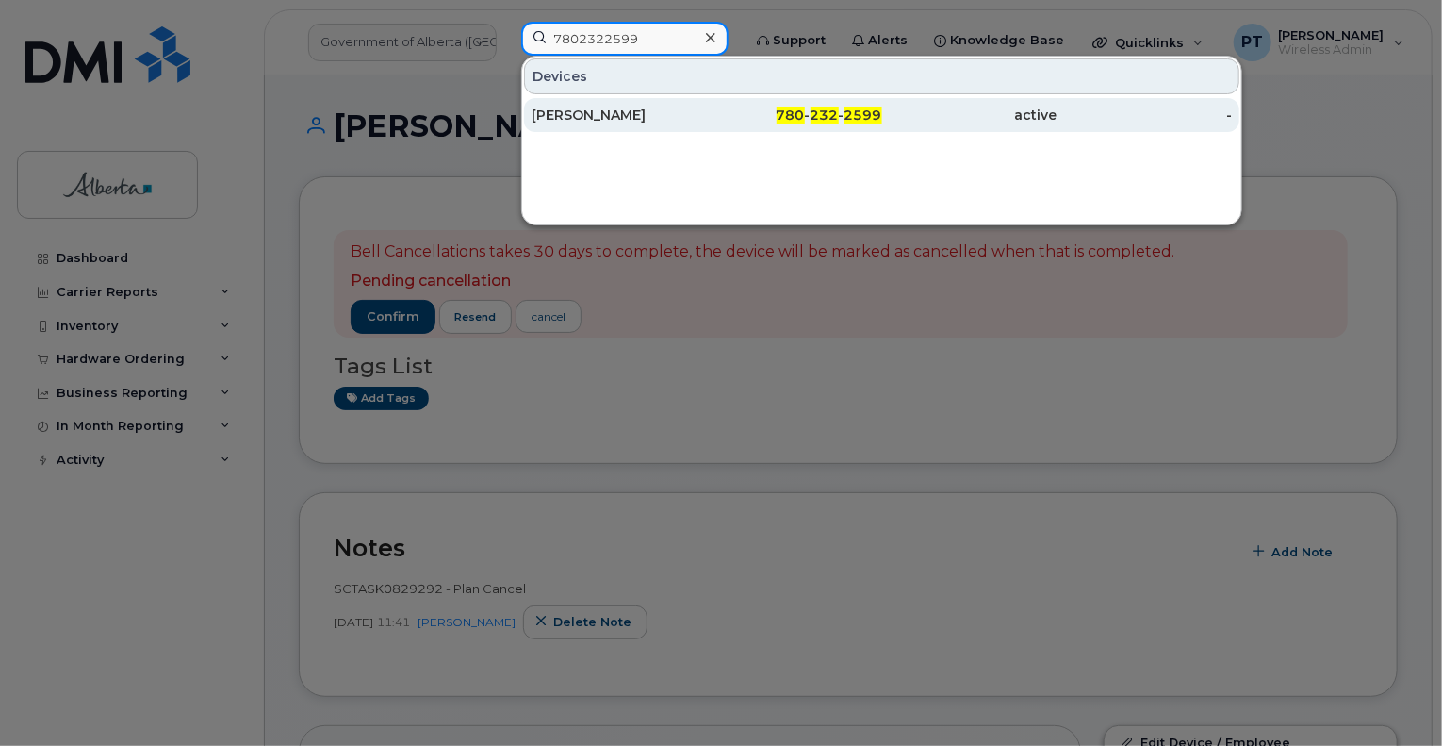
type input "7802322599"
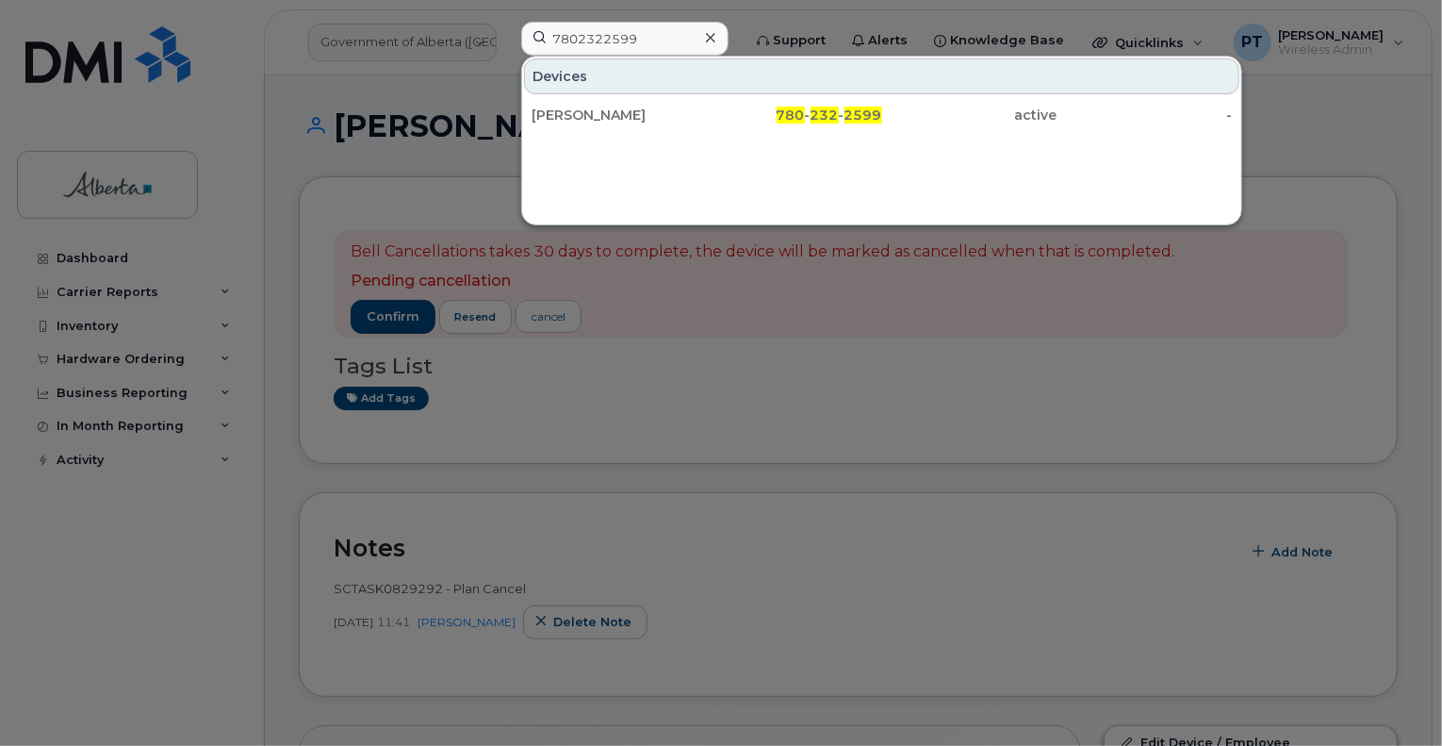
drag, startPoint x: 588, startPoint y: 107, endPoint x: 152, endPoint y: 368, distance: 508.2
click at [587, 107] on div "[PERSON_NAME]" at bounding box center [619, 115] width 175 height 19
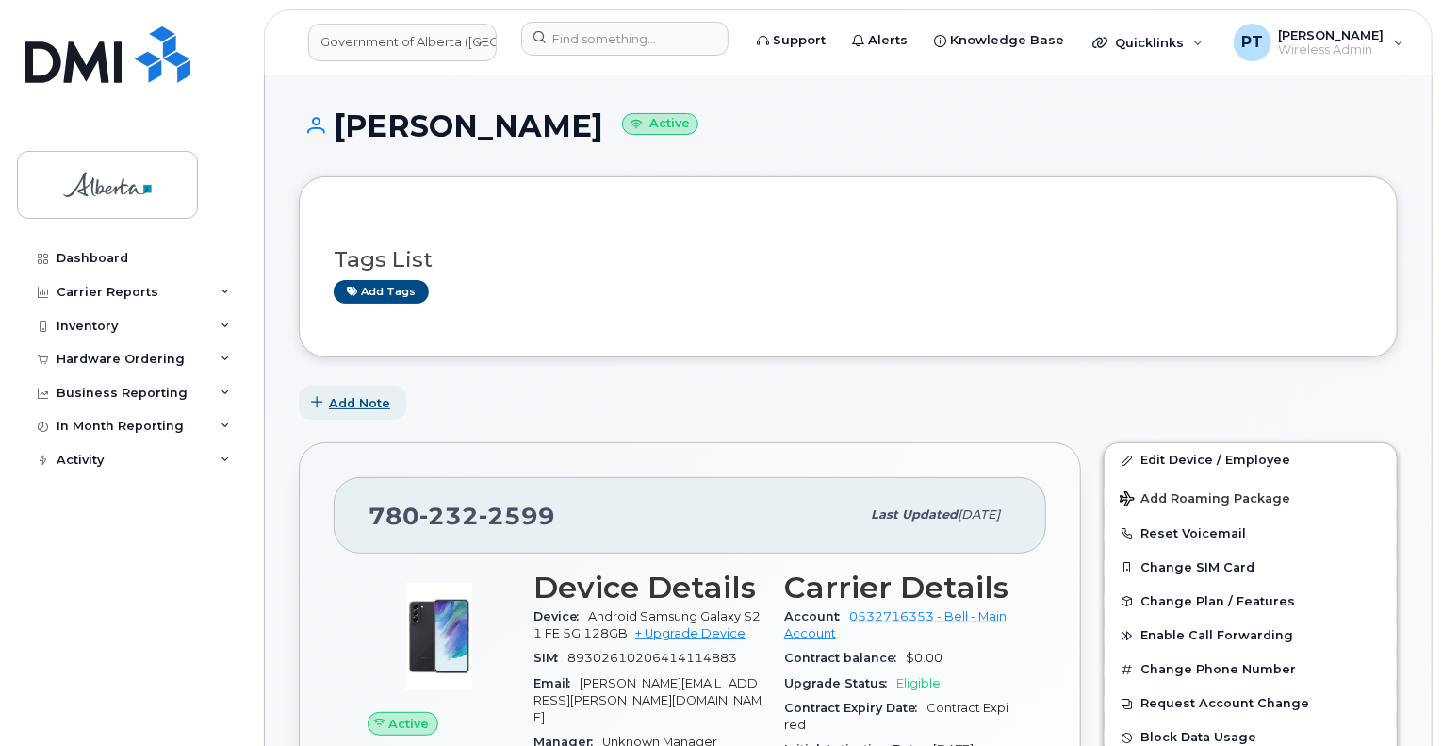
click at [356, 402] on span "Add Note" at bounding box center [359, 403] width 61 height 18
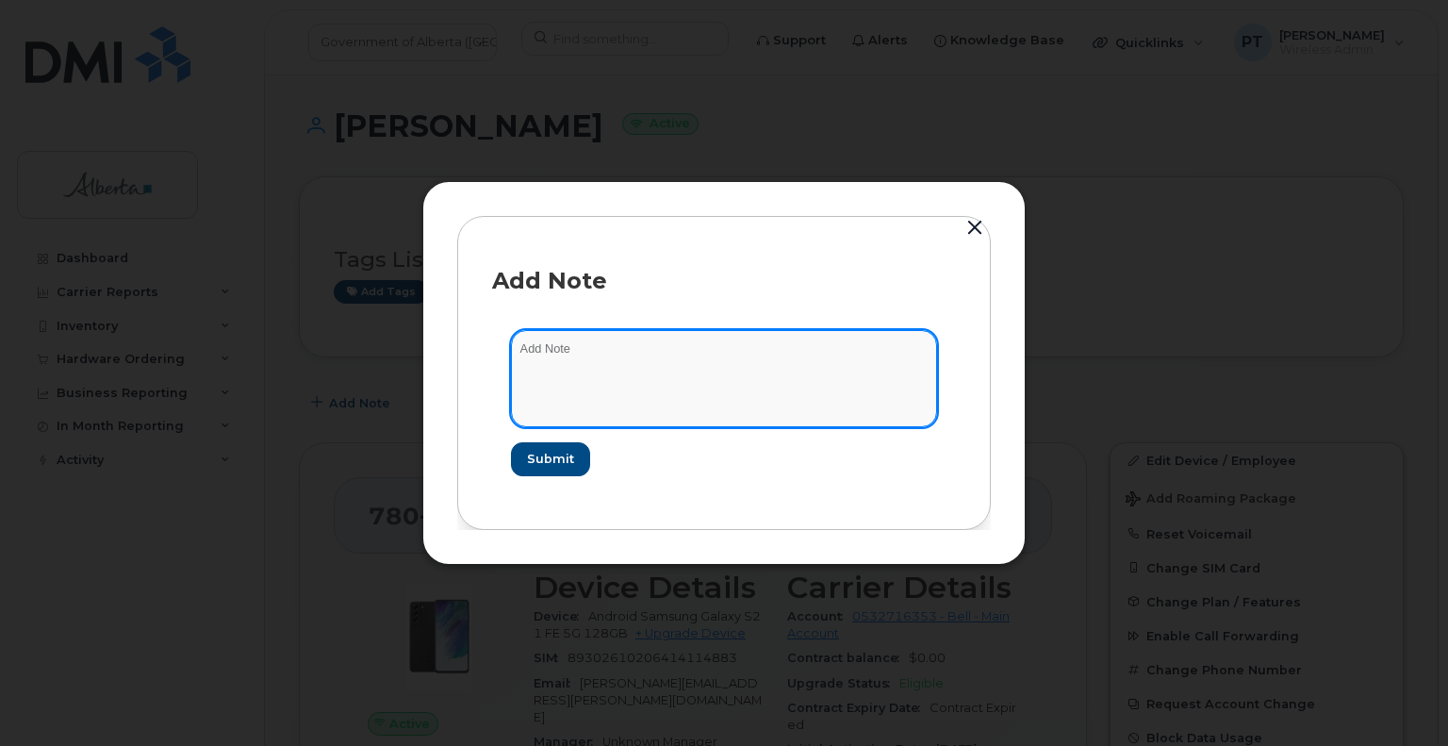
click at [556, 354] on textarea at bounding box center [724, 378] width 426 height 96
drag, startPoint x: 1406, startPoint y: 318, endPoint x: 534, endPoint y: 354, distance: 872.8
click at [534, 354] on textarea at bounding box center [724, 378] width 426 height 96
paste textarea "7802322599"
type textarea "7802322599 Plan Cancel - (2)"
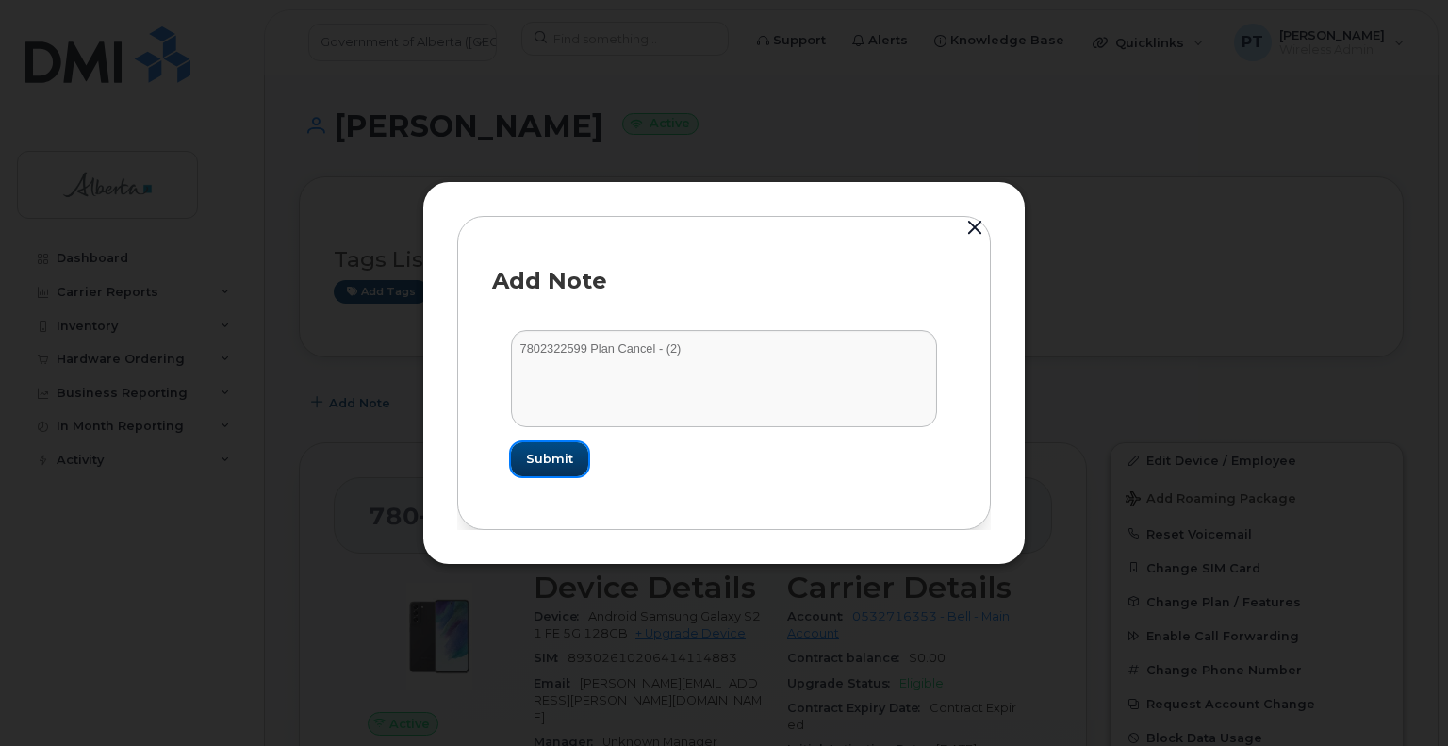
click at [547, 455] on span "Submit" at bounding box center [549, 459] width 47 height 18
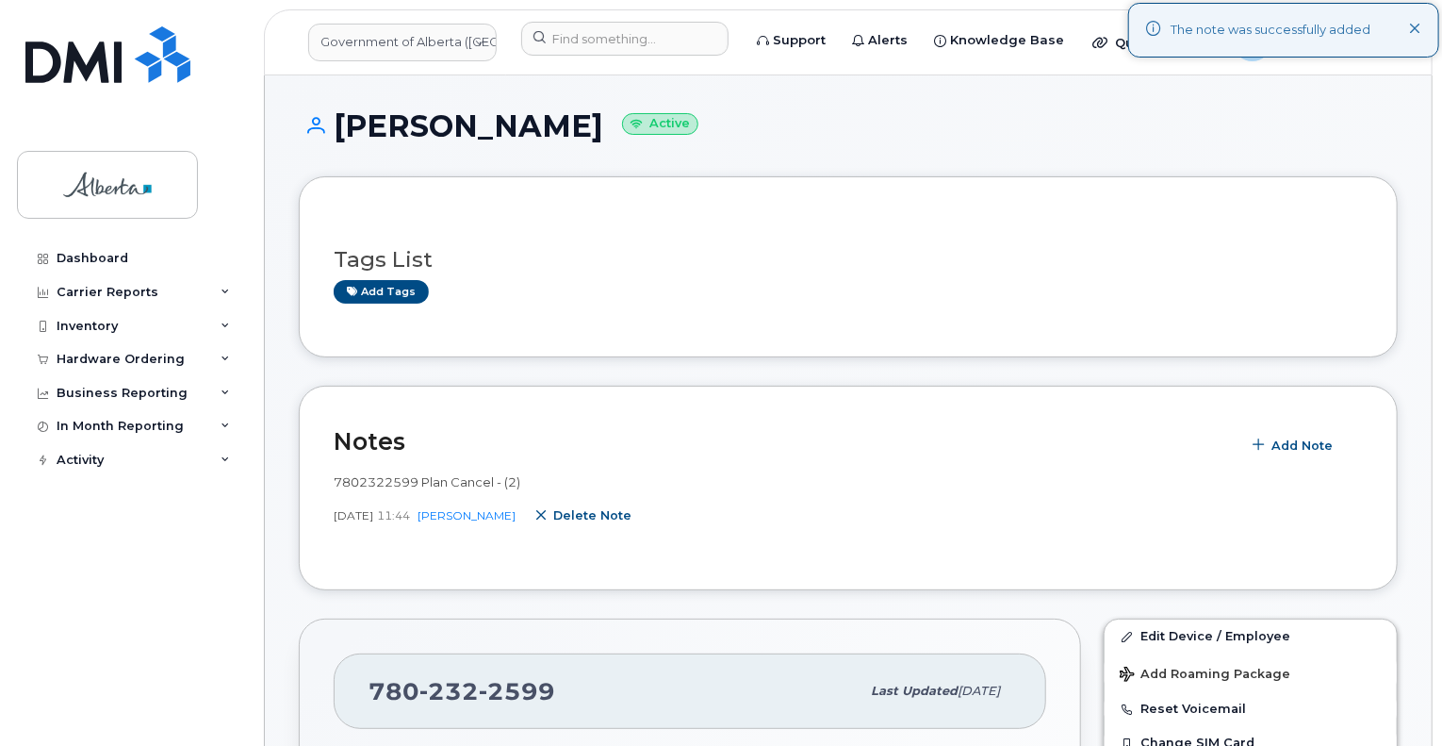
drag, startPoint x: 560, startPoint y: 519, endPoint x: 820, endPoint y: 80, distance: 510.6
click at [561, 519] on span "Delete note" at bounding box center [592, 515] width 78 height 18
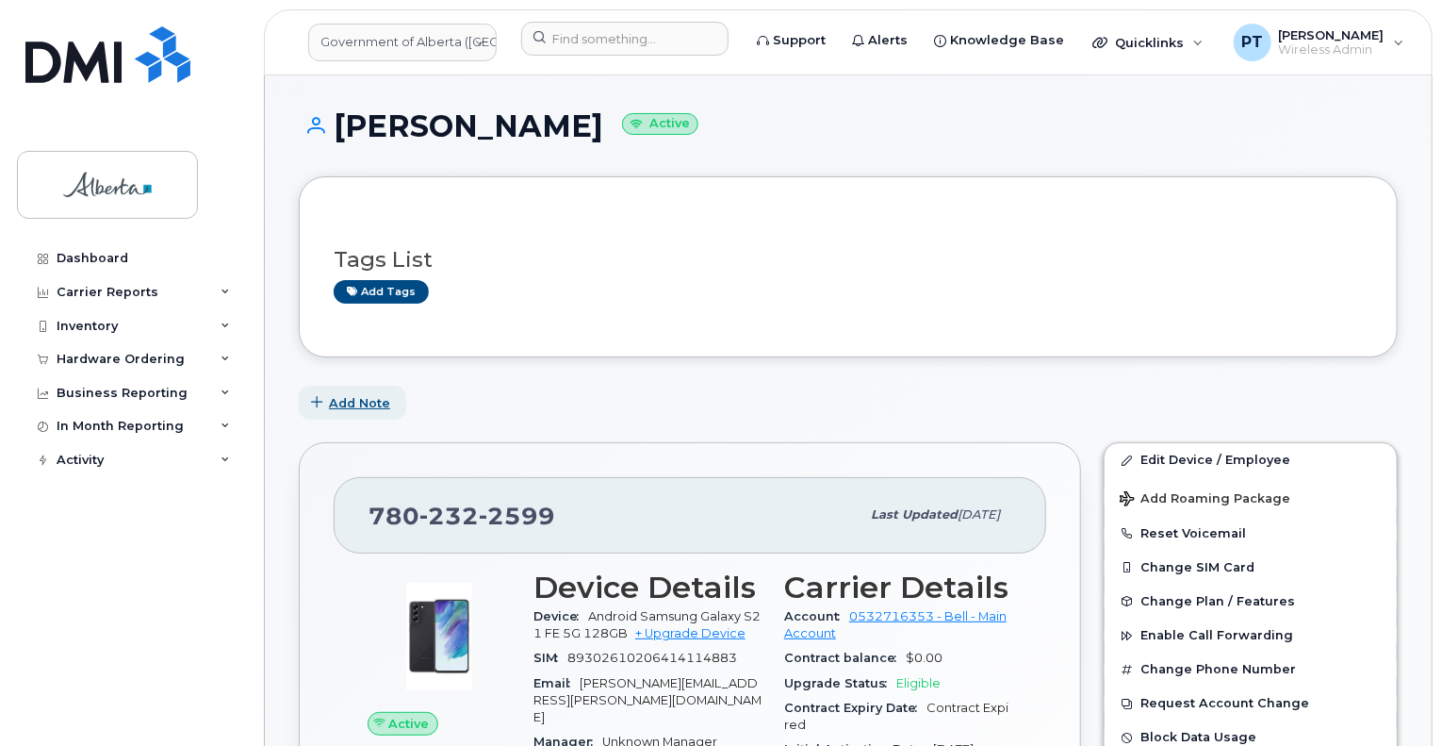
click at [375, 399] on span "Add Note" at bounding box center [359, 403] width 61 height 18
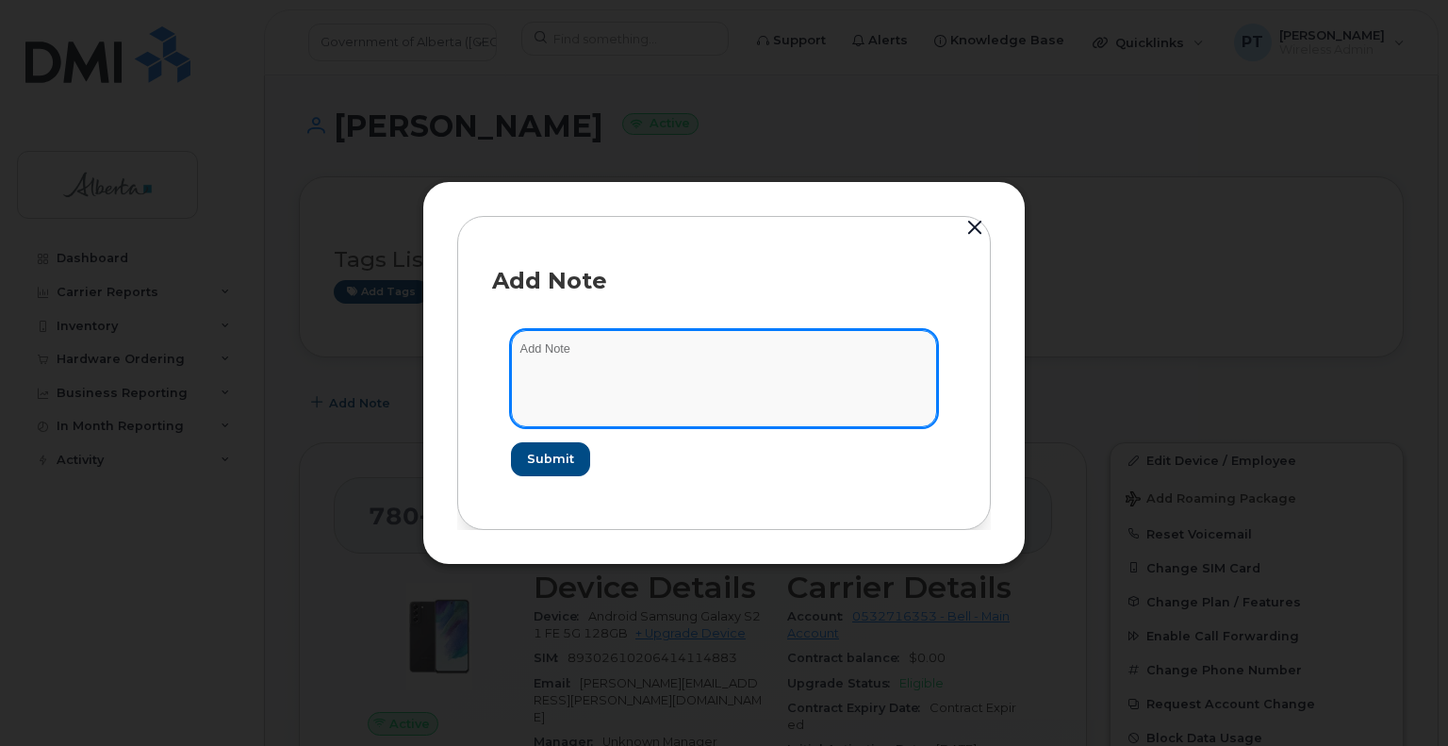
paste textarea "SCTASK0829299"
click at [684, 346] on textarea "SCTASK0829299 -" at bounding box center [724, 378] width 426 height 96
paste textarea "Plan Cancel - (2)"
type textarea "SCTASK0829299 - Plan Cancel - (2)"
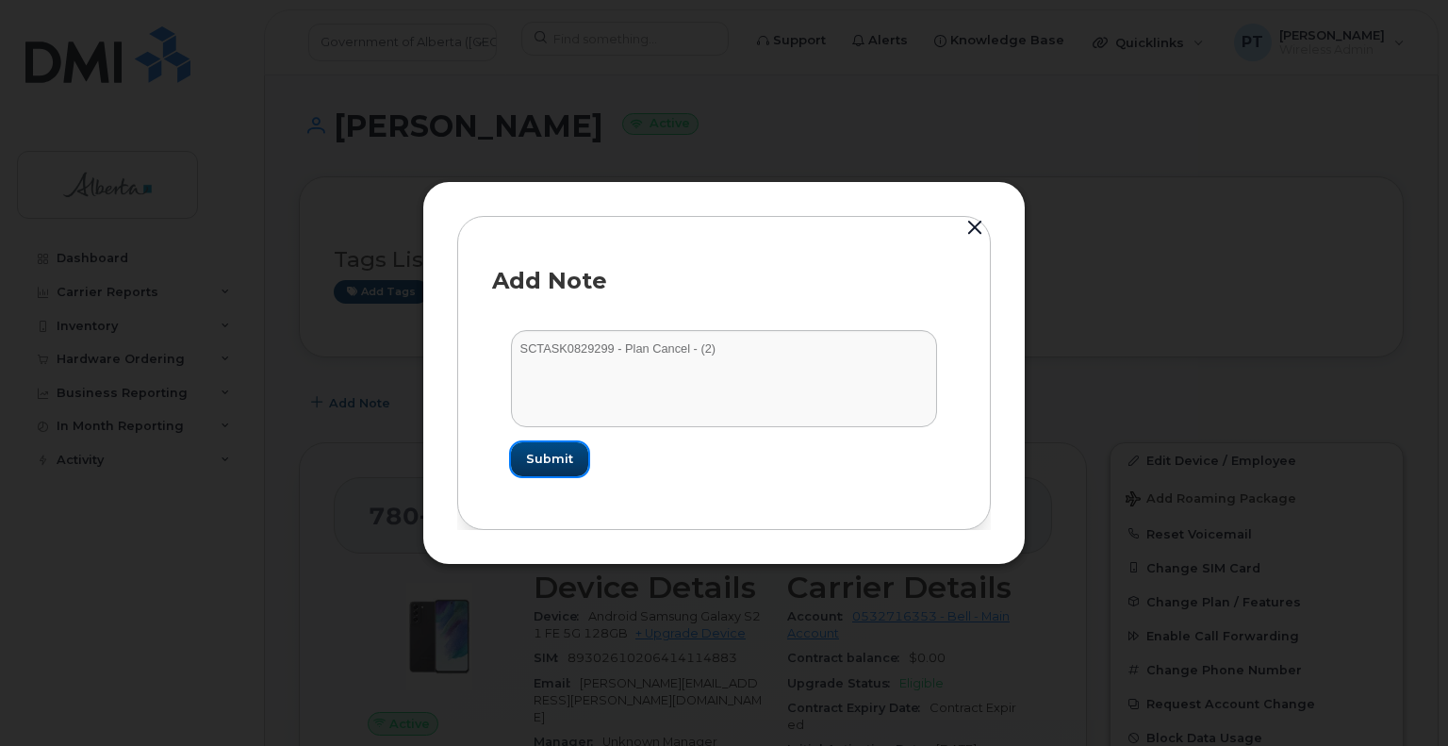
click at [559, 457] on span "Submit" at bounding box center [549, 459] width 47 height 18
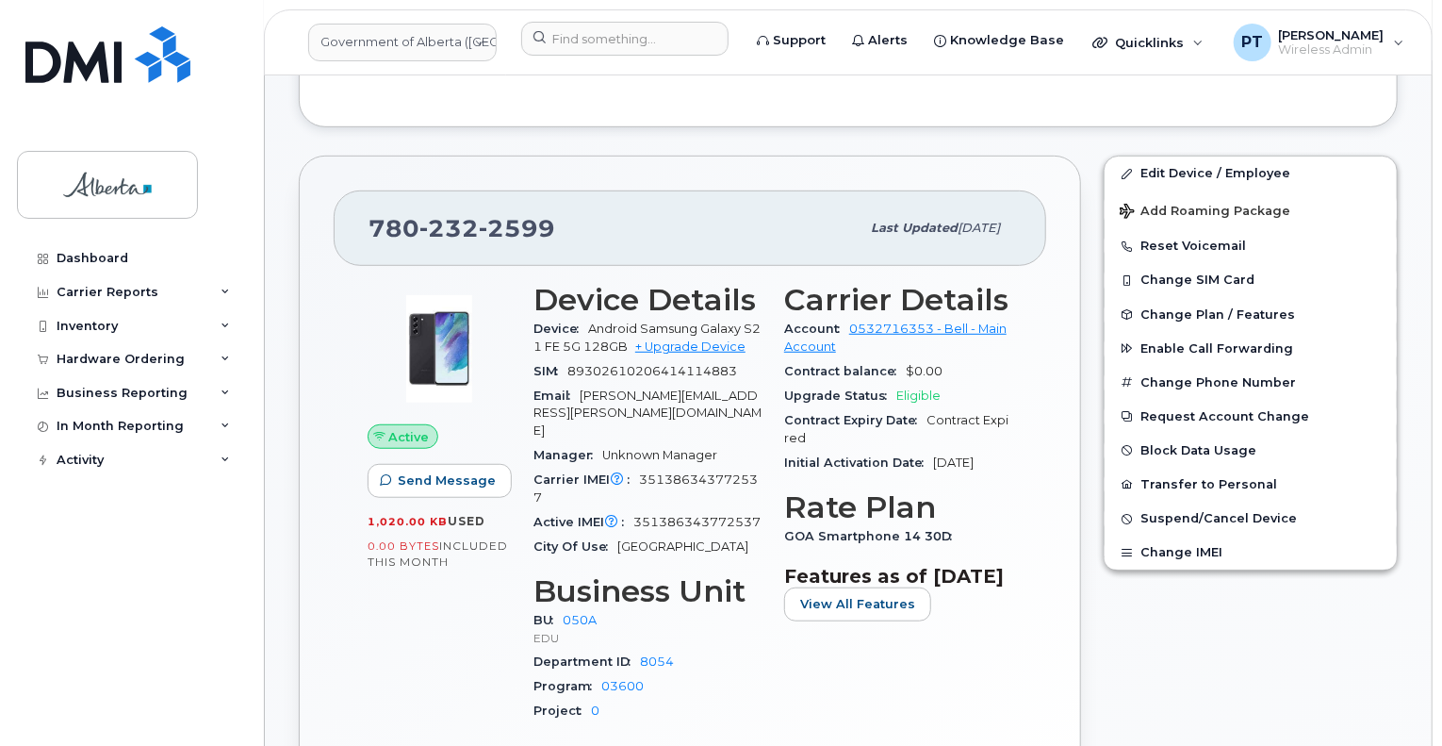
scroll to position [471, 0]
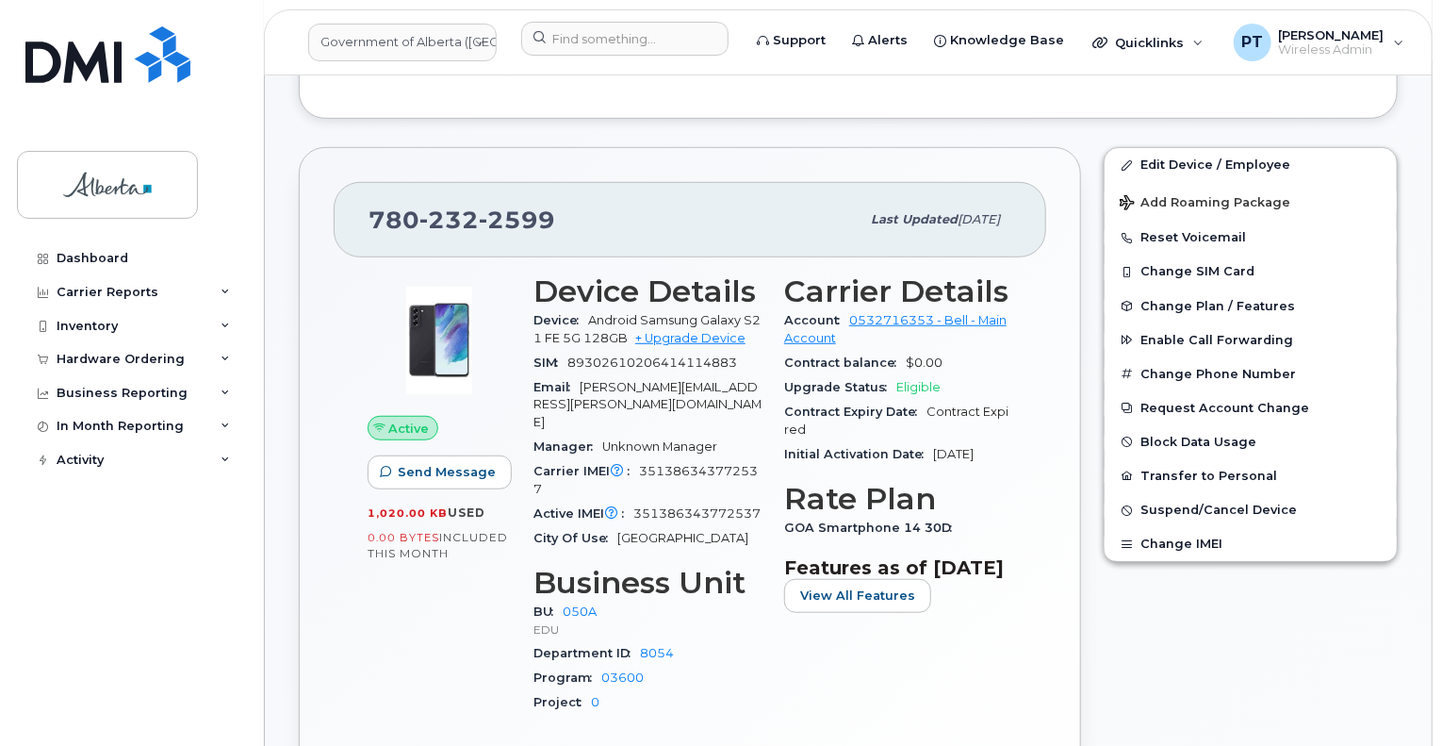
click at [686, 464] on span "351386343772537" at bounding box center [646, 479] width 224 height 31
click at [688, 464] on span "351386343772537" at bounding box center [646, 479] width 224 height 31
copy span "351386343772537"
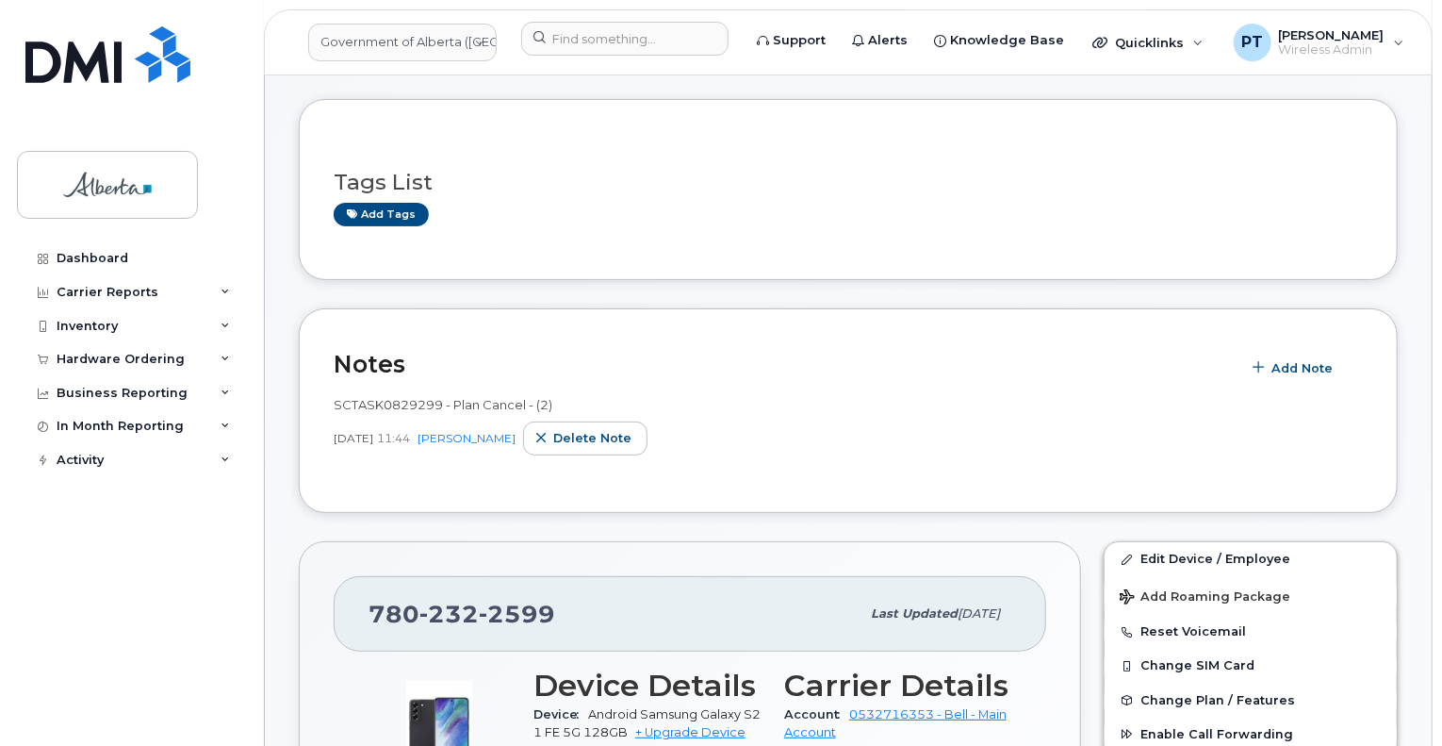
scroll to position [0, 0]
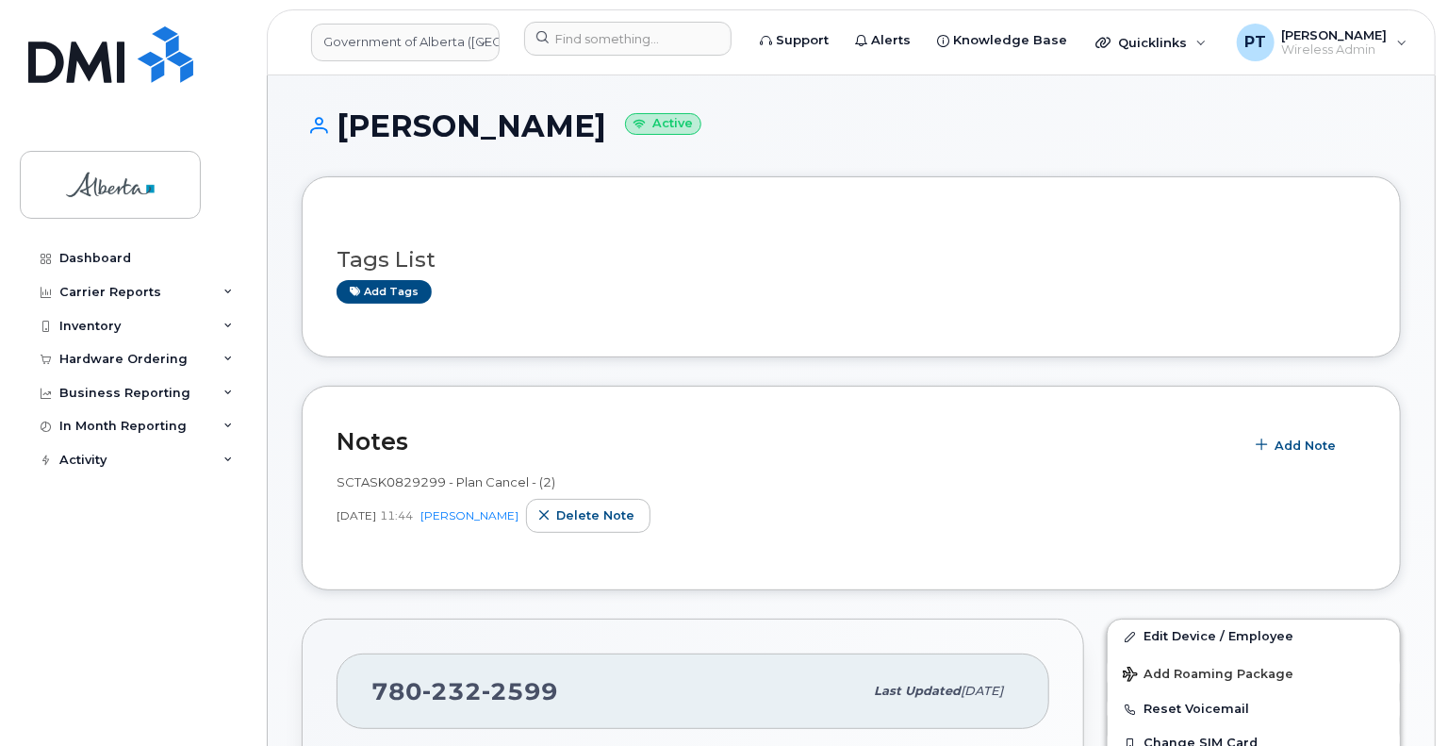
scroll to position [471, 0]
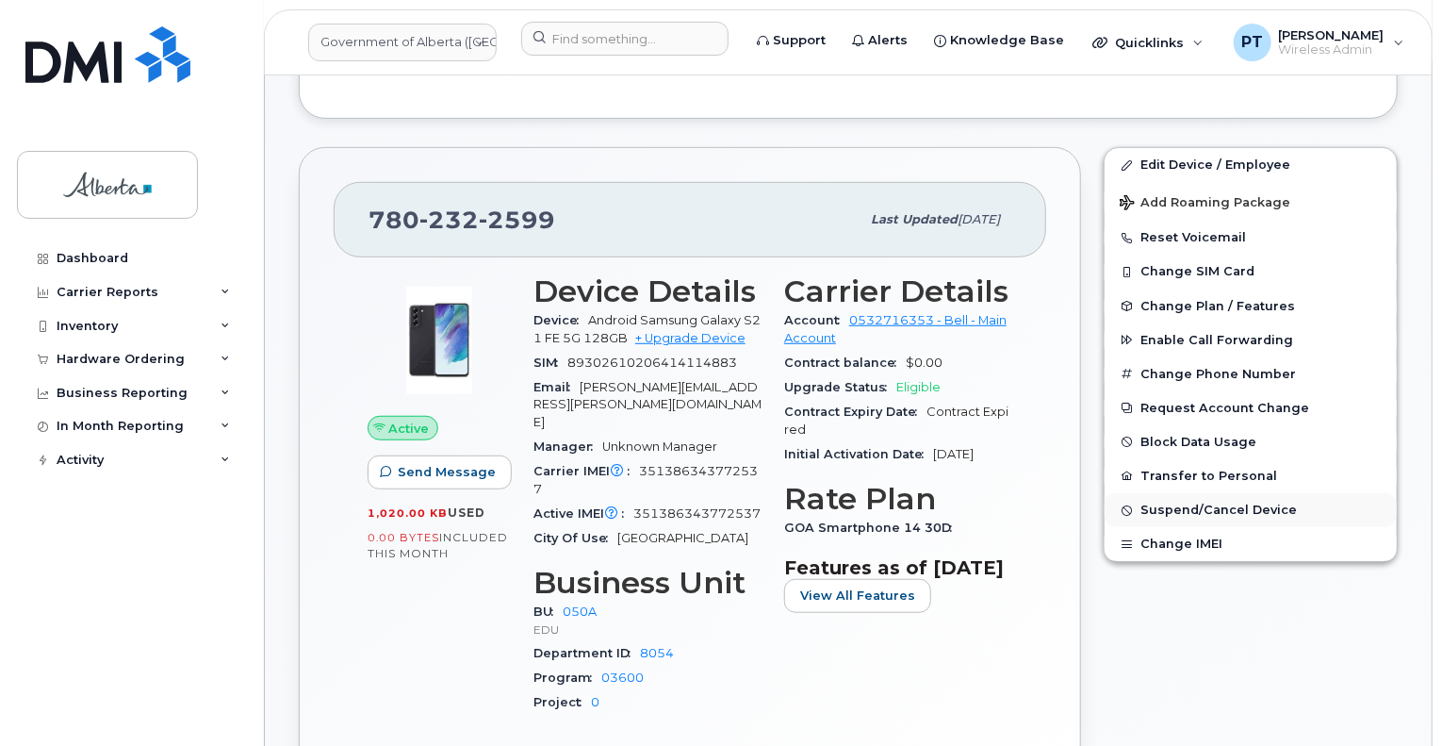
click at [1186, 511] on span "Suspend/Cancel Device" at bounding box center [1219, 510] width 156 height 14
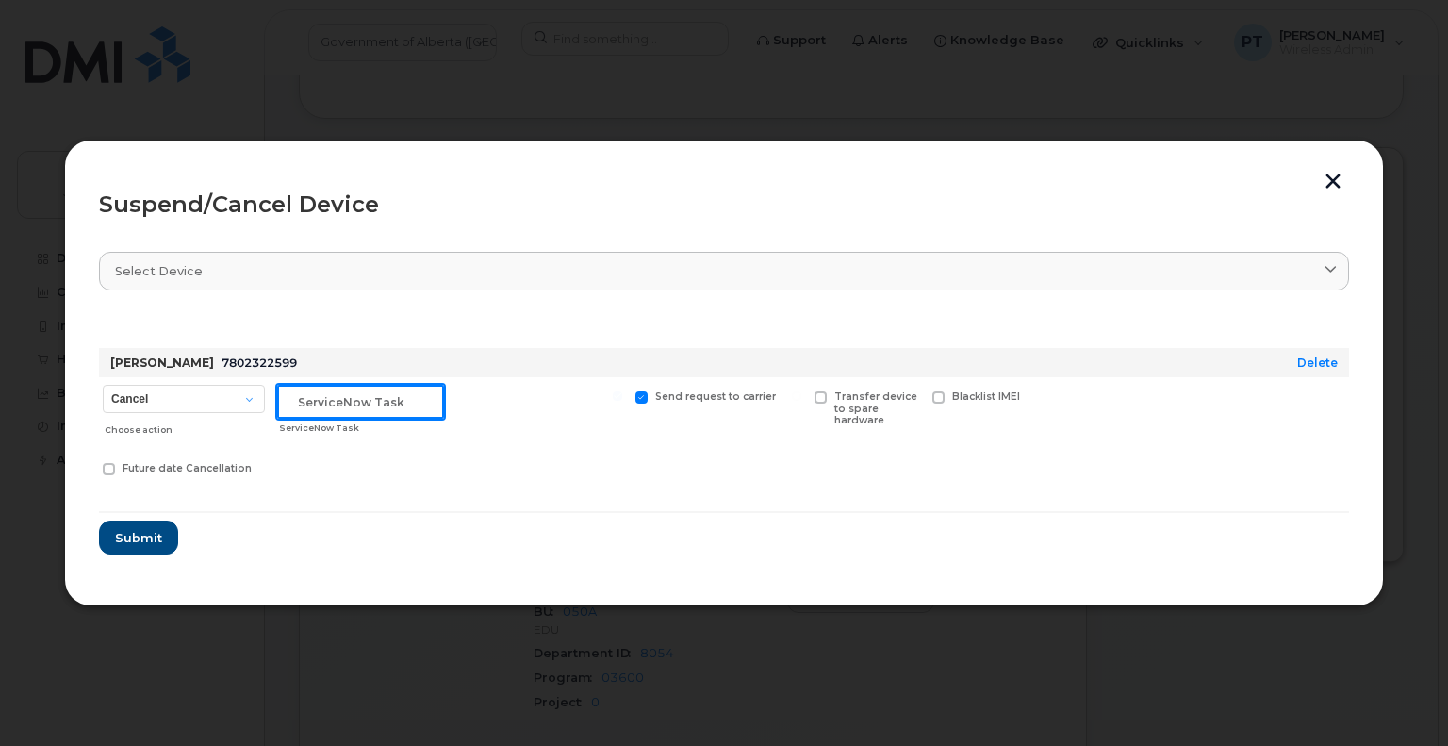
click at [310, 405] on input "text" at bounding box center [360, 402] width 167 height 34
paste input "SCTASK0829299"
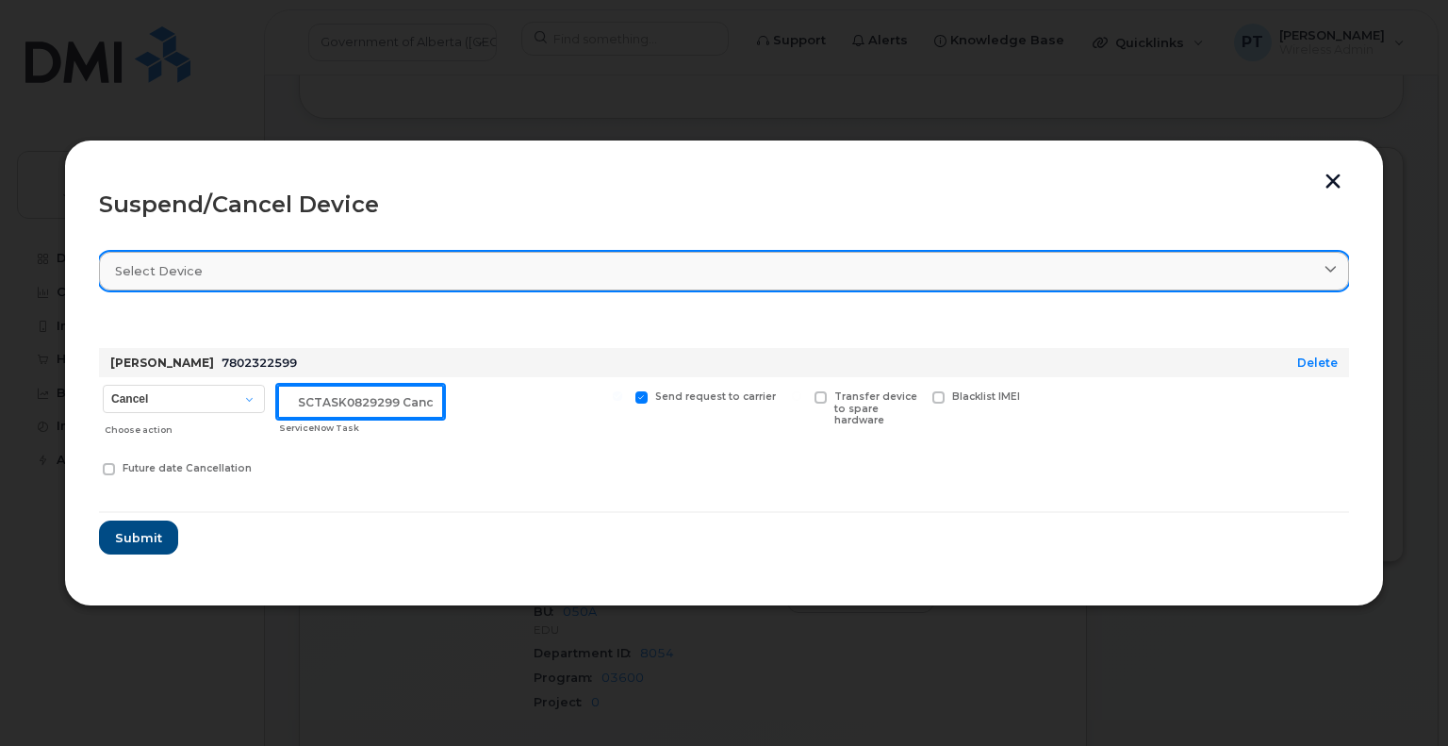
scroll to position [0, 6]
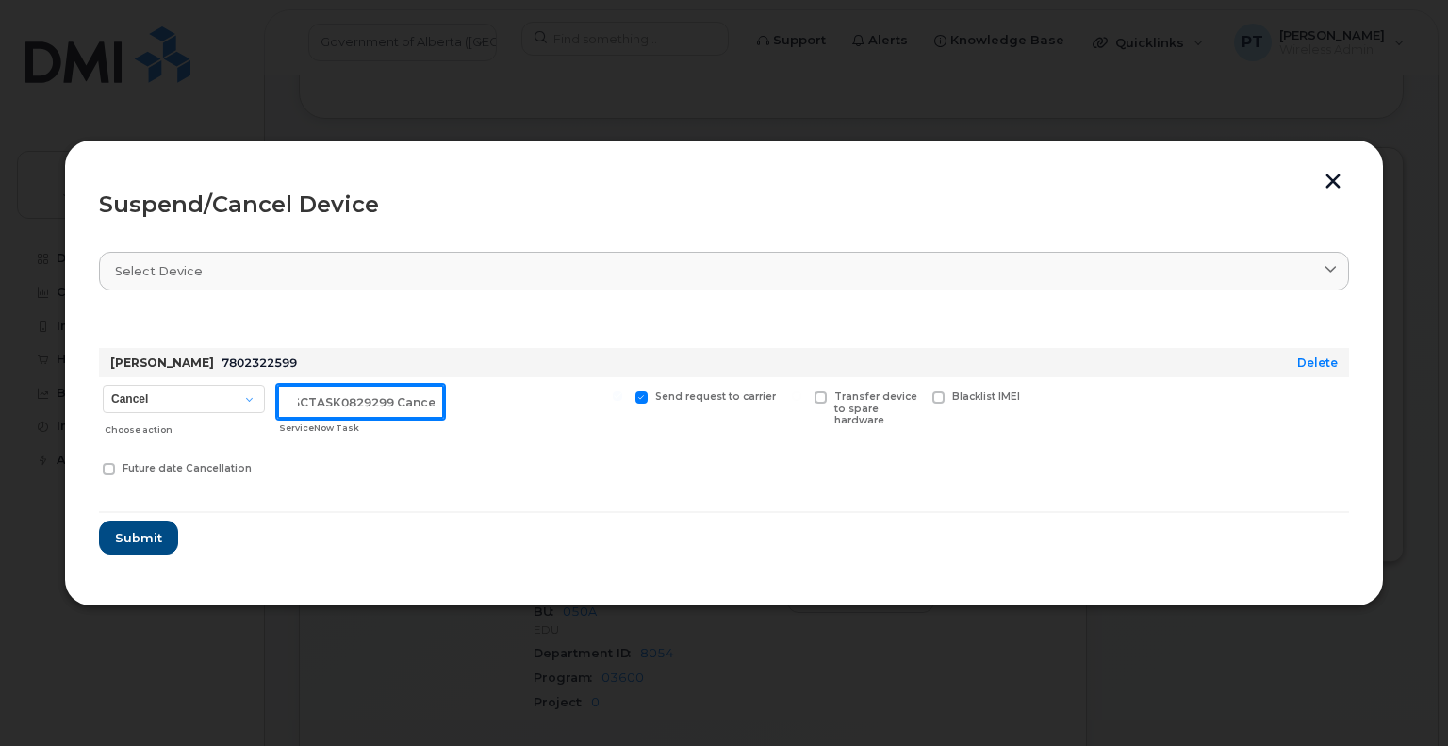
type input "SCTASK0829299 Cancel"
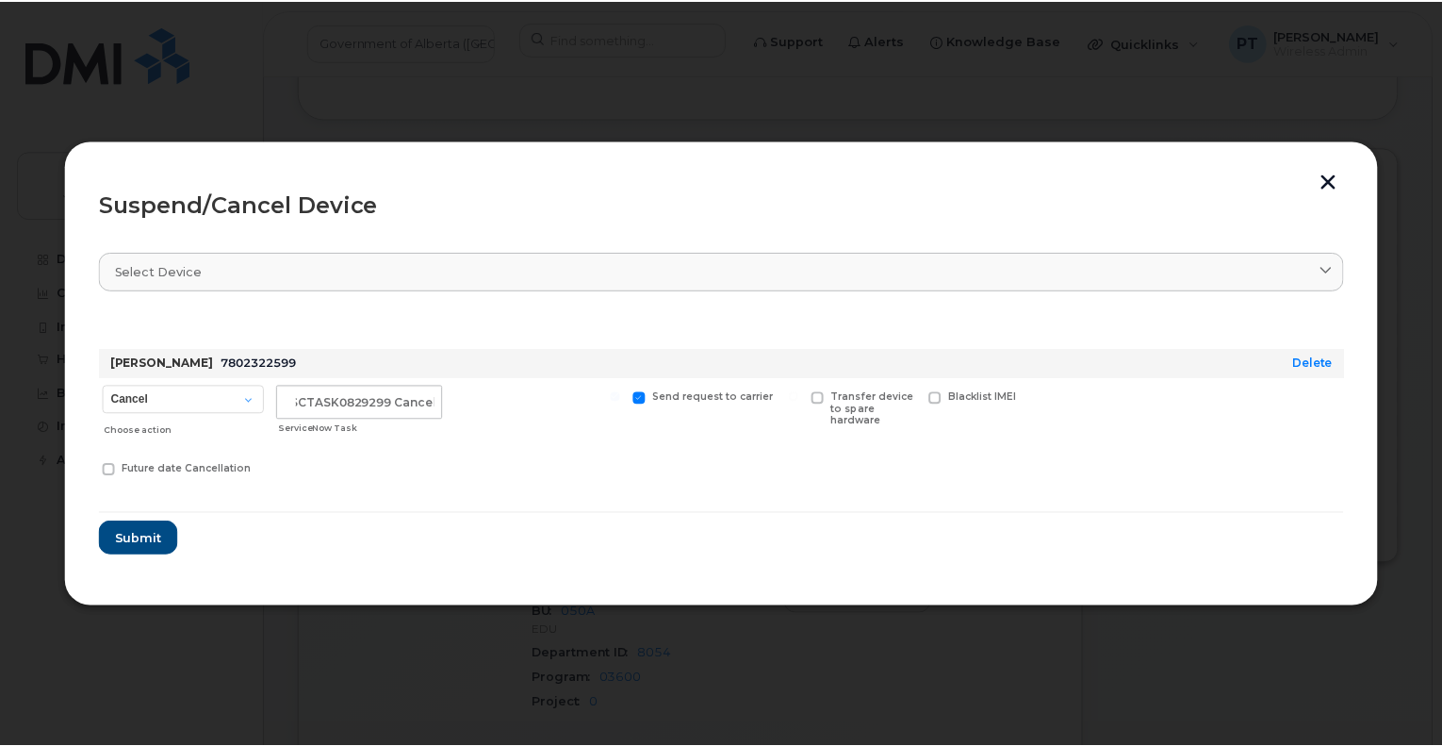
scroll to position [0, 0]
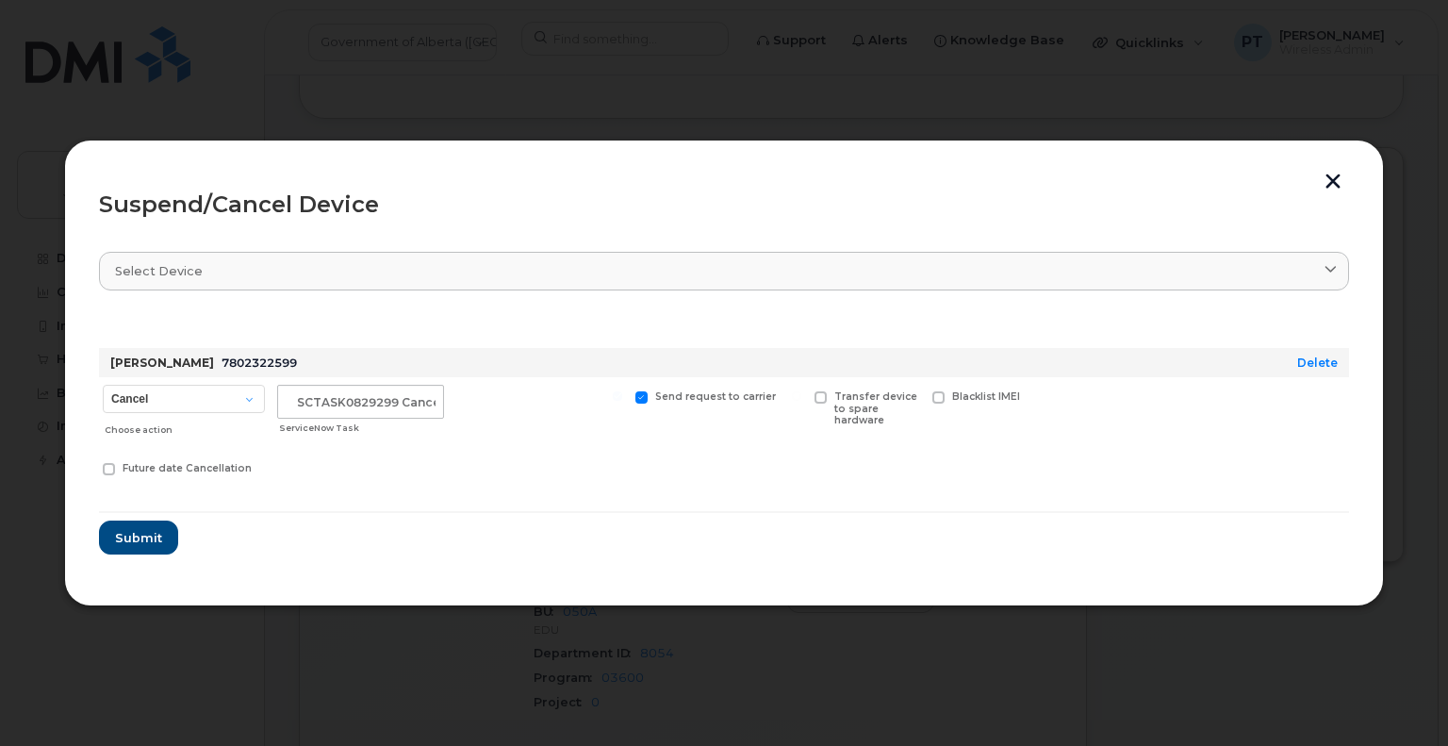
click at [815, 395] on span at bounding box center [821, 397] width 12 height 12
click at [801, 395] on input "Transfer device to spare hardware" at bounding box center [796, 395] width 9 height 9
checkbox input "true"
click at [140, 546] on span "Submit" at bounding box center [137, 538] width 47 height 18
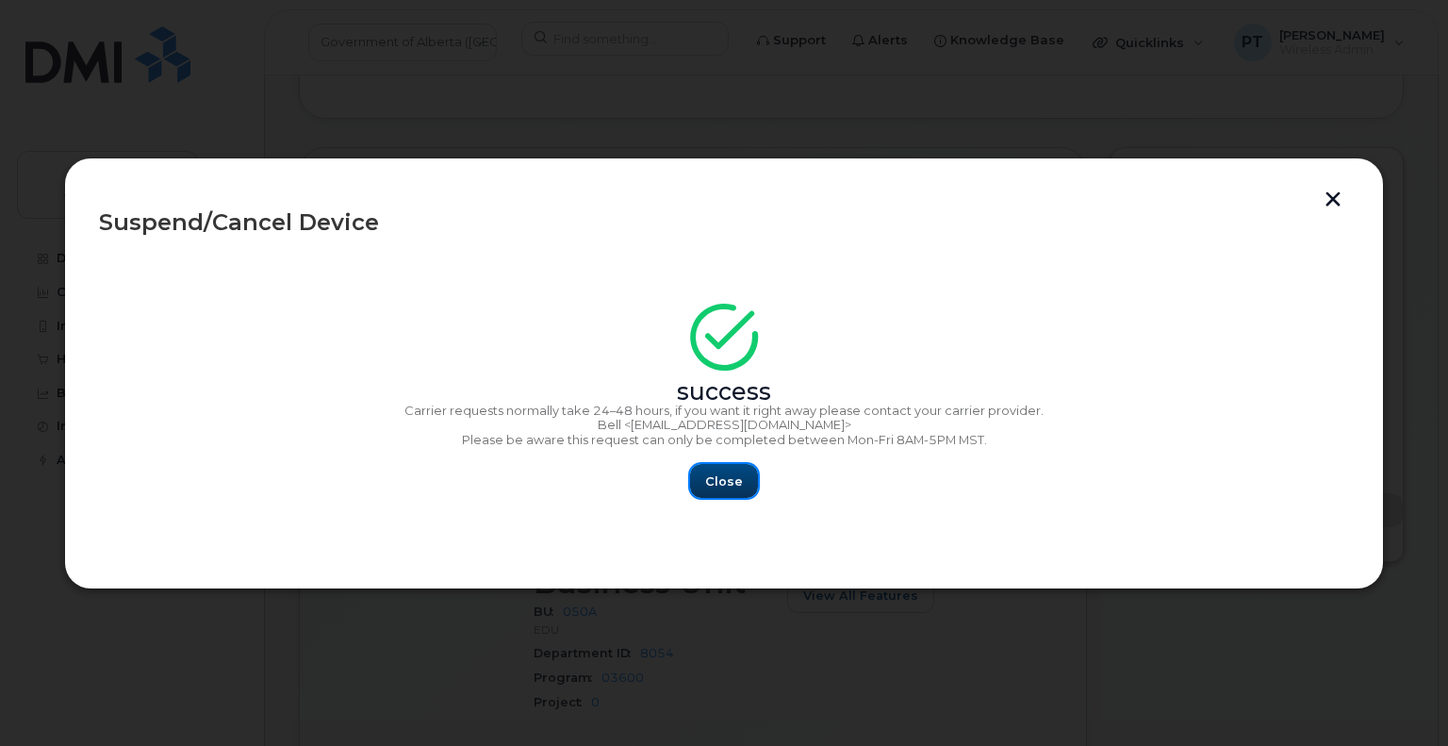
click at [725, 472] on span "Close" at bounding box center [724, 481] width 38 height 18
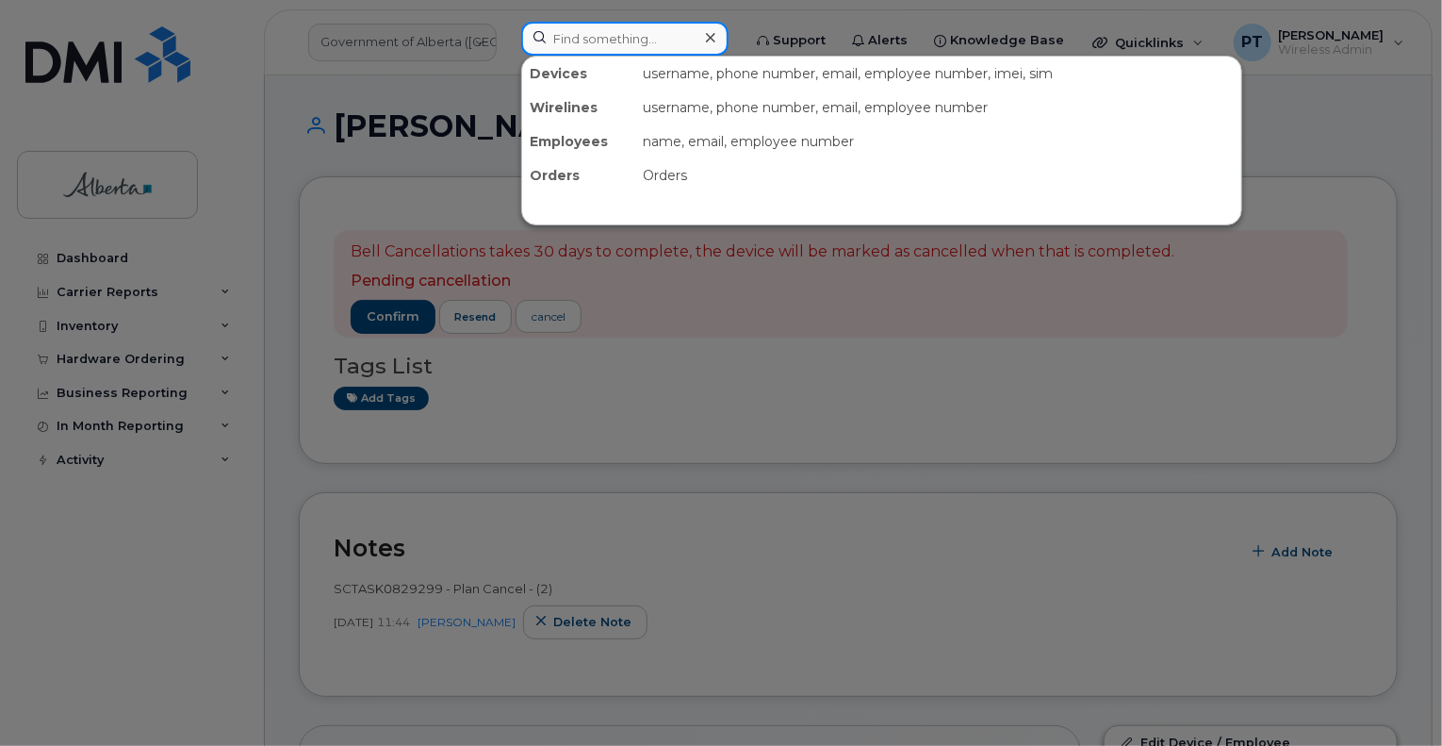
click at [657, 44] on input at bounding box center [624, 39] width 207 height 34
paste input "7808683398"
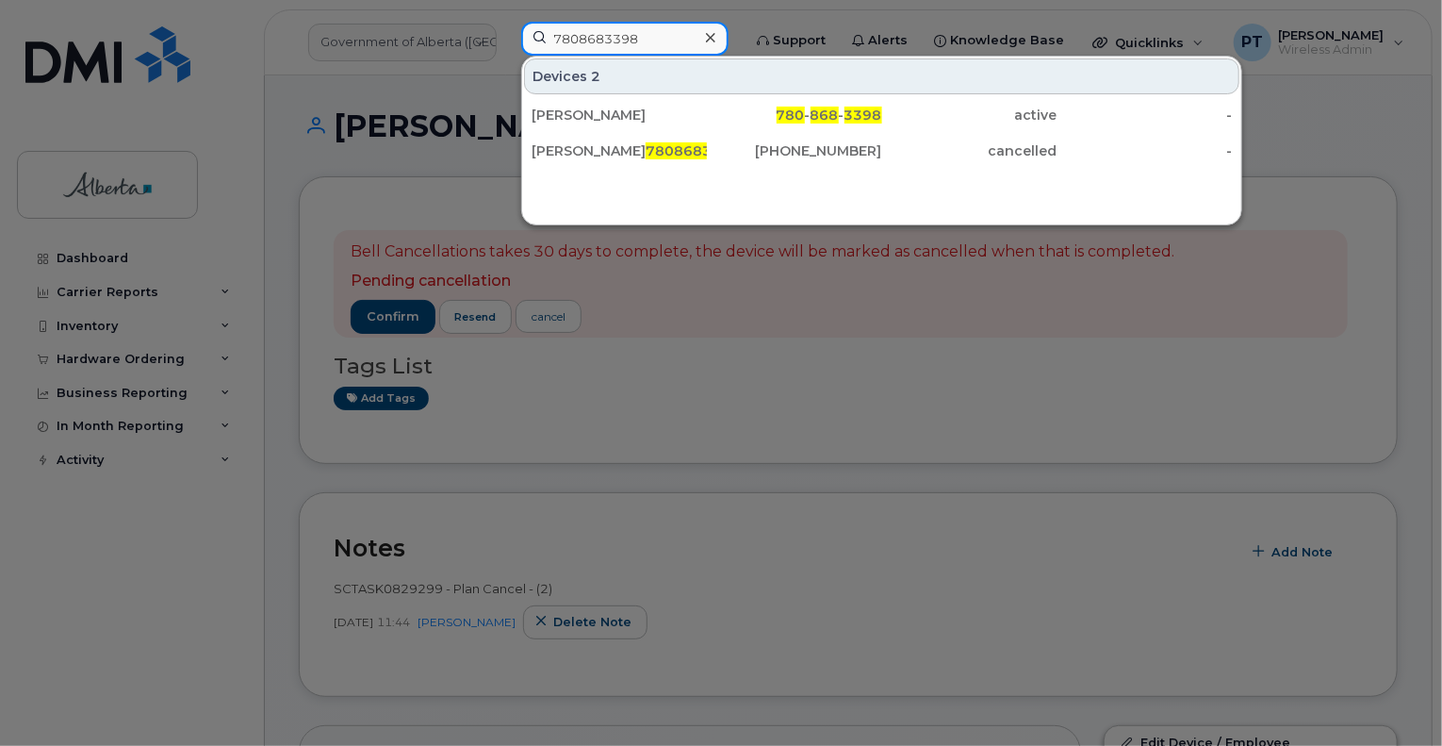
type input "7808683398"
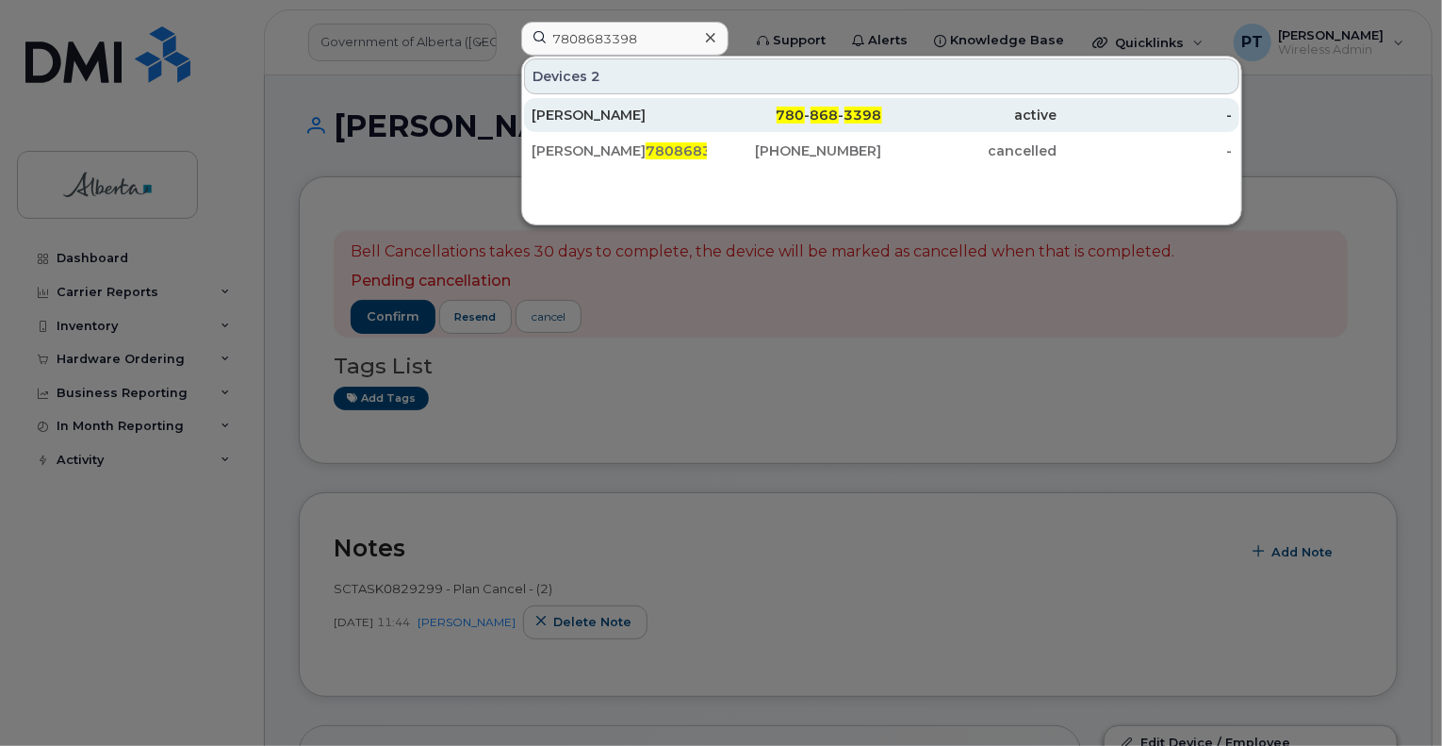
click at [584, 114] on div "[PERSON_NAME]" at bounding box center [619, 115] width 175 height 19
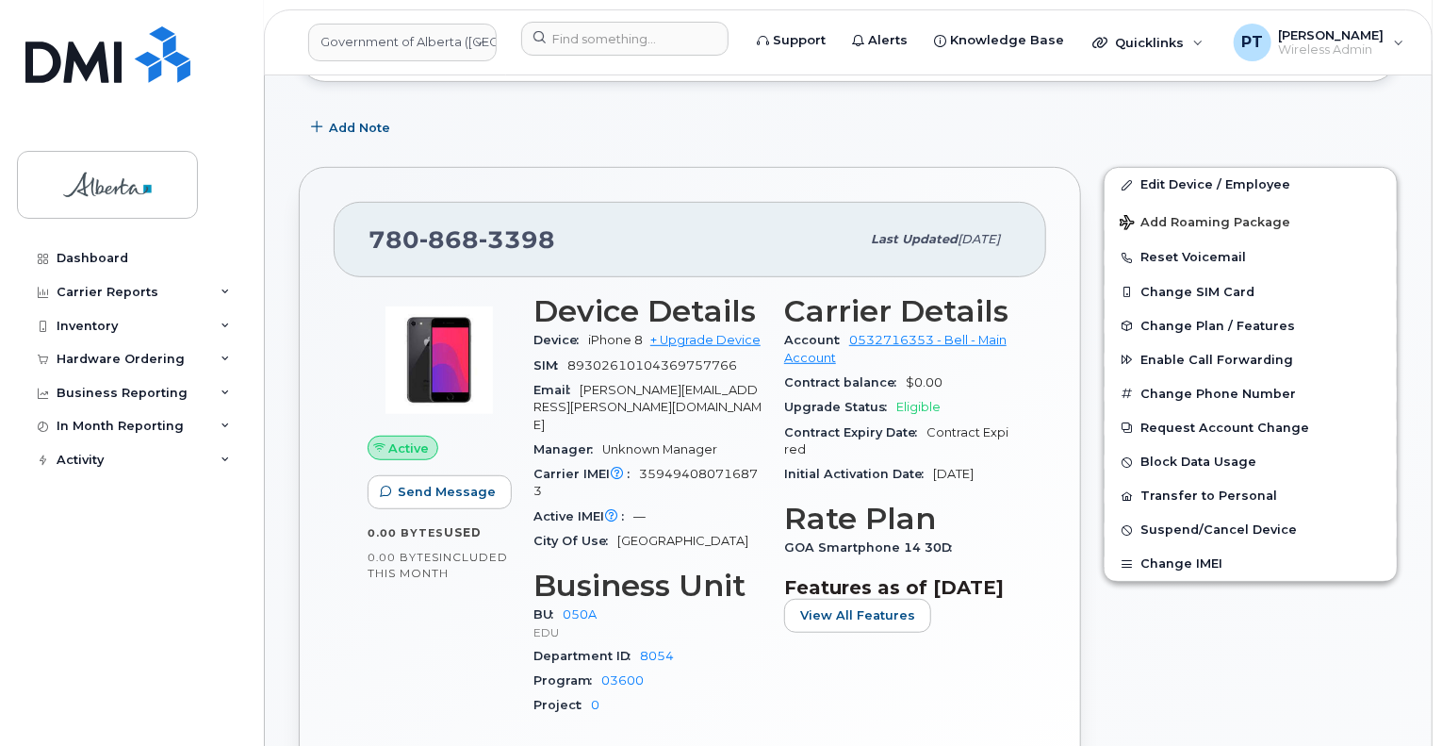
scroll to position [377, 0]
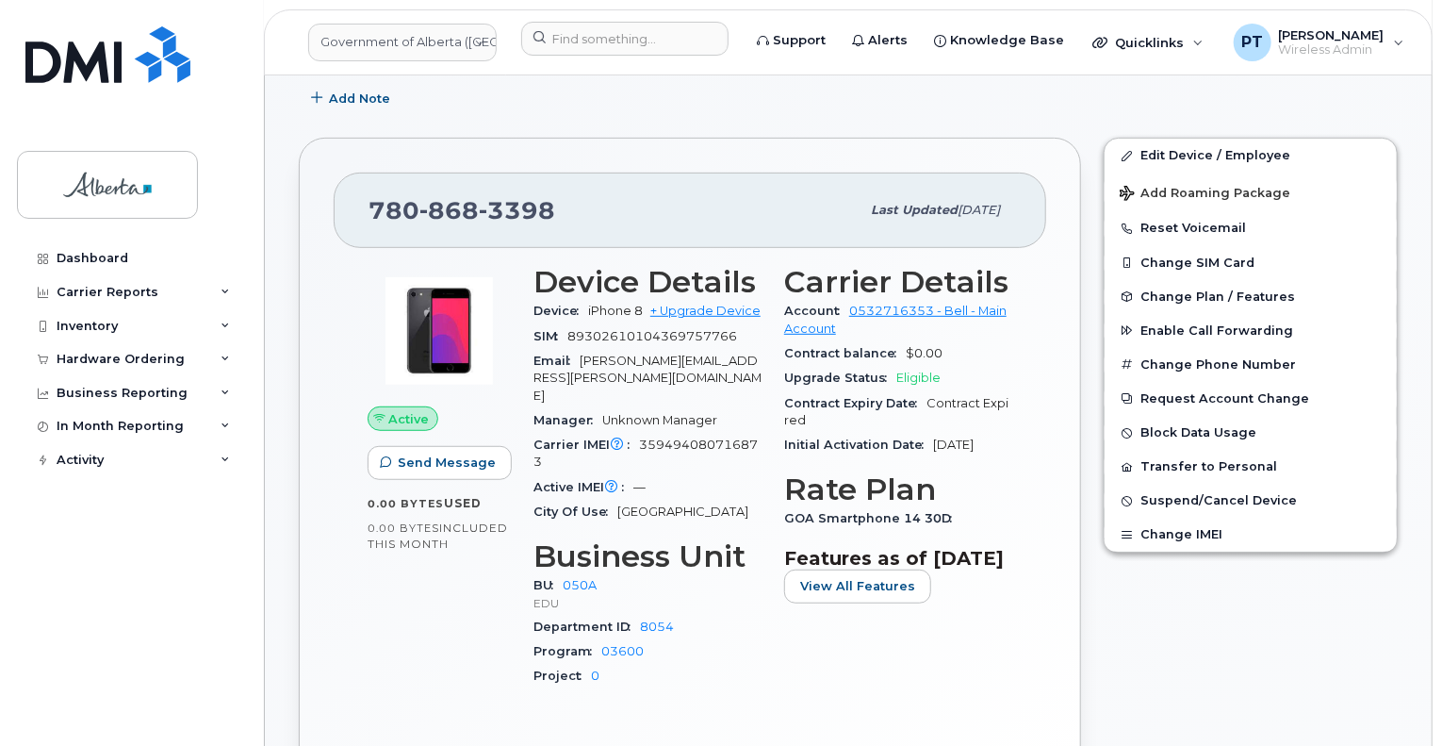
click at [698, 437] on span "359494080716873" at bounding box center [646, 452] width 224 height 31
copy span "359494080716873"
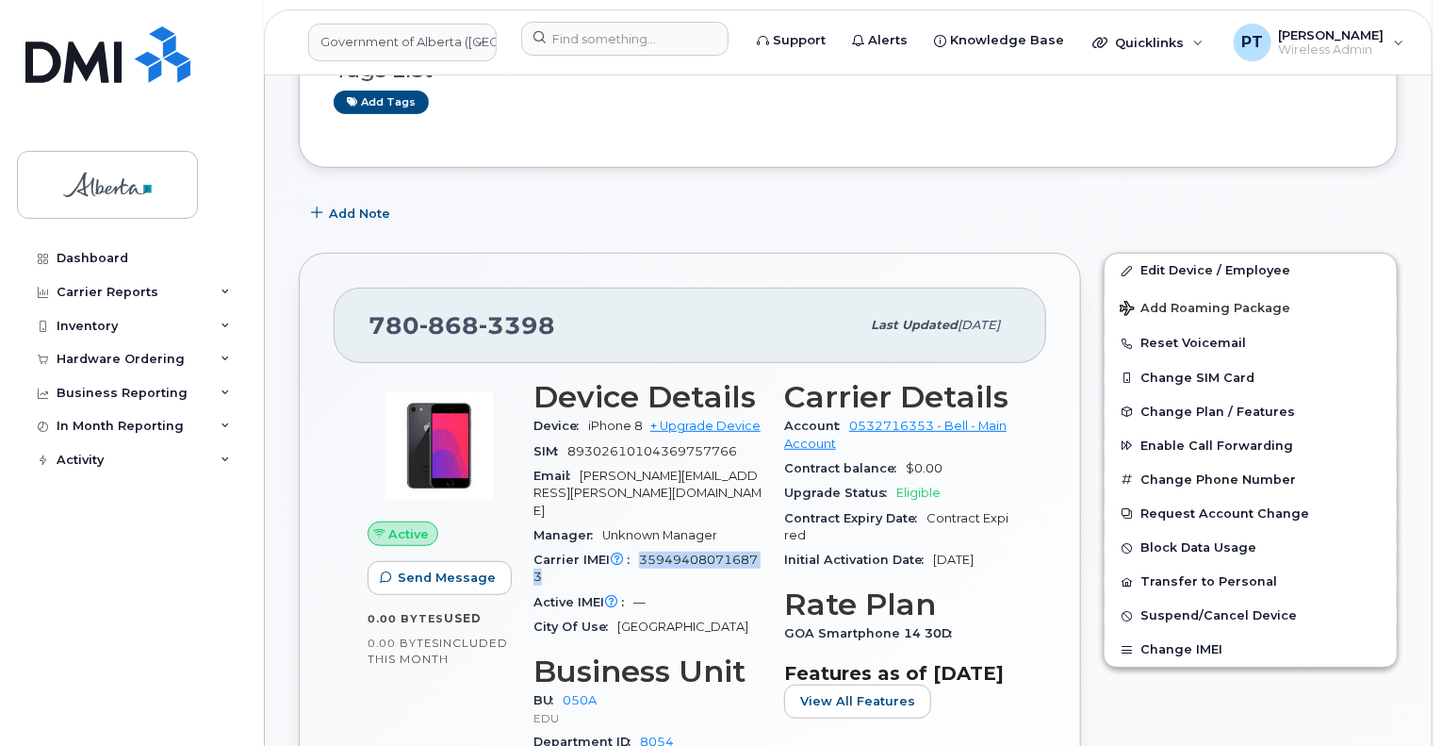
scroll to position [189, 0]
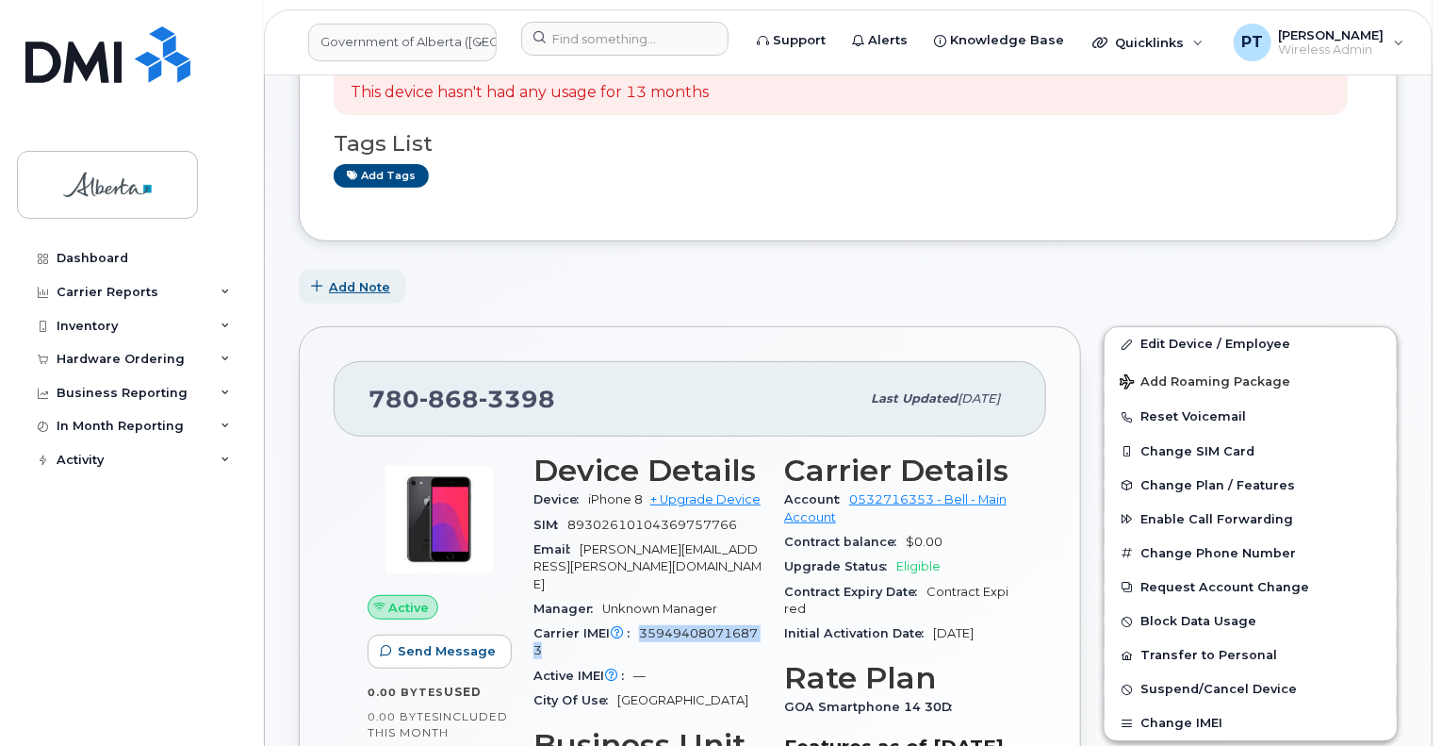
click at [359, 289] on span "Add Note" at bounding box center [359, 287] width 61 height 18
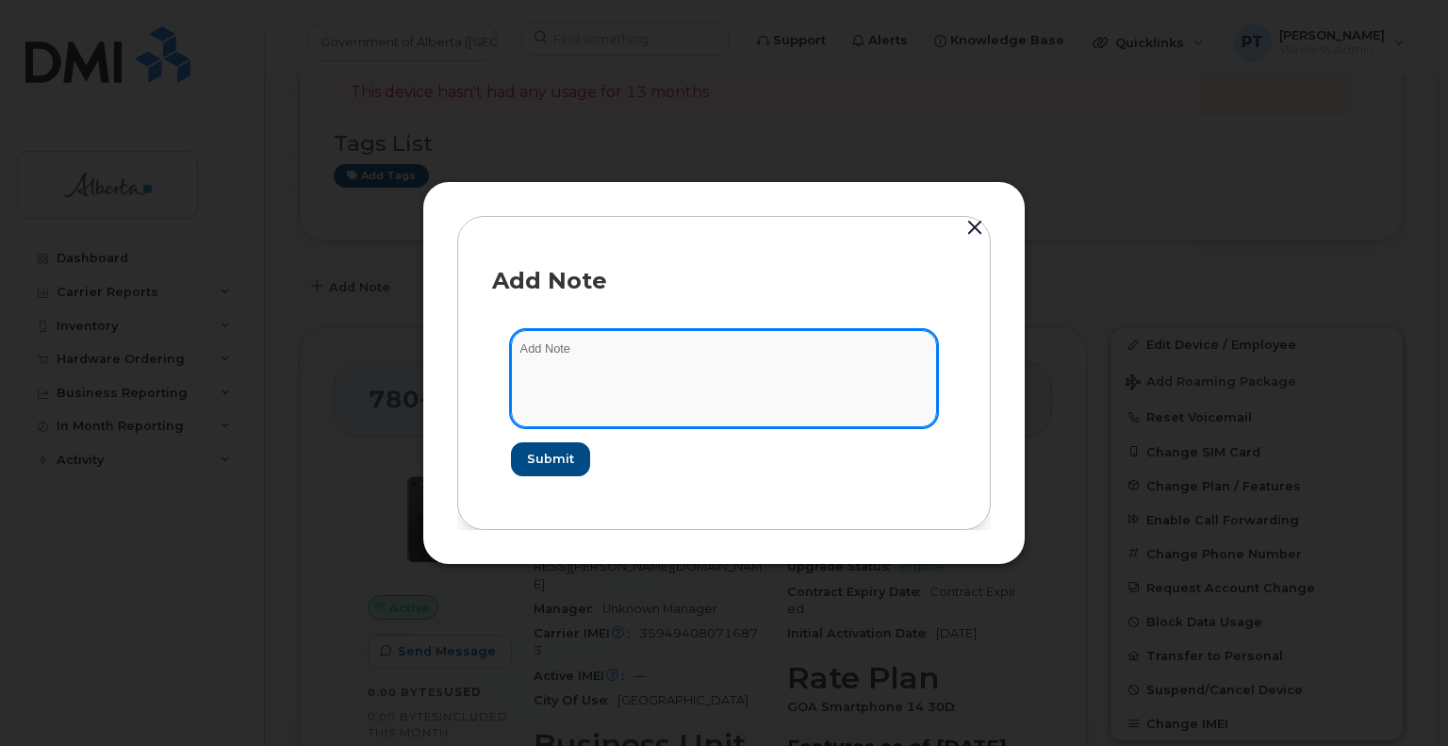
click at [562, 354] on textarea at bounding box center [724, 378] width 426 height 96
paste textarea "SCTASK0829299"
click at [675, 342] on textarea "SCTASK0829299 -" at bounding box center [724, 378] width 426 height 96
paste textarea "Plan Cancel - (2)"
type textarea "SCTASK0829299 - Plan Cancel - (2)"
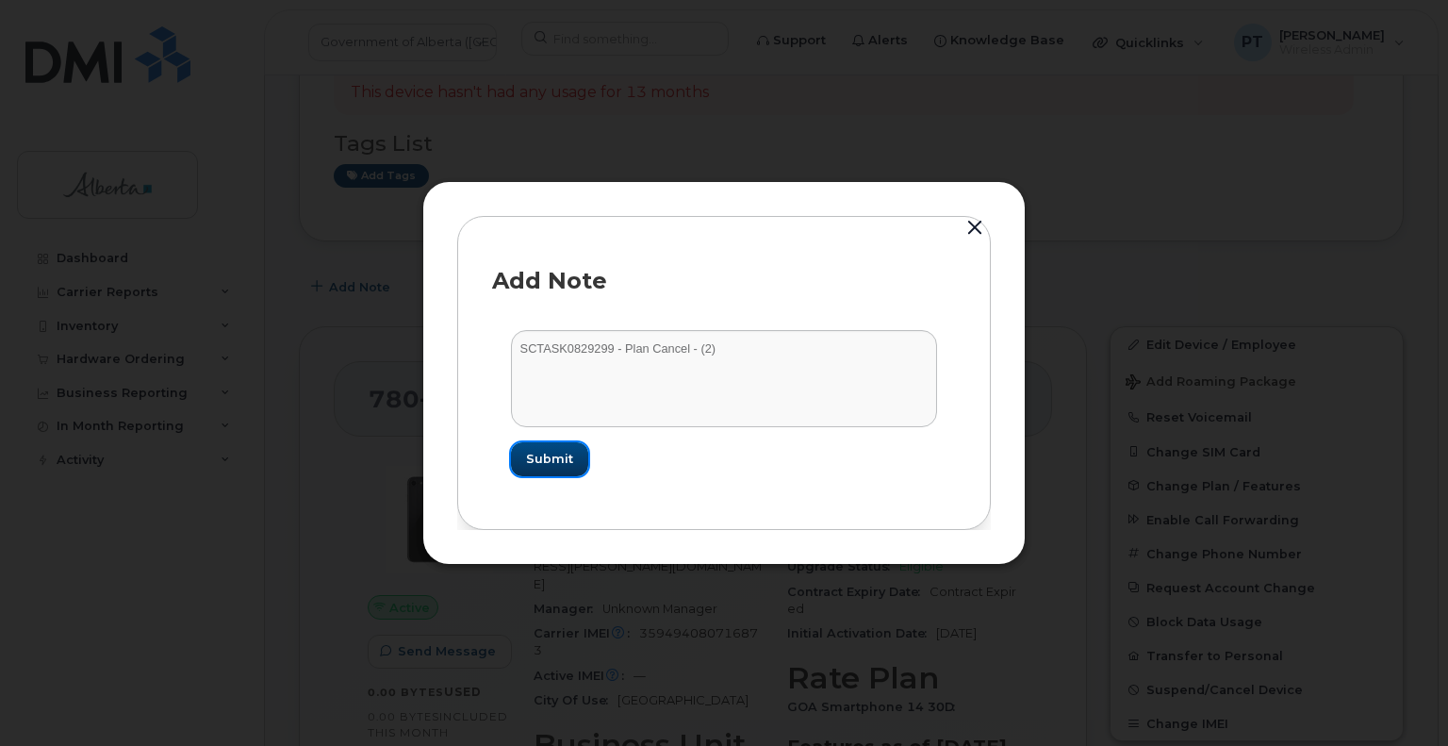
click at [542, 474] on button "Submit" at bounding box center [549, 459] width 77 height 34
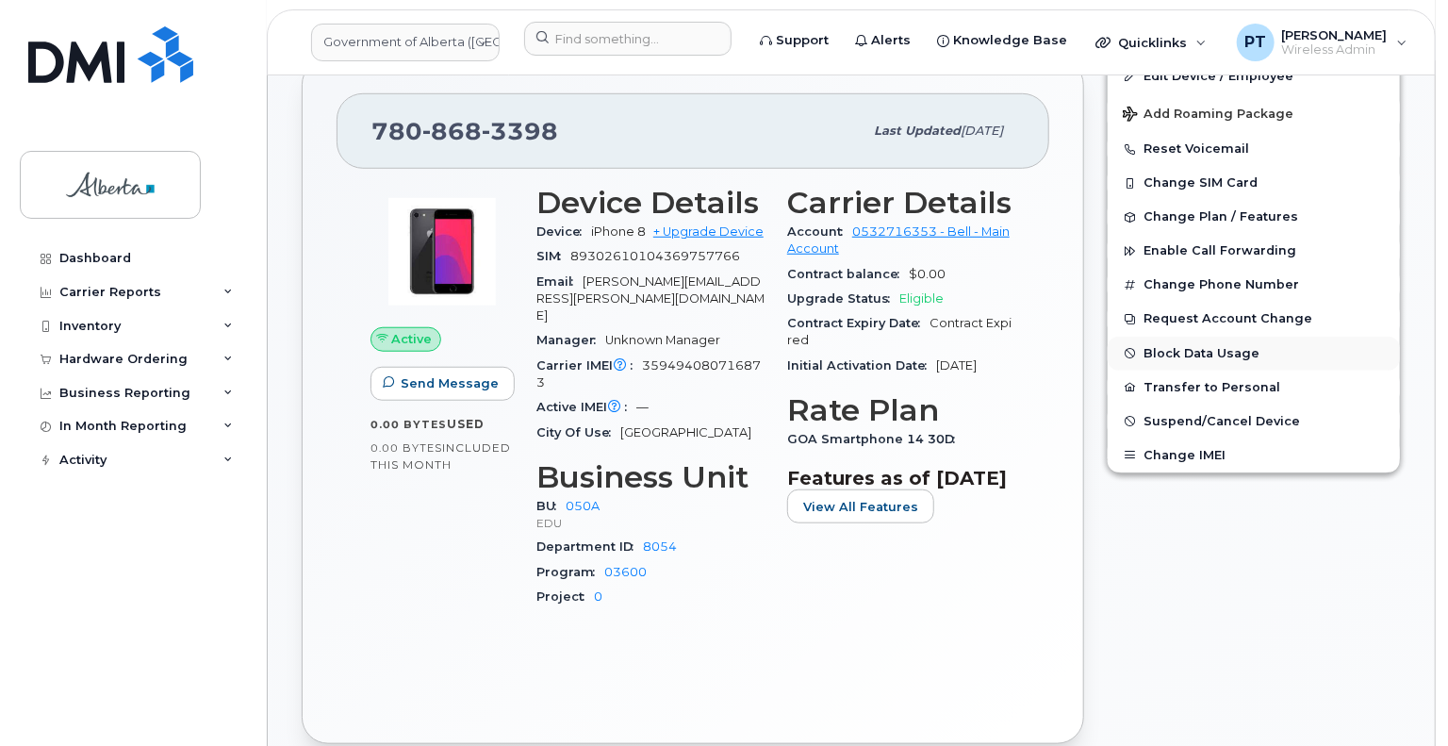
scroll to position [754, 0]
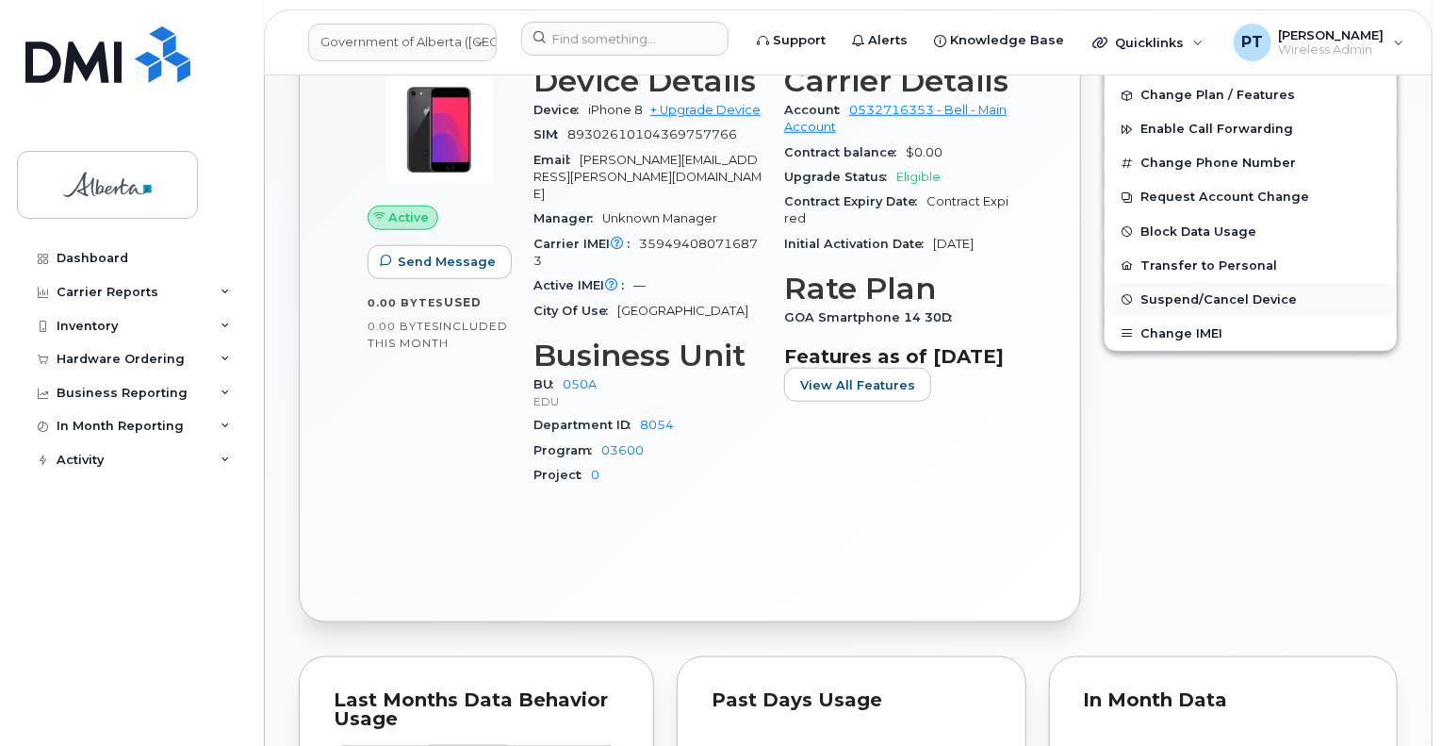
click at [1146, 297] on span "Suspend/Cancel Device" at bounding box center [1219, 299] width 156 height 14
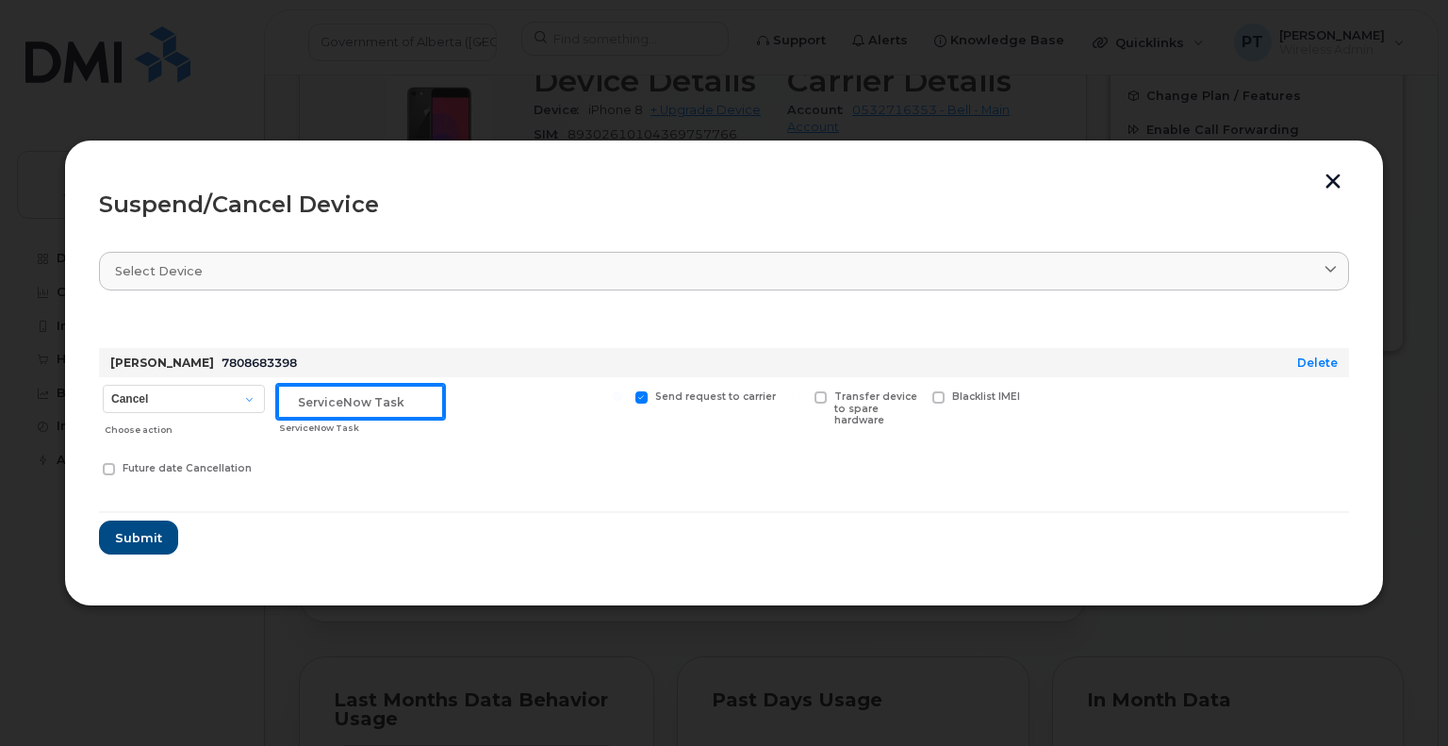
click at [322, 400] on input "text" at bounding box center [360, 402] width 167 height 34
drag, startPoint x: 366, startPoint y: 418, endPoint x: 367, endPoint y: 404, distance: 13.2
click at [366, 417] on input "text" at bounding box center [360, 402] width 167 height 34
paste input "SCTASK0829299"
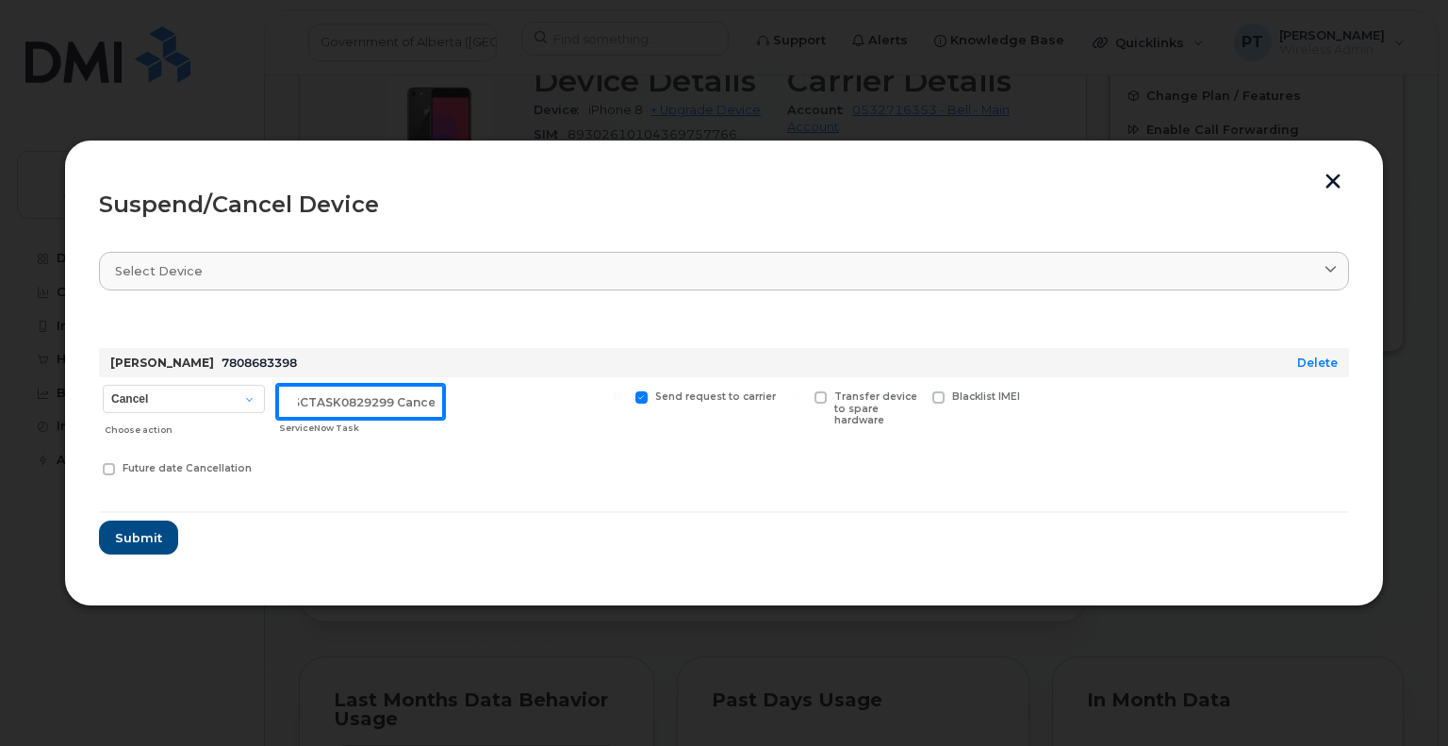
type input "SCTASK0829299 Cancel"
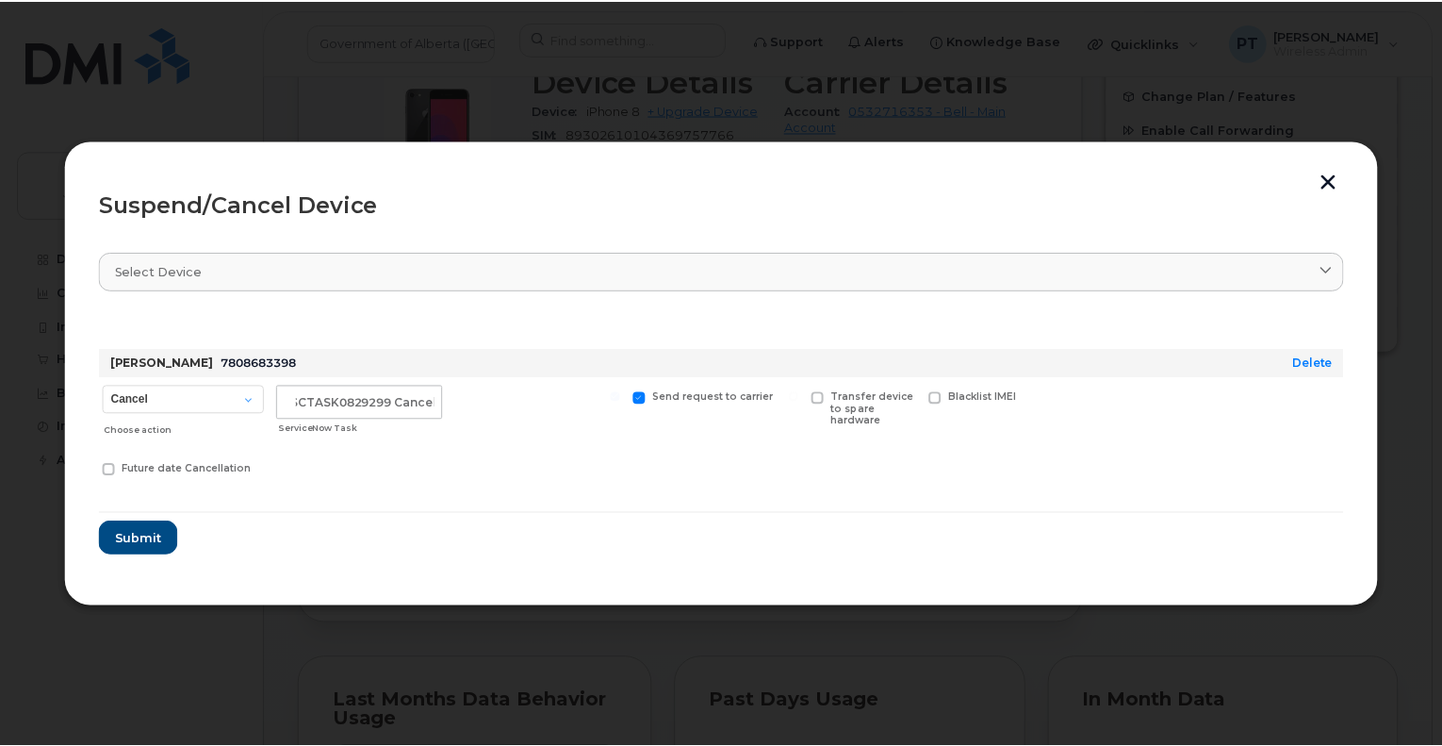
scroll to position [0, 0]
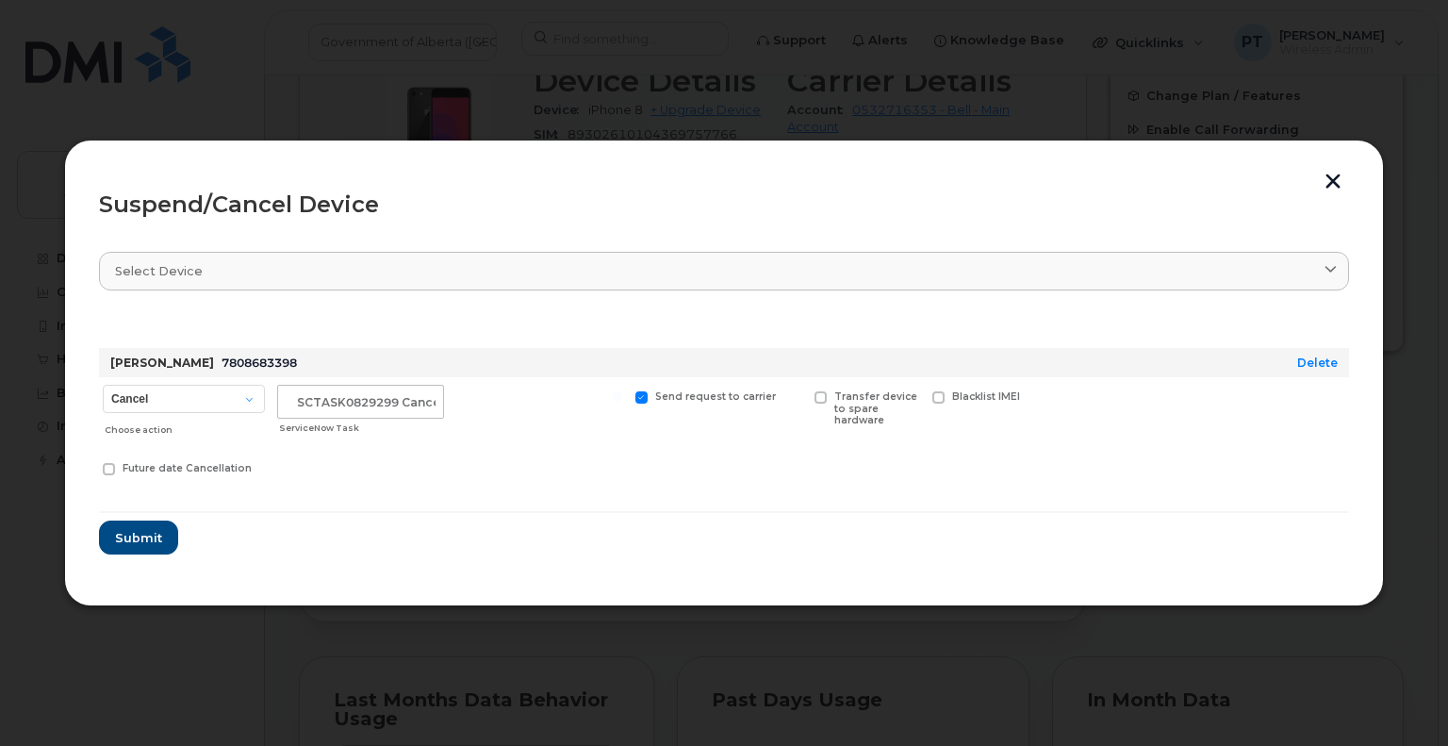
click at [817, 389] on div "Transfer device to spare hardware" at bounding box center [867, 410] width 113 height 67
drag, startPoint x: 824, startPoint y: 398, endPoint x: 473, endPoint y: 502, distance: 365.7
click at [819, 399] on span at bounding box center [821, 397] width 12 height 12
click at [801, 399] on input "Transfer device to spare hardware" at bounding box center [796, 395] width 9 height 9
checkbox input "true"
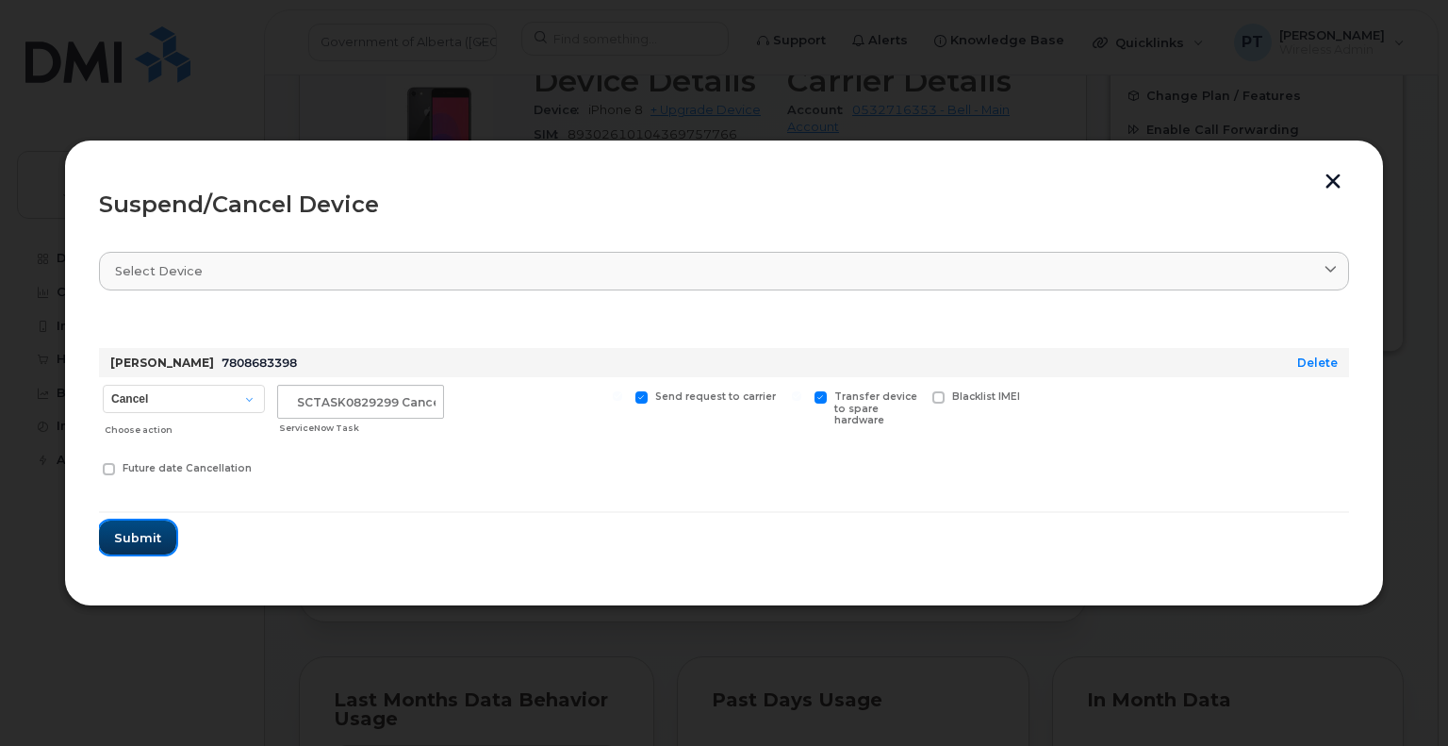
click at [129, 546] on span "Submit" at bounding box center [137, 538] width 47 height 18
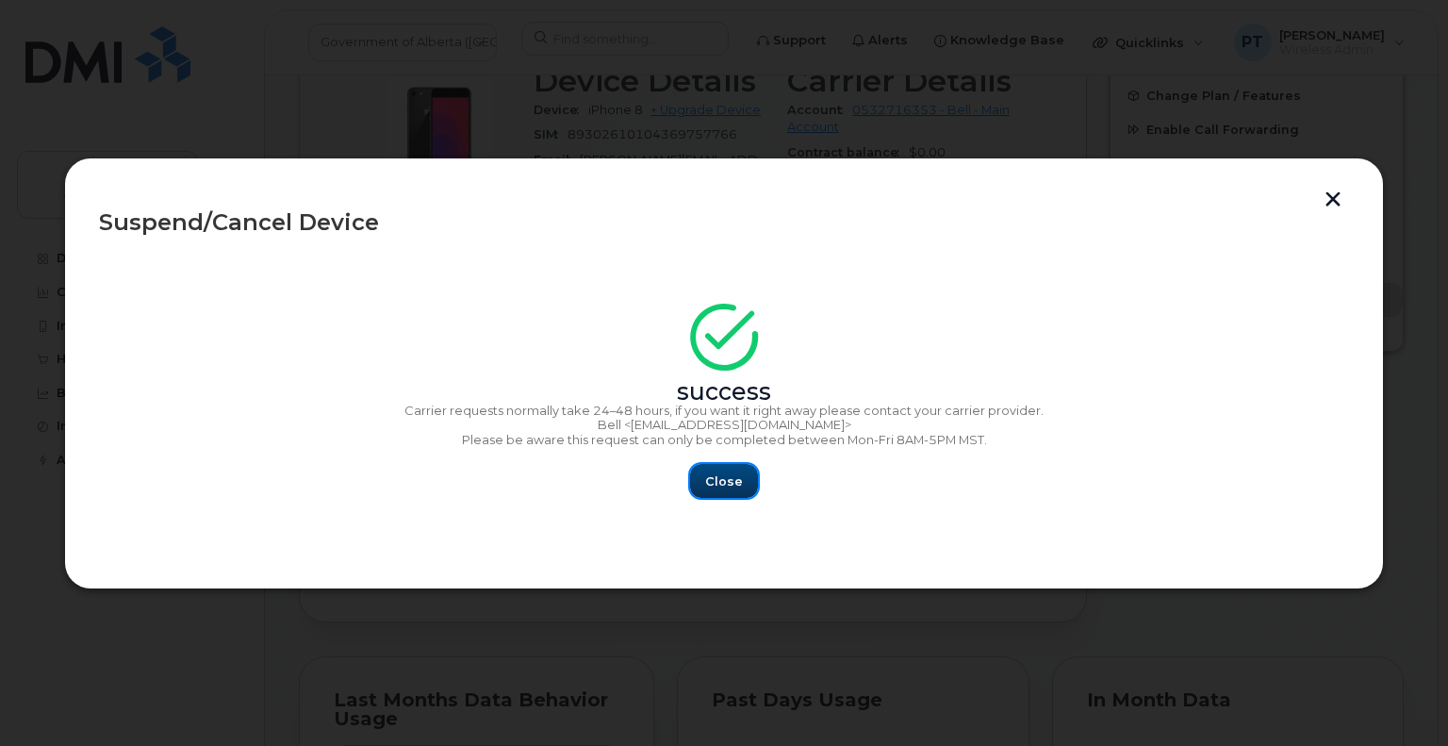
click at [728, 476] on span "Close" at bounding box center [724, 481] width 38 height 18
